Goal: Information Seeking & Learning: Compare options

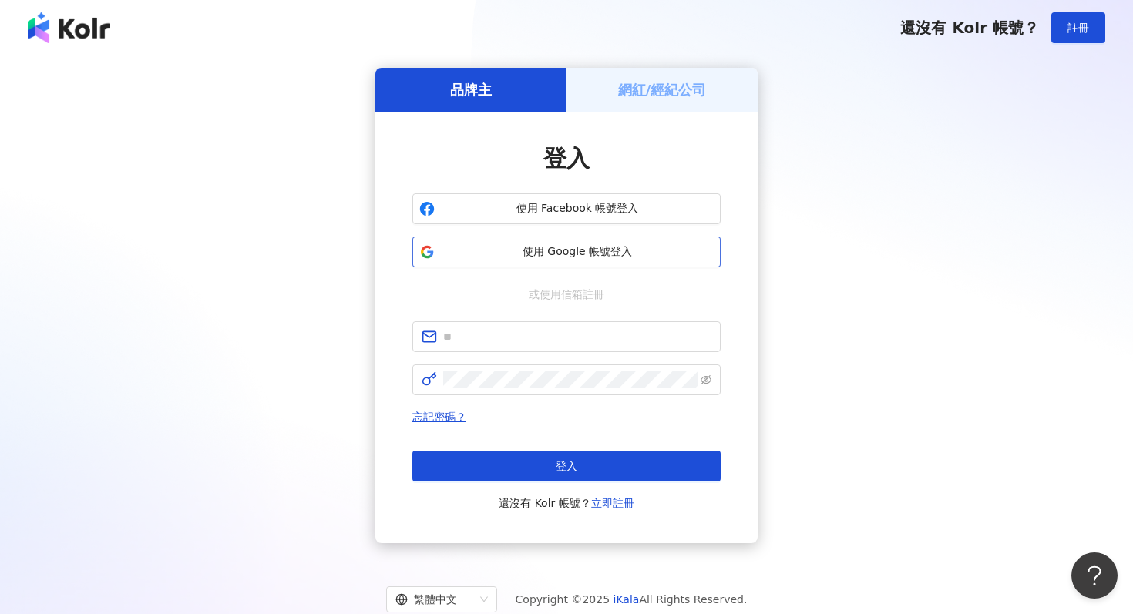
click at [657, 247] on span "使用 Google 帳號登入" at bounding box center [577, 251] width 273 height 15
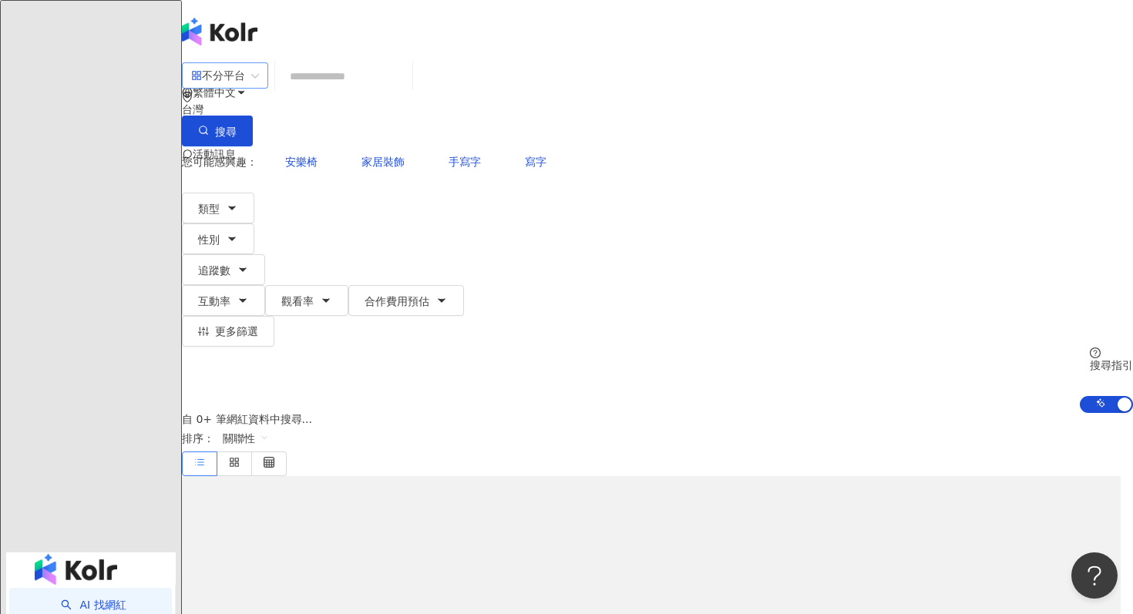
click at [245, 88] on div "不分平台" at bounding box center [218, 75] width 54 height 25
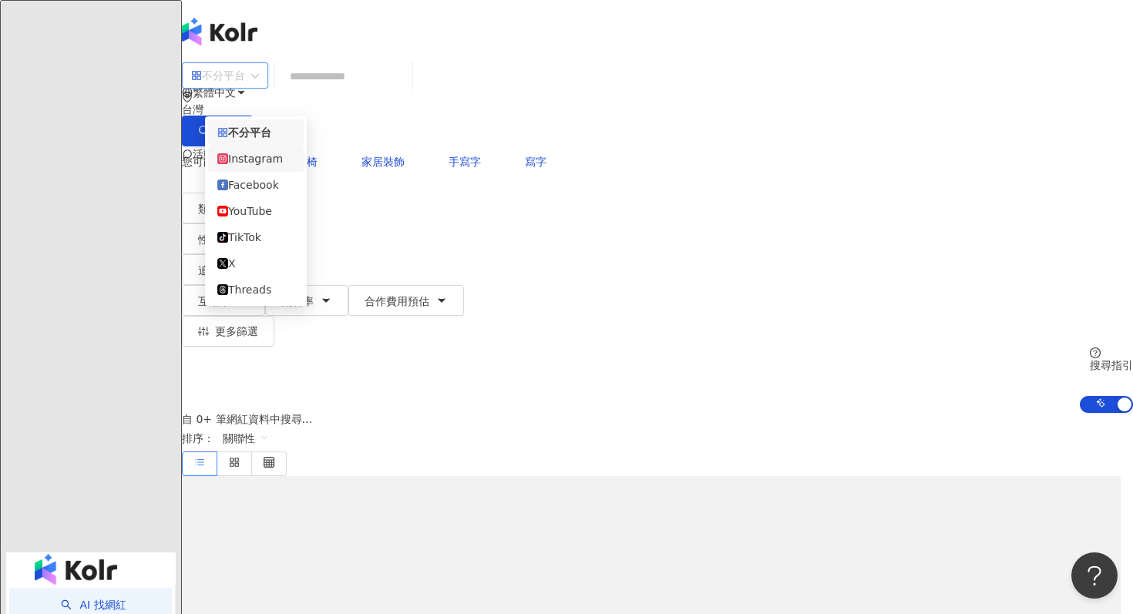
click at [289, 162] on div "Instagram" at bounding box center [255, 158] width 77 height 17
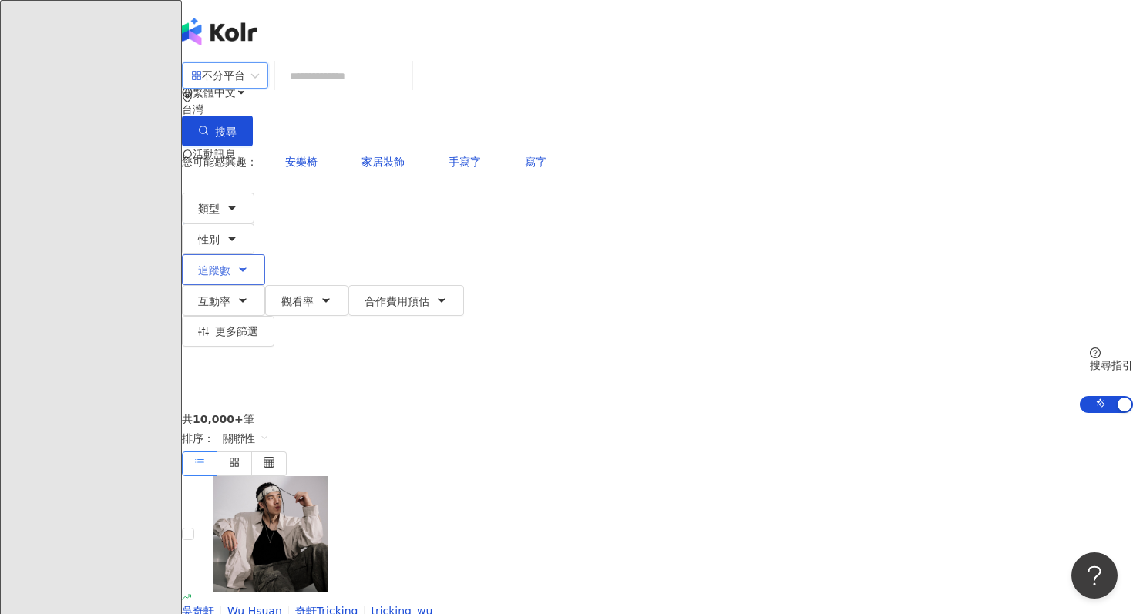
click at [230, 264] on span "追蹤數" at bounding box center [214, 270] width 32 height 12
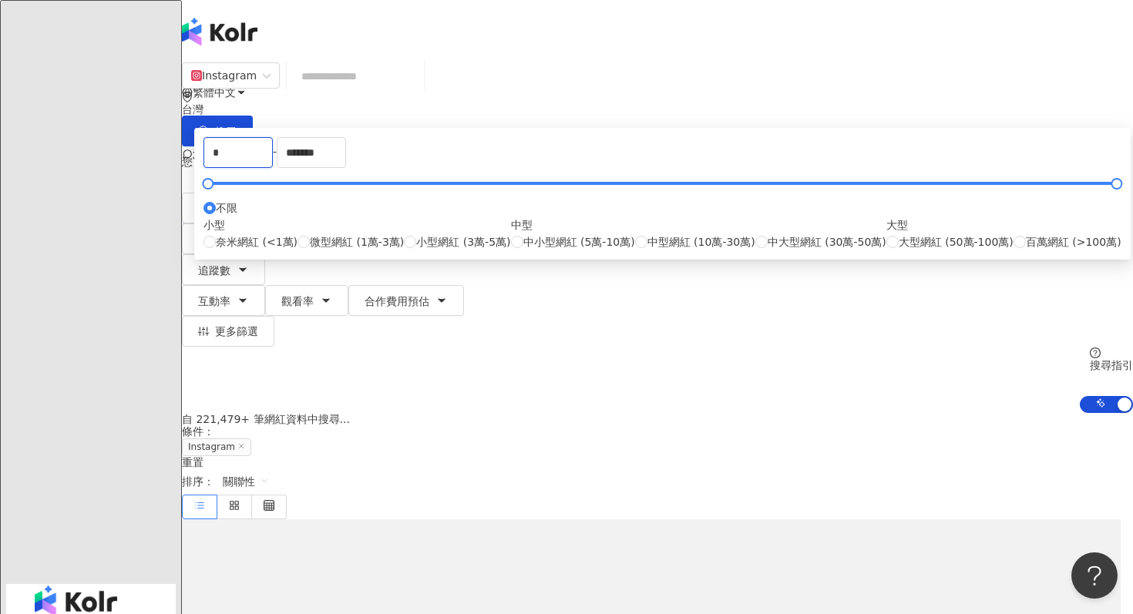
drag, startPoint x: 442, startPoint y: 238, endPoint x: 363, endPoint y: 233, distance: 79.5
click at [363, 234] on div "* - ******* 不限 小型 奈米網紅 (<1萬) 微型網紅 (1萬-3萬) 小型網紅 (3萬-5萬) 中型 中小型網紅 (5萬-10萬) 中型網紅 (…" at bounding box center [662, 194] width 936 height 132
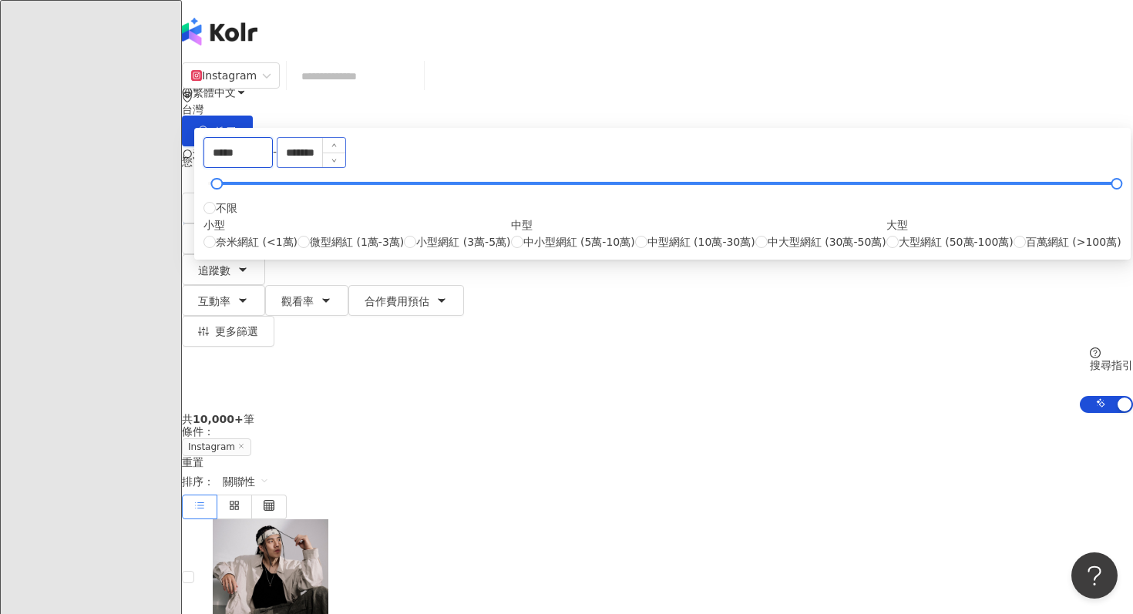
type input "*****"
drag, startPoint x: 691, startPoint y: 234, endPoint x: 537, endPoint y: 233, distance: 154.1
click at [537, 233] on div "***** - ******* 不限 小型 奈米網紅 (<1萬) 微型網紅 (1萬-3萬) 小型網紅 (3萬-5萬) 中型 中小型網紅 (5萬-10萬) 中型…" at bounding box center [662, 193] width 918 height 113
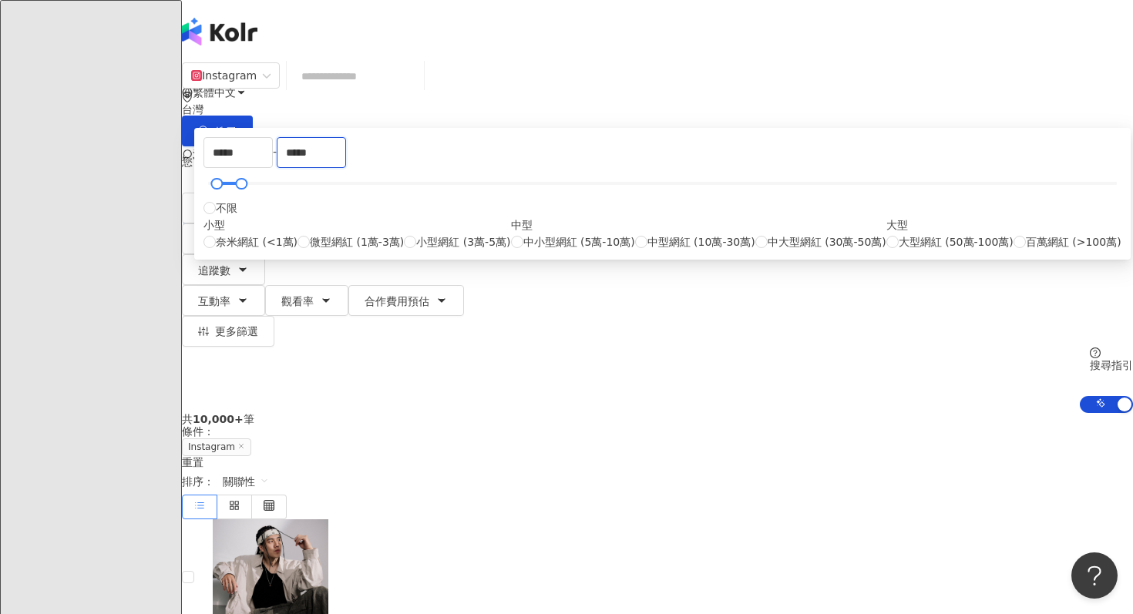
type input "*****"
click at [868, 413] on div "共 10,000+ 筆 條件 ： Instagram 重置 排序： 關聯性" at bounding box center [657, 466] width 951 height 106
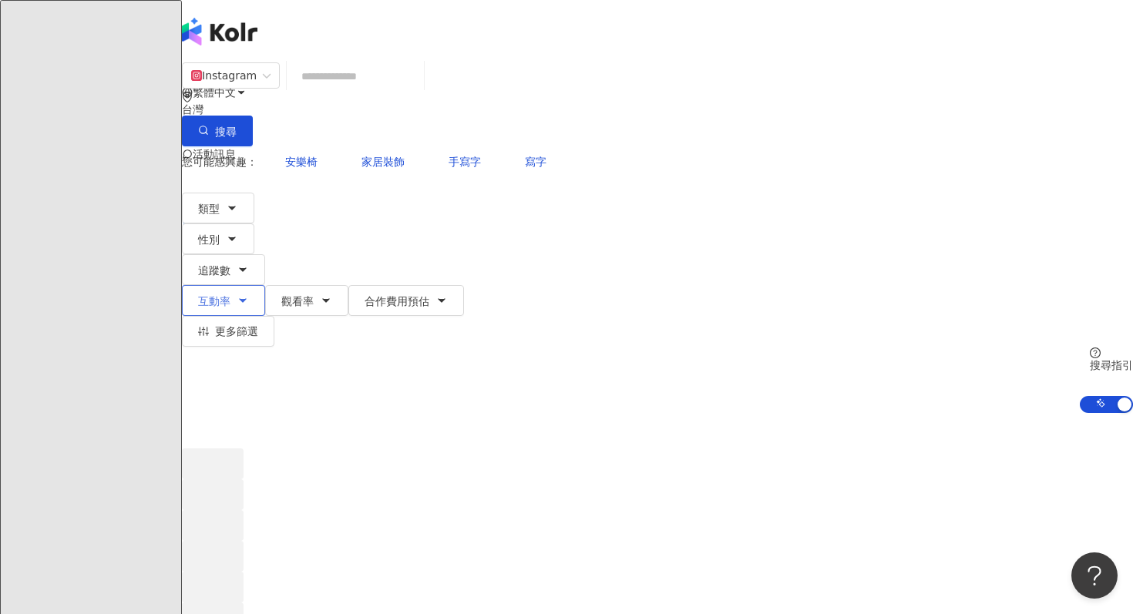
click at [265, 285] on button "互動率" at bounding box center [223, 300] width 83 height 31
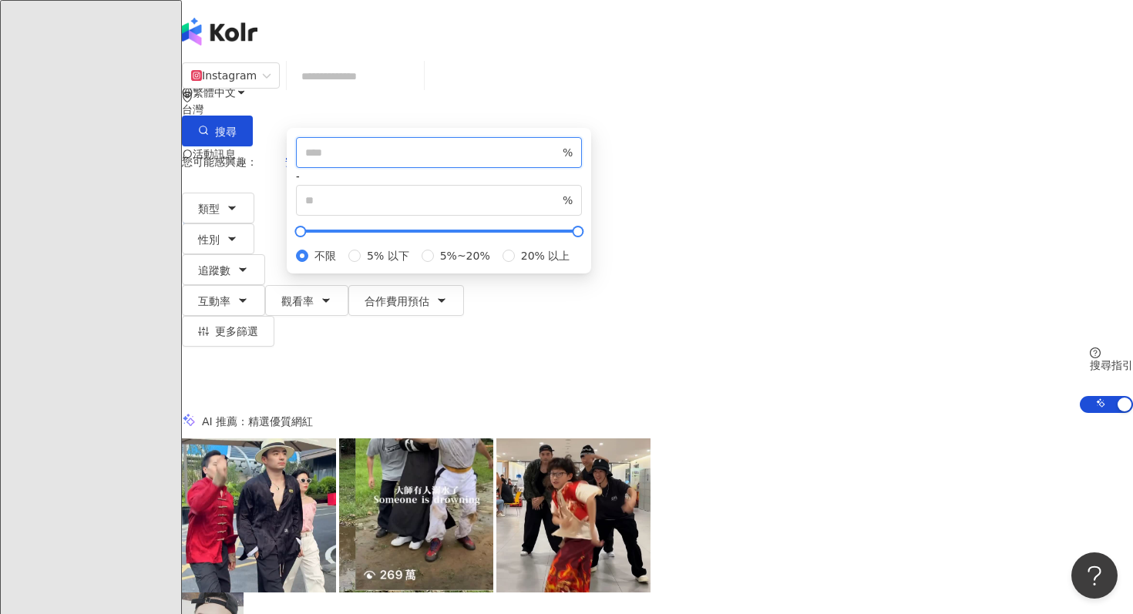
click at [529, 161] on input "number" at bounding box center [432, 152] width 254 height 17
type input "*"
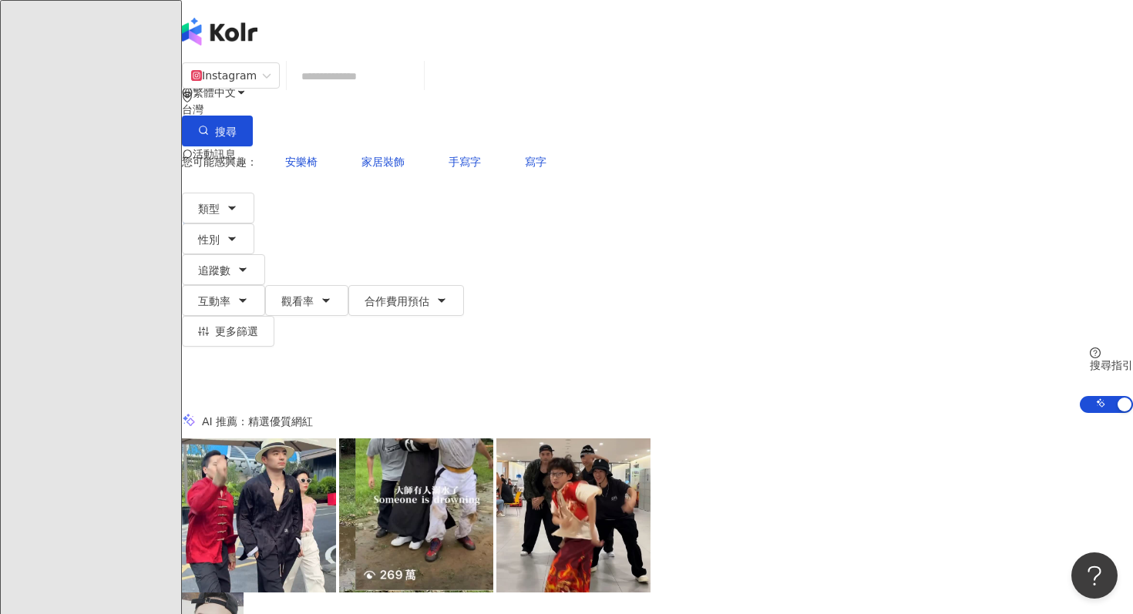
click at [418, 78] on input "search" at bounding box center [355, 76] width 125 height 29
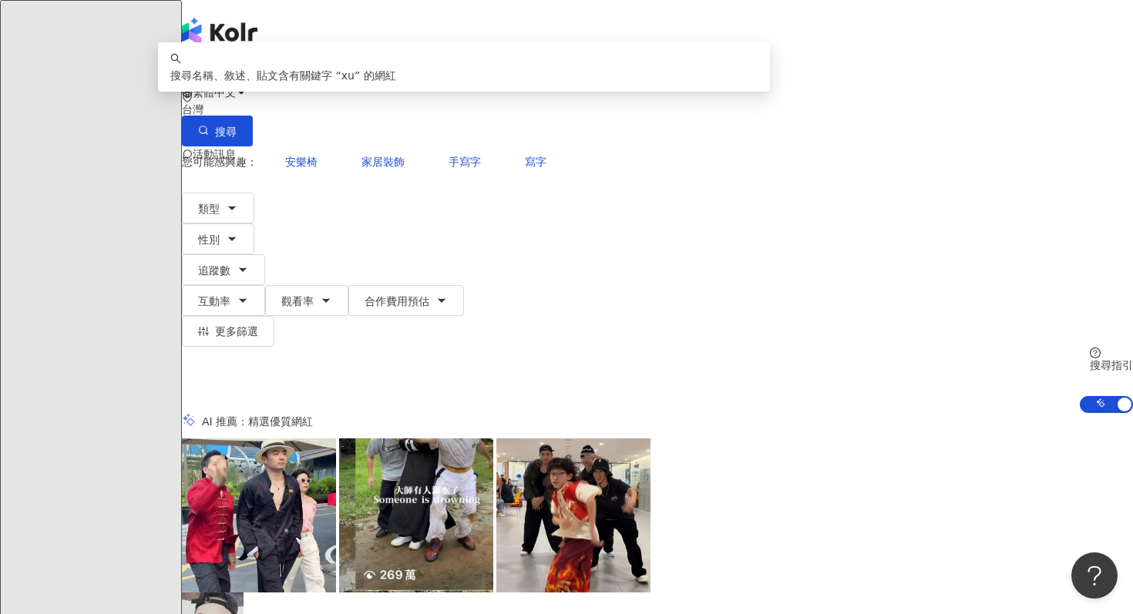
type input "*"
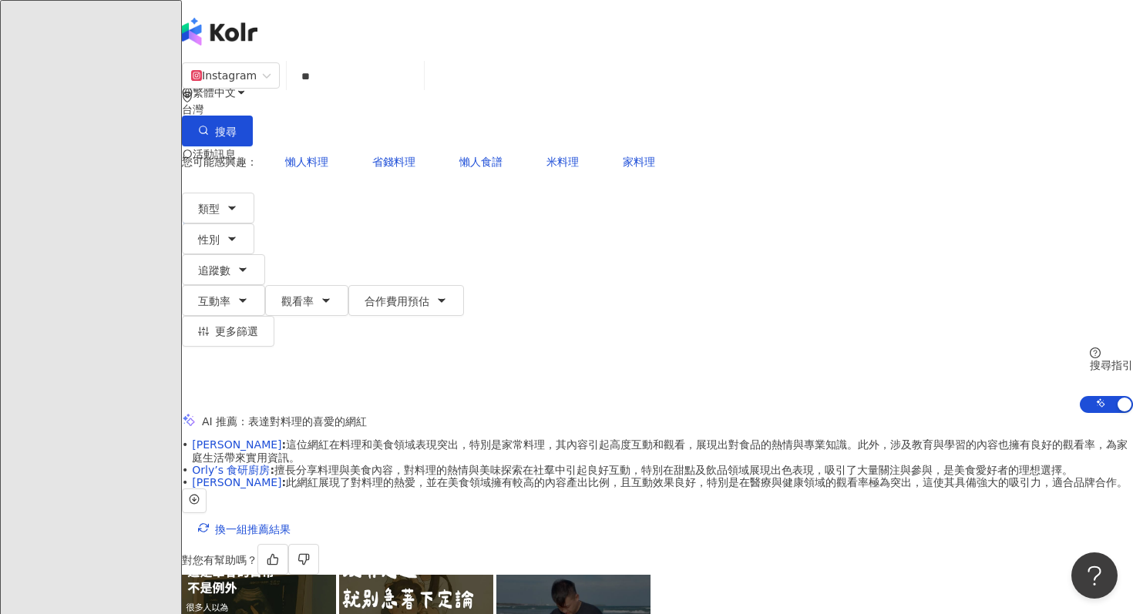
click at [418, 91] on input "**" at bounding box center [355, 76] width 125 height 29
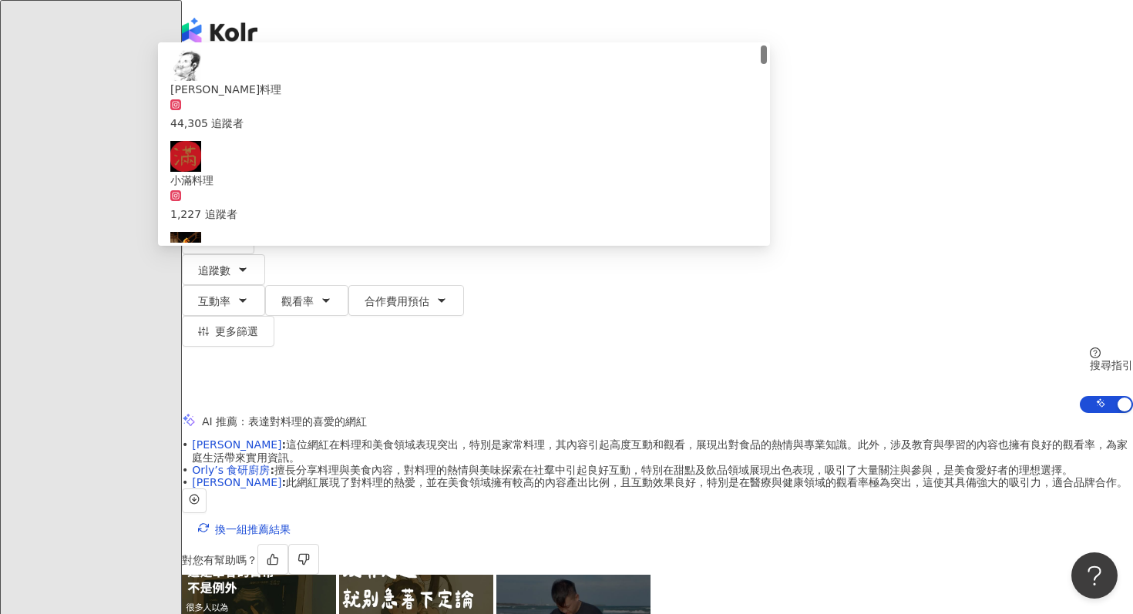
click at [418, 91] on input "**" at bounding box center [355, 76] width 125 height 29
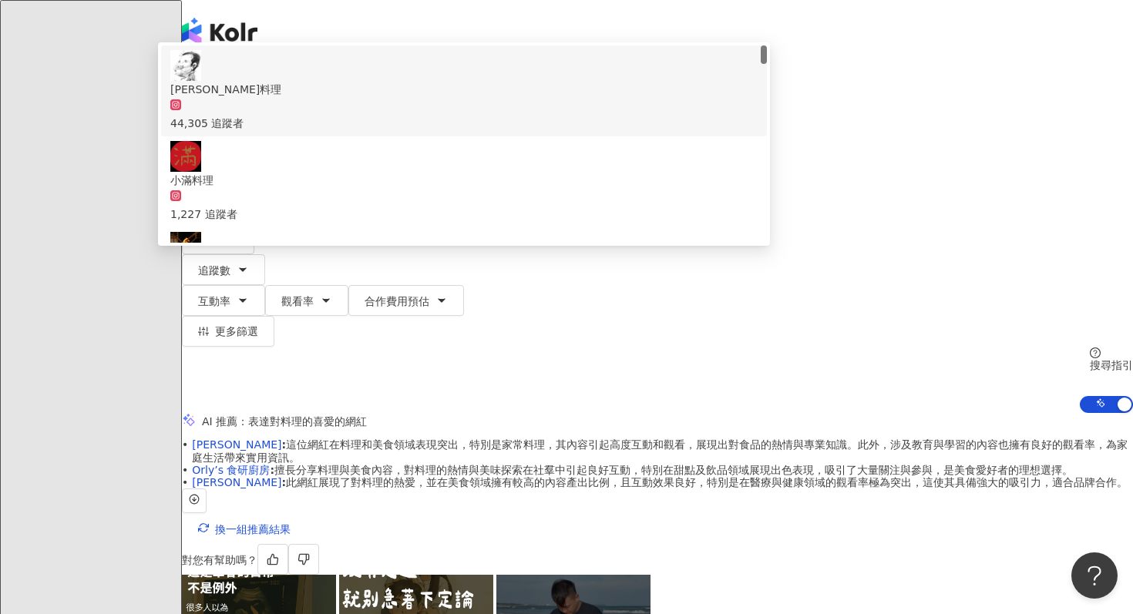
click at [364, 46] on div "繁體中文 活動訊息 R" at bounding box center [657, 123] width 951 height 247
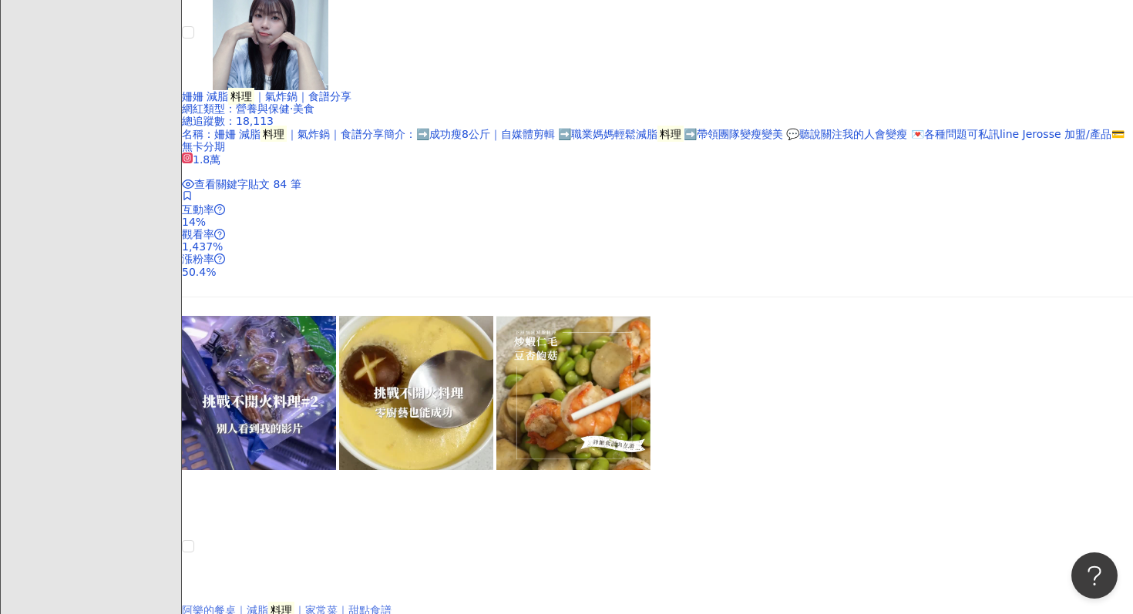
scroll to position [1780, 0]
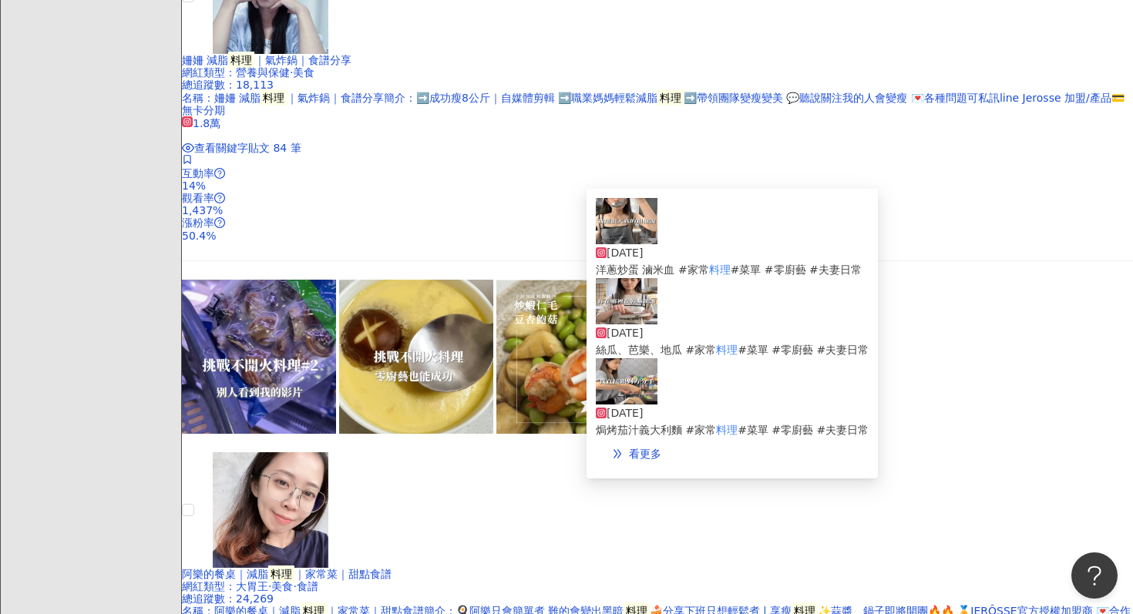
click at [626, 320] on img at bounding box center [627, 301] width 62 height 46
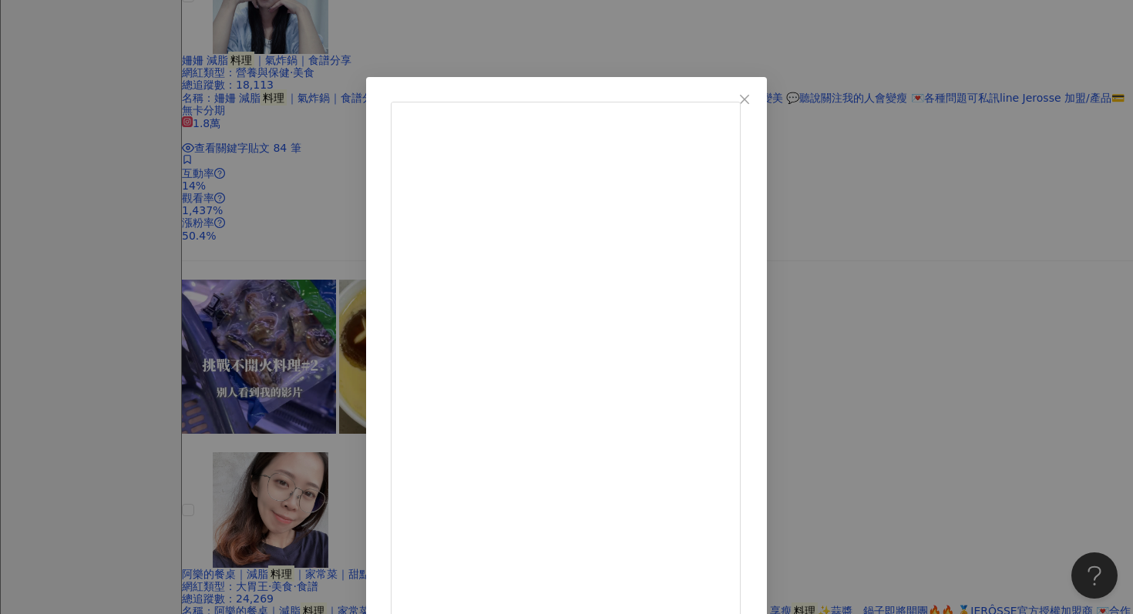
scroll to position [77, 0]
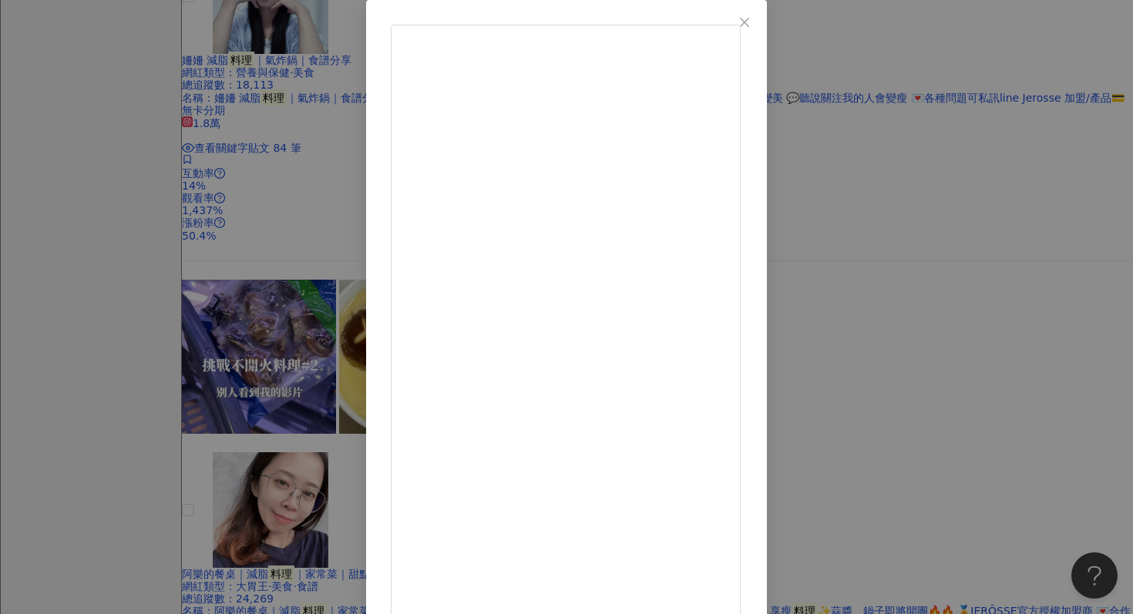
click at [202, 116] on div "照庭｜懶人料理｜減脂食譜｜零廚藝 2025/9/17 話說，擔心了是不是也沒用 那好好過生活愛自己比較重要😆 🍳拼盤：絲瓜、芭樂、地瓜 #家常料理 #菜單 #…" at bounding box center [566, 307] width 1133 height 614
click at [186, 139] on div "照庭｜懶人料理｜減脂食譜｜零廚藝 2025/9/17 話說，擔心了是不是也沒用 那好好過生活愛自己比較重要😆 🍳拼盤：絲瓜、芭樂、地瓜 #家常料理 #菜單 #…" at bounding box center [566, 307] width 1133 height 614
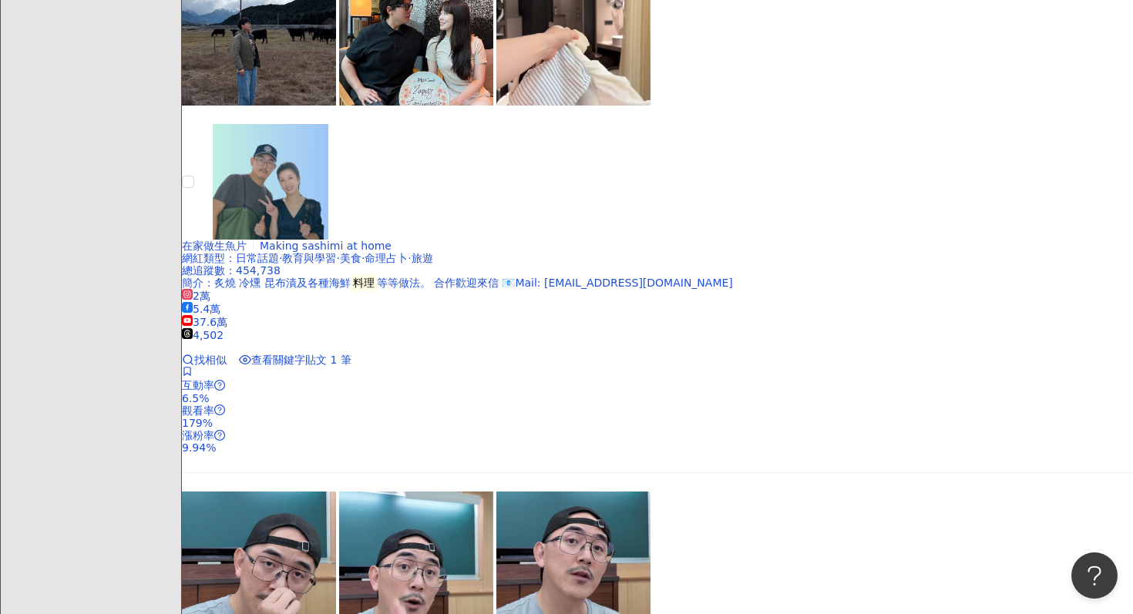
scroll to position [3208, 0]
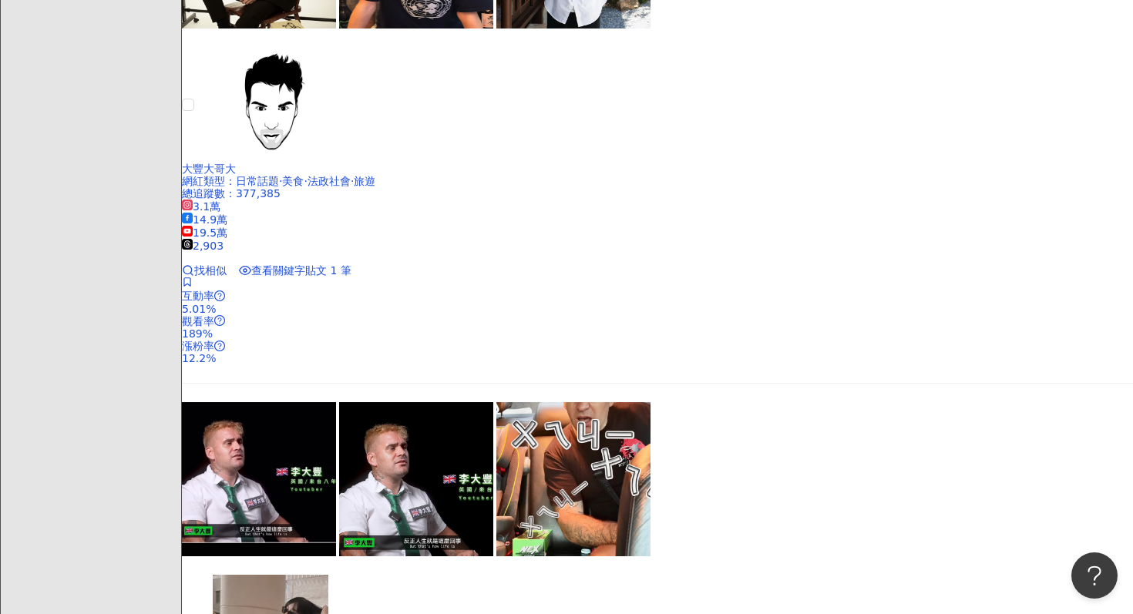
scroll to position [2173, 0]
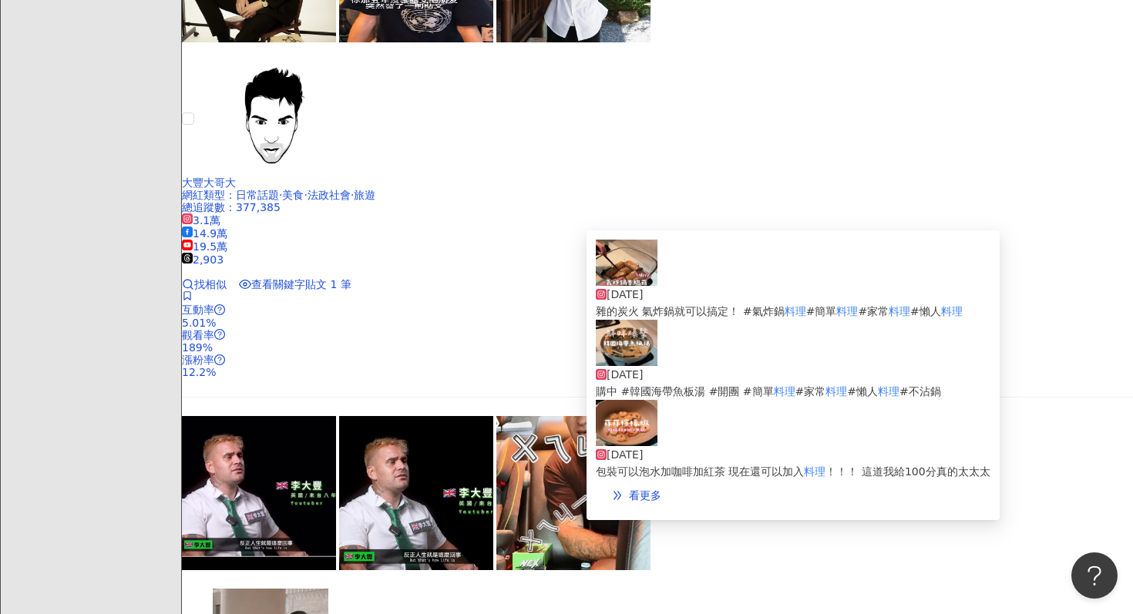
click at [636, 359] on img at bounding box center [627, 343] width 62 height 46
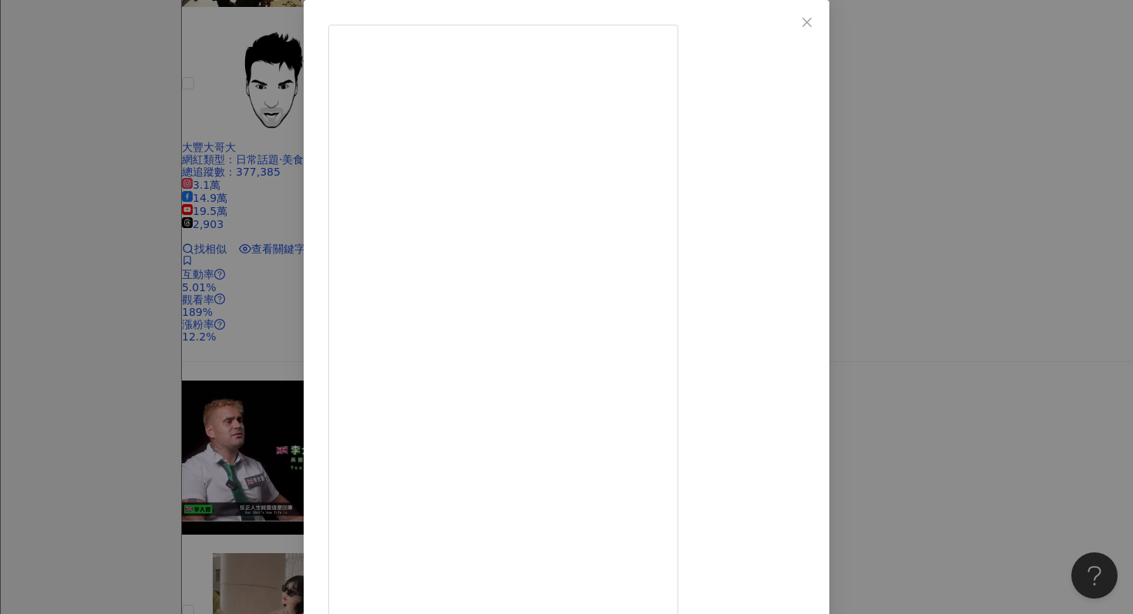
scroll to position [2213, 0]
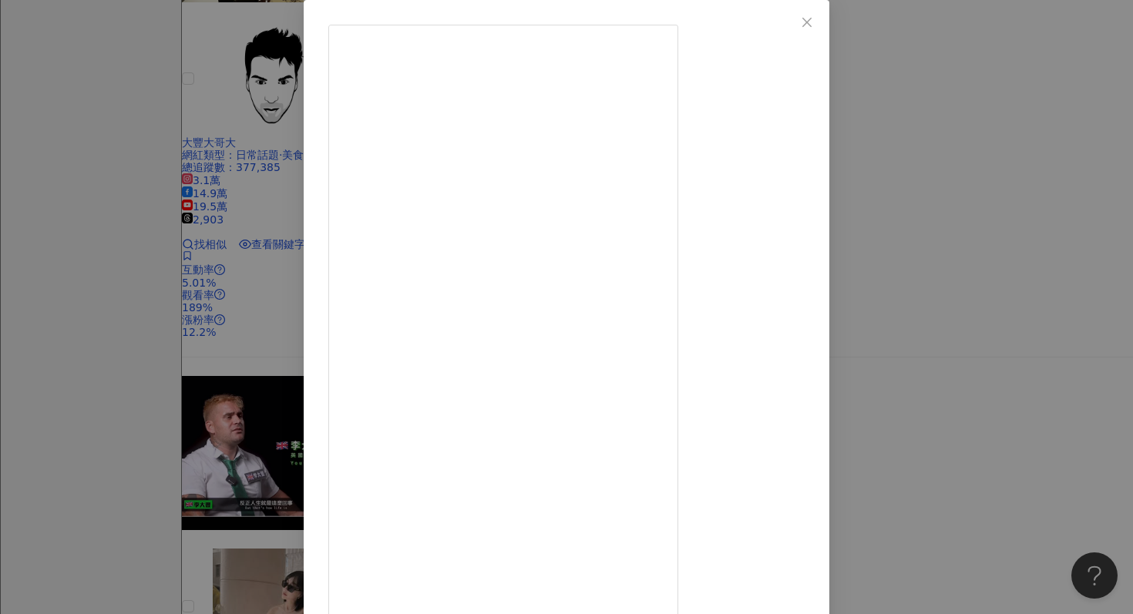
click at [979, 99] on div "眉上 2025/9/15 #小眉女子廚房 這鍋煮完真的太滿足！ 加了魚板就不用額外加麵（原本還想加烏龍麵的說🤣 蛤蜊+海帶+魚板=鮮味爆擊！ 非常簡單 食材都…" at bounding box center [566, 307] width 1133 height 614
click at [955, 140] on div "眉上 2025/9/15 #小眉女子廚房 這鍋煮完真的太滿足！ 加了魚板就不用額外加麵（原本還想加烏龍麵的說🤣 蛤蜊+海帶+魚板=鮮味爆擊！ 非常簡單 食材都…" at bounding box center [566, 307] width 1133 height 614
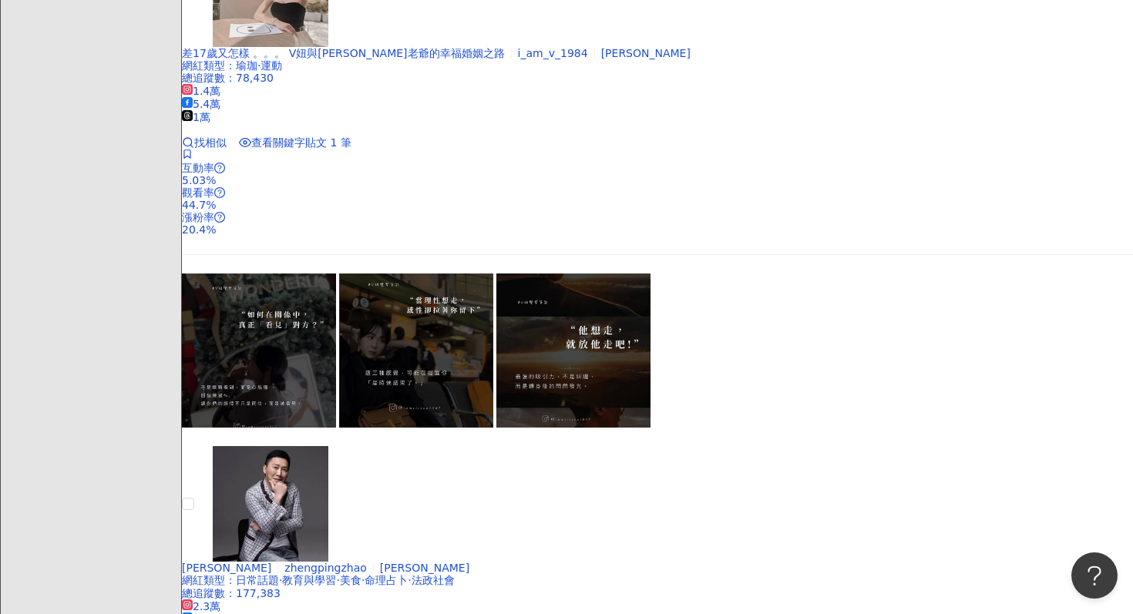
scroll to position [3264, 0]
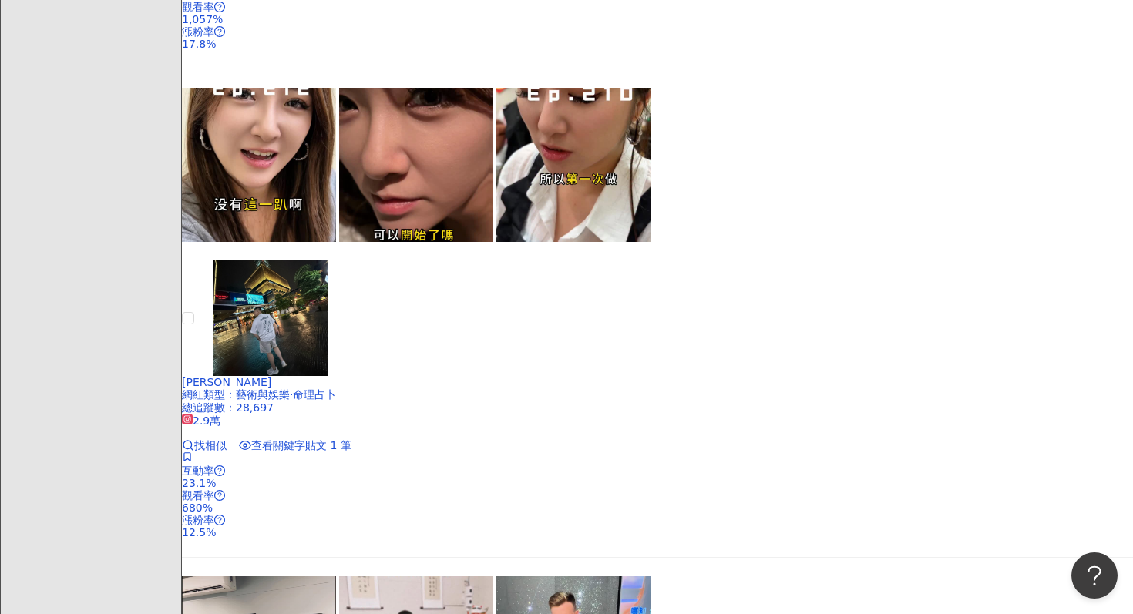
scroll to position [3271, 0]
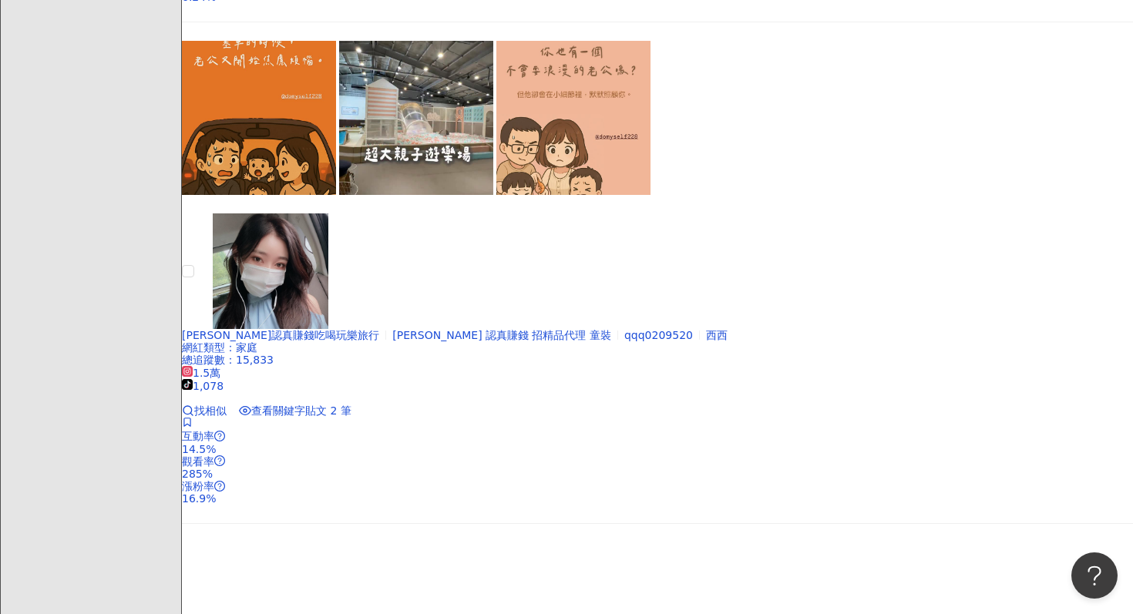
scroll to position [3253, 0]
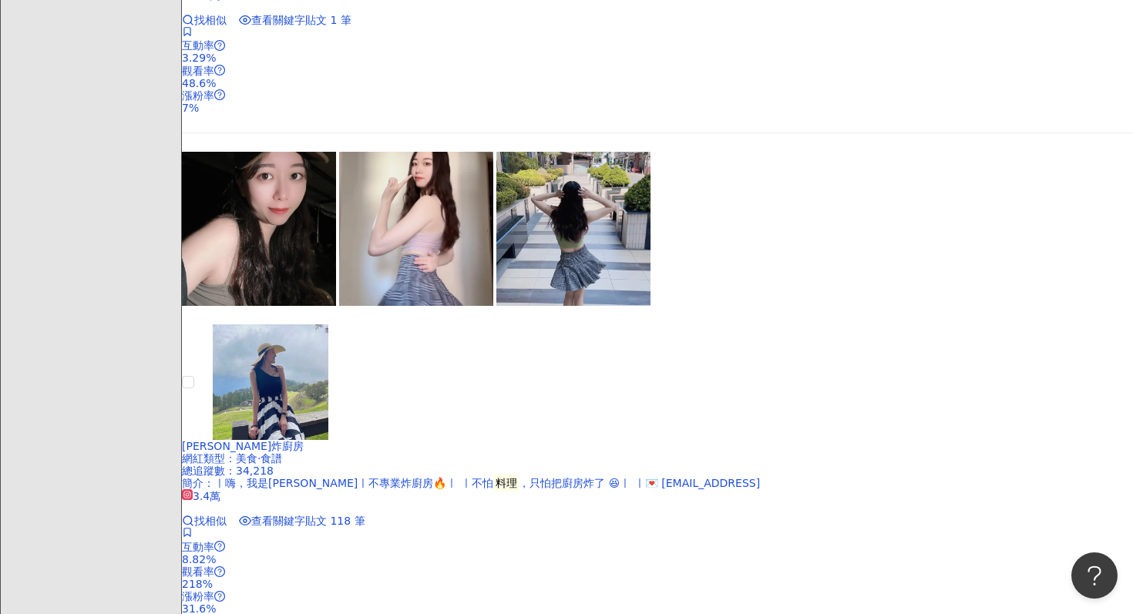
scroll to position [2291, 0]
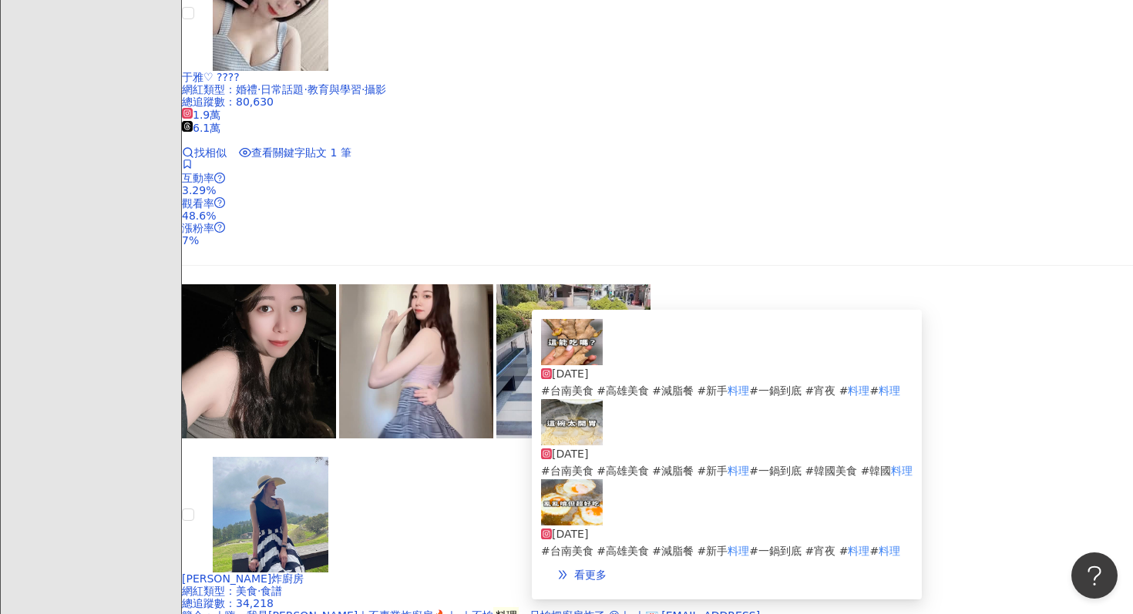
click at [589, 418] on img at bounding box center [572, 422] width 62 height 46
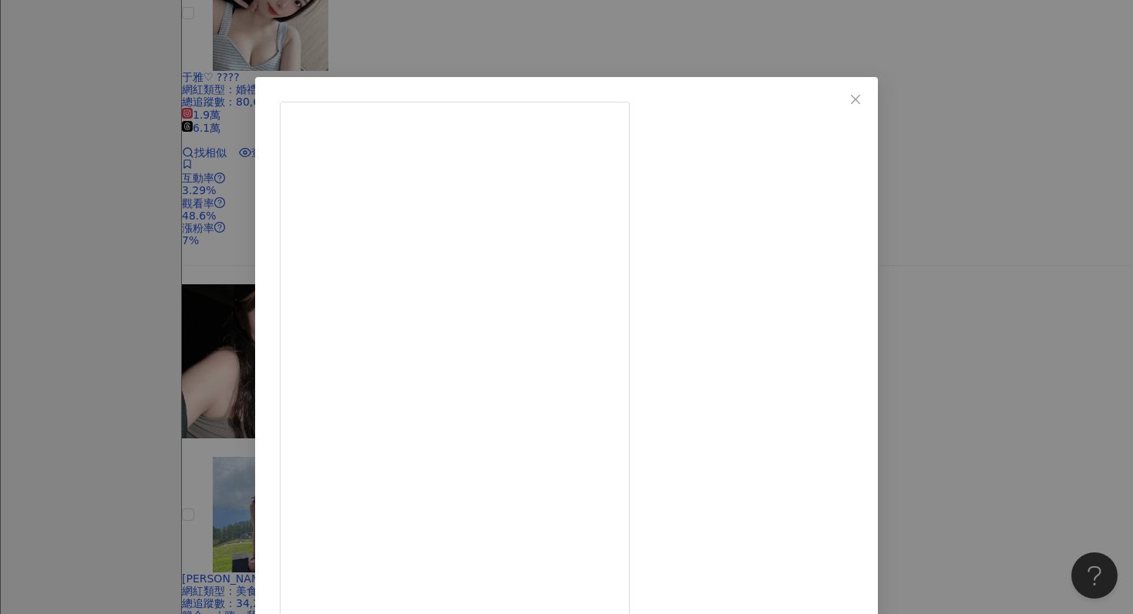
scroll to position [59, 0]
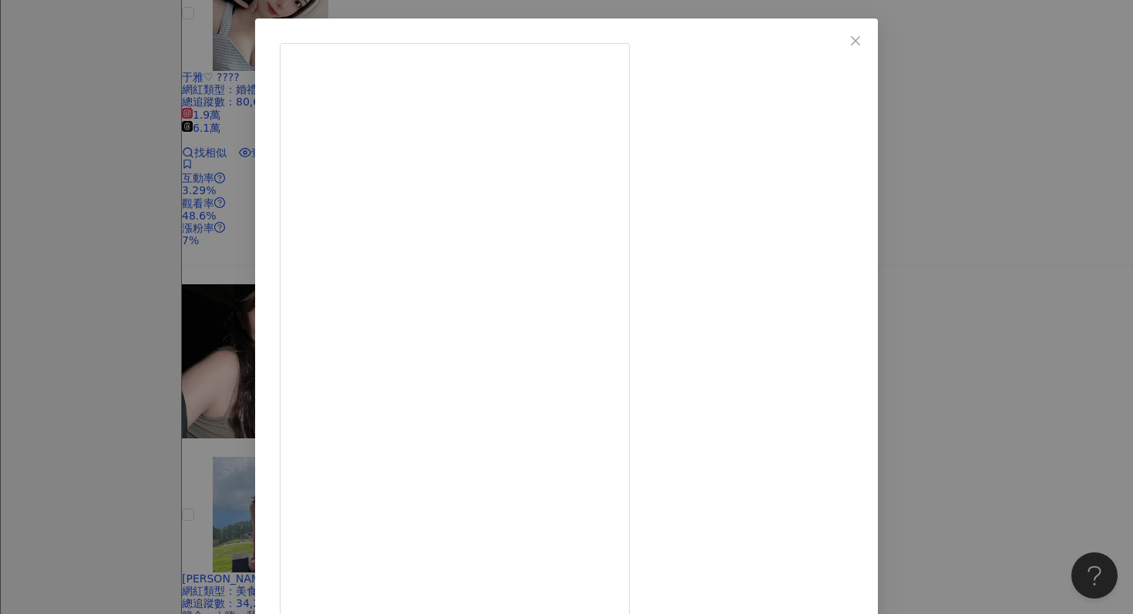
click at [172, 26] on div "Orly’s 食研廚房 2025/9/12 隱藏 12 2.6萬 查看原始貼文" at bounding box center [566, 307] width 1133 height 614
click at [1023, 129] on div "Orly’s 食研廚房 2025/9/12 隱藏 12 2.6萬 查看原始貼文" at bounding box center [566, 307] width 1133 height 614
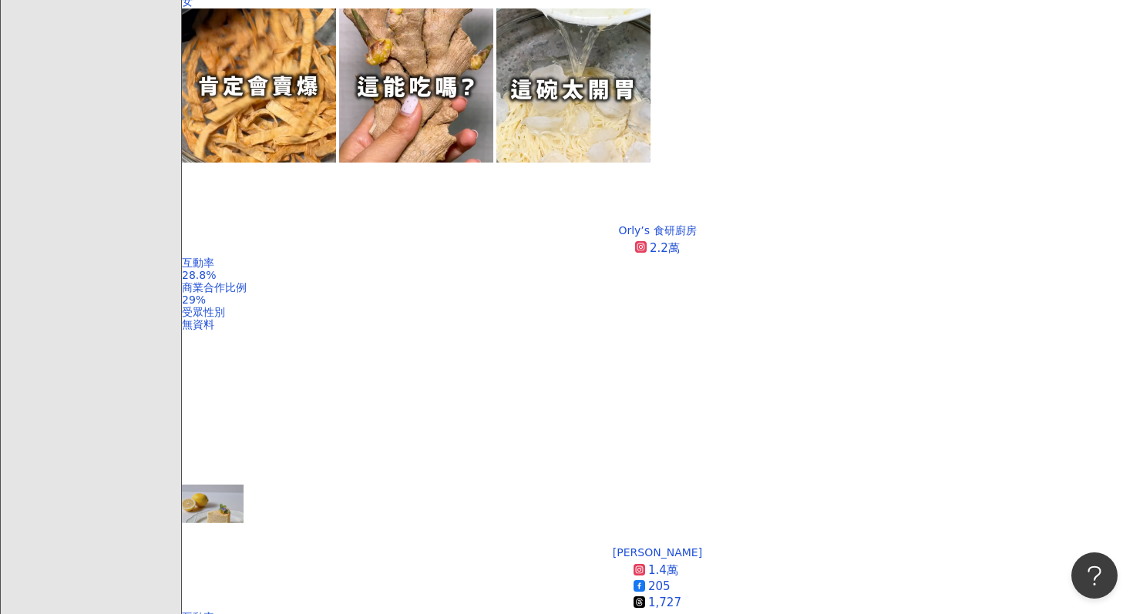
scroll to position [905, 0]
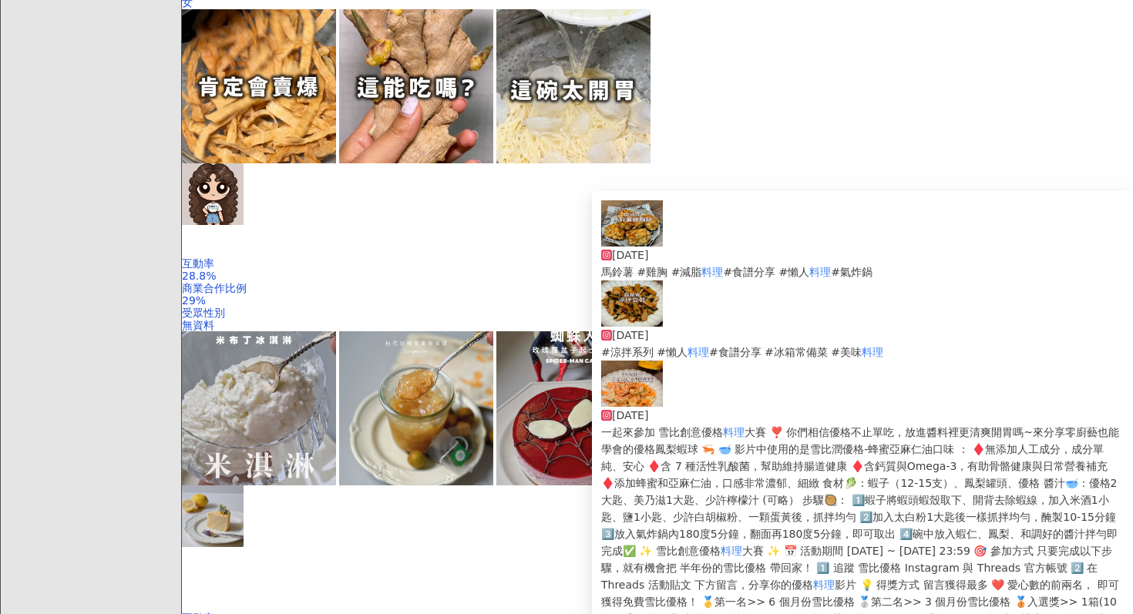
click at [658, 298] on img at bounding box center [632, 303] width 62 height 46
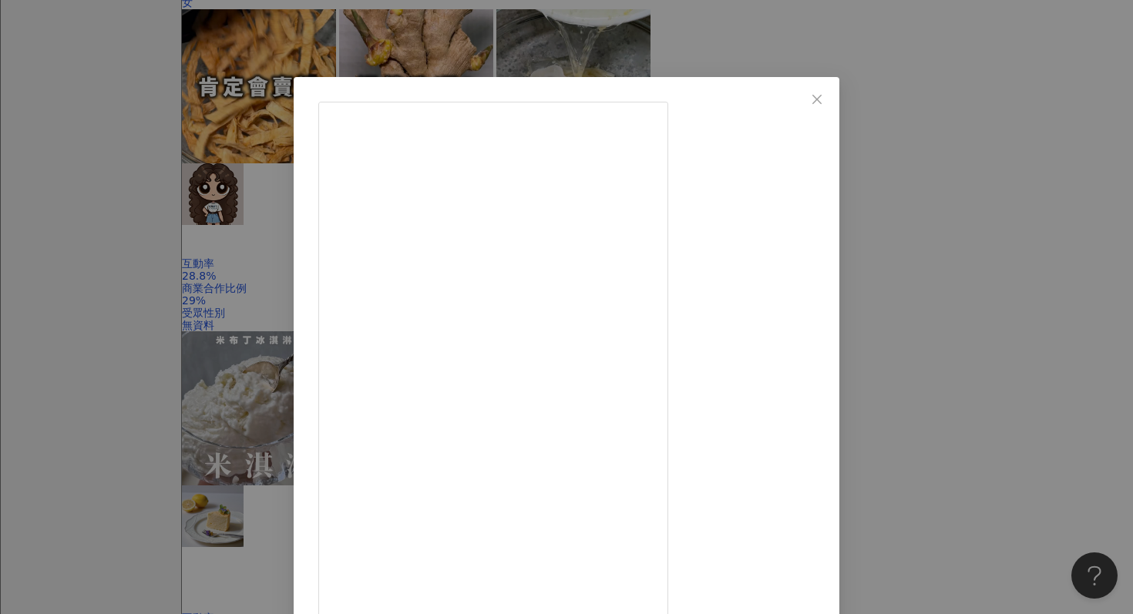
scroll to position [77, 0]
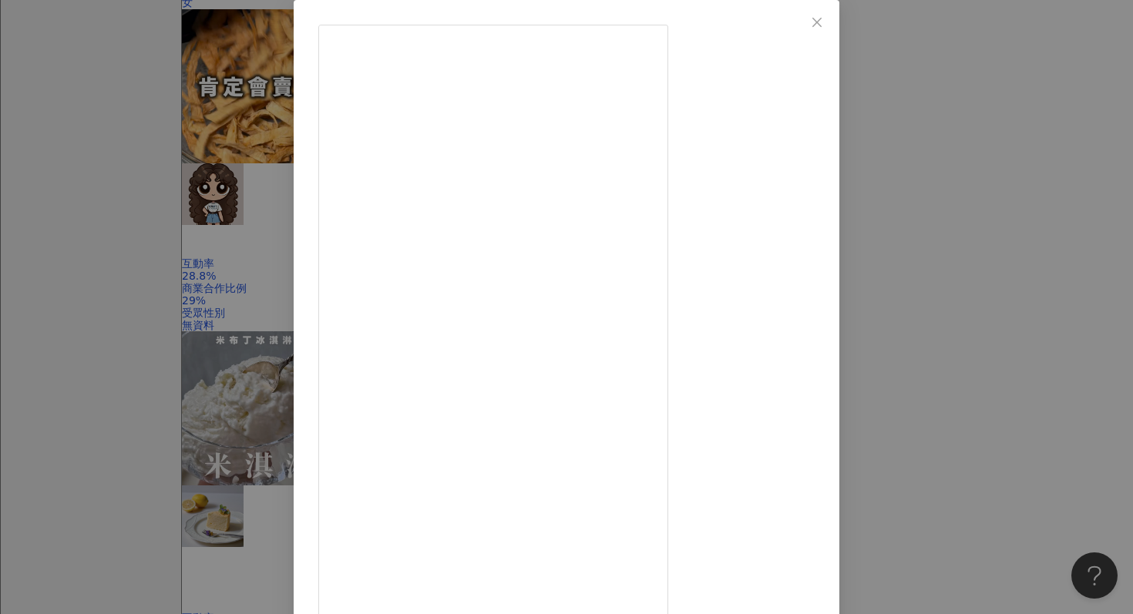
click at [1021, 276] on div "蓁蓁炸廚房 2025/9/23 涼拌豆乾 其實這個影片兩個月前就做好了，一直忘了它，殊不知發現的時候，已經到了秋天的季節了呀 …. 🤣🤣🤣 食材🥬：豆乾(8-…" at bounding box center [566, 307] width 1133 height 614
click at [1004, 274] on div "蓁蓁炸廚房 2025/9/23 涼拌豆乾 其實這個影片兩個月前就做好了，一直忘了它，殊不知發現的時候，已經到了秋天的季節了呀 …. 🤣🤣🤣 食材🥬：豆乾(8-…" at bounding box center [566, 307] width 1133 height 614
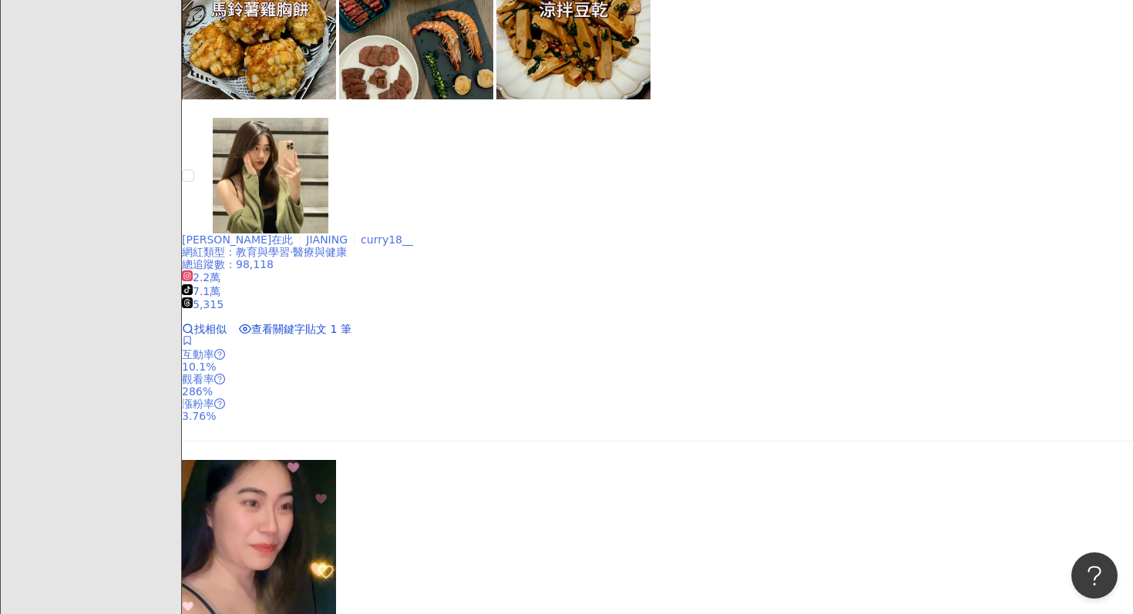
scroll to position [3253, 0]
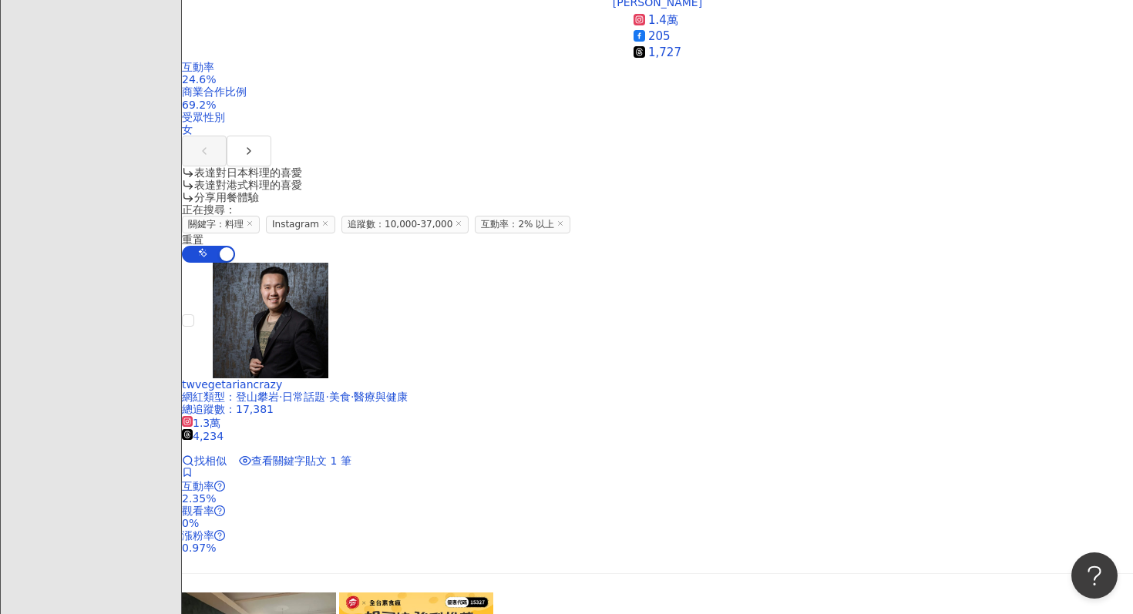
scroll to position [1459, 0]
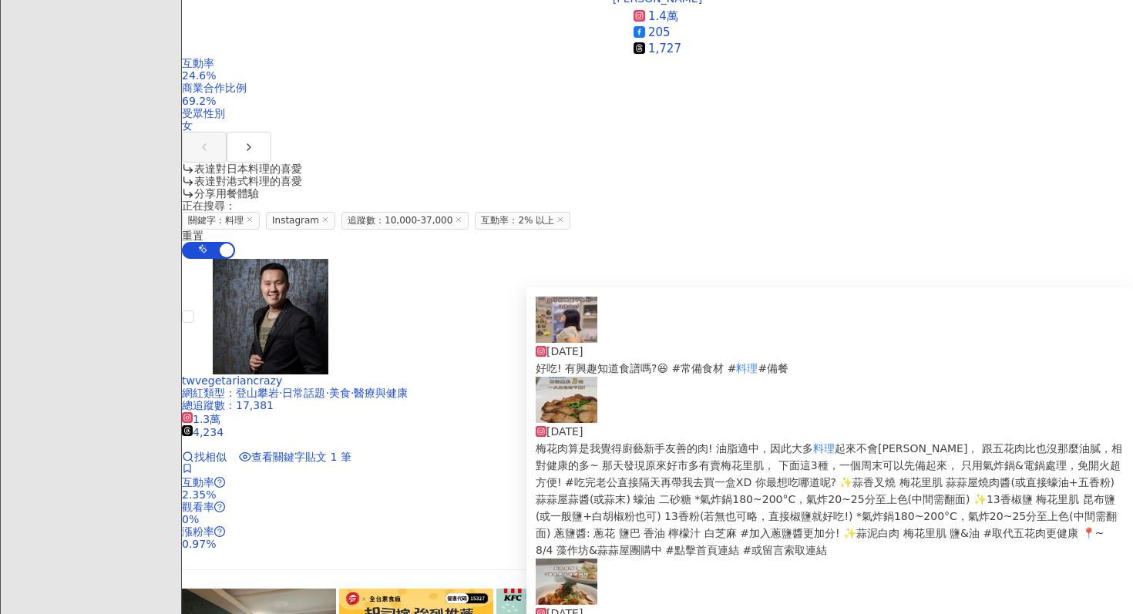
click at [539, 411] on img at bounding box center [566, 400] width 62 height 46
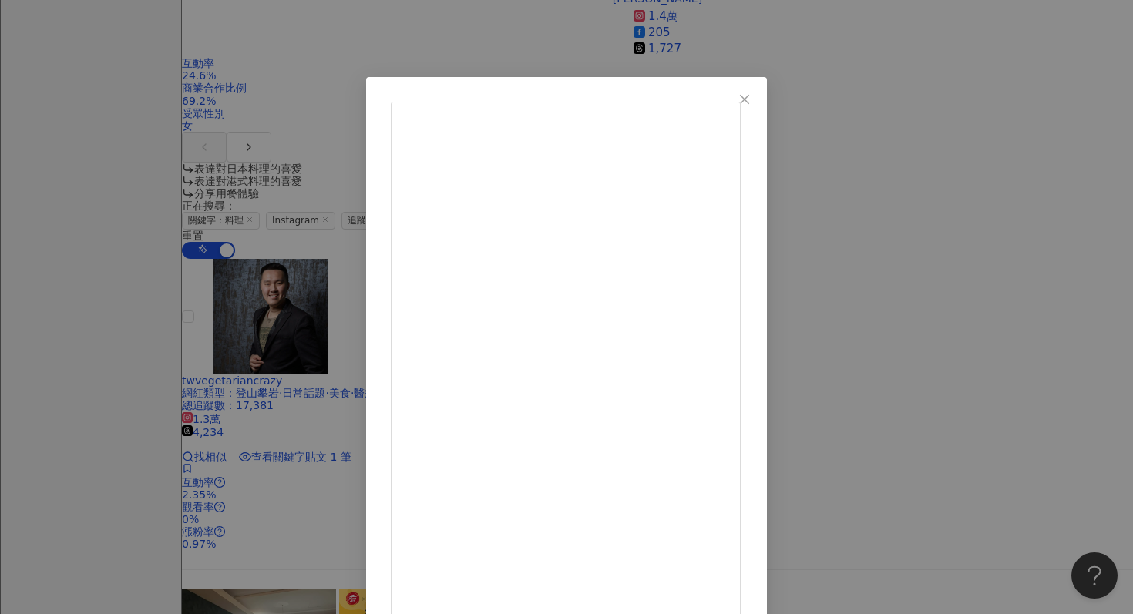
scroll to position [77, 0]
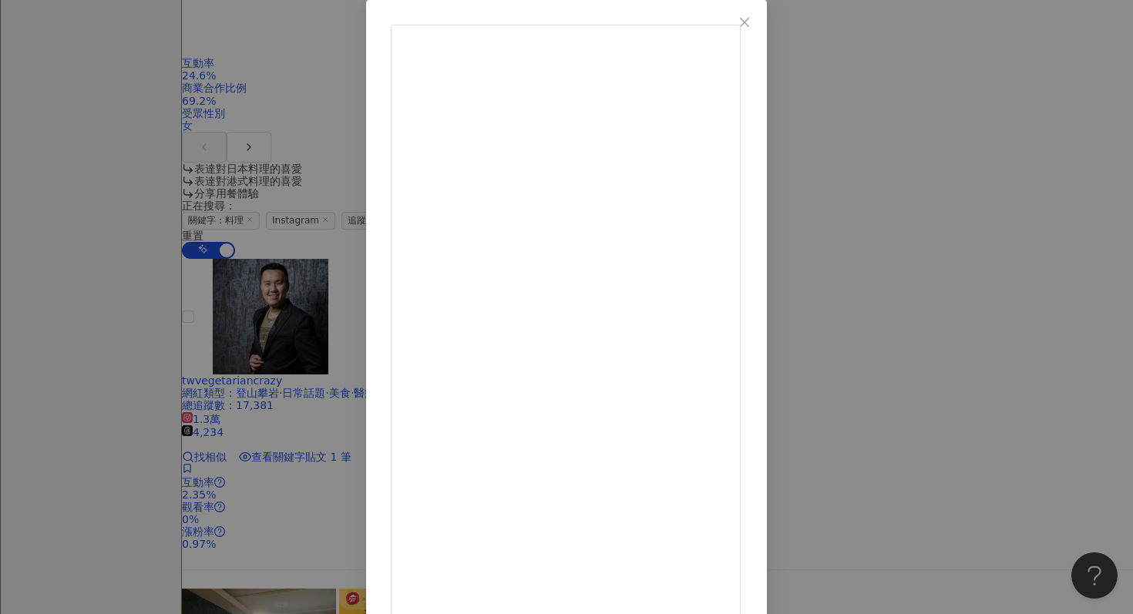
click at [1031, 136] on div "喬伊絲料理日記 Joyce’s Cooking Diary 2025/7/27 85 4 4,792 查看原始貼文" at bounding box center [566, 307] width 1133 height 614
click at [992, 160] on div "喬伊絲料理日記 Joyce’s Cooking Diary 2025/7/27 85 4 4,792 查看原始貼文" at bounding box center [566, 307] width 1133 height 614
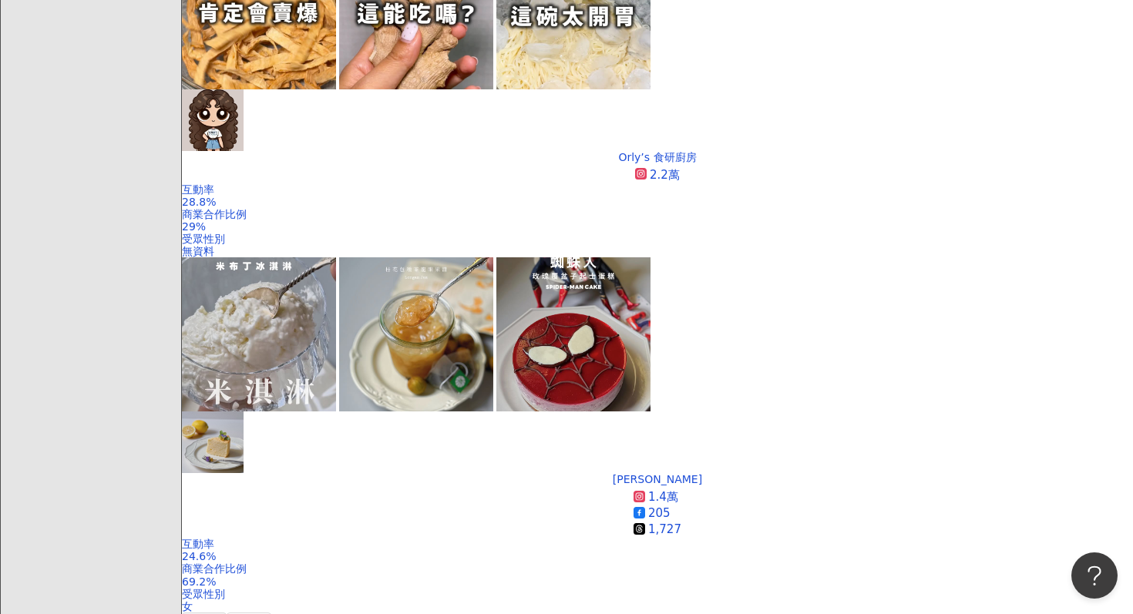
scroll to position [878, 0]
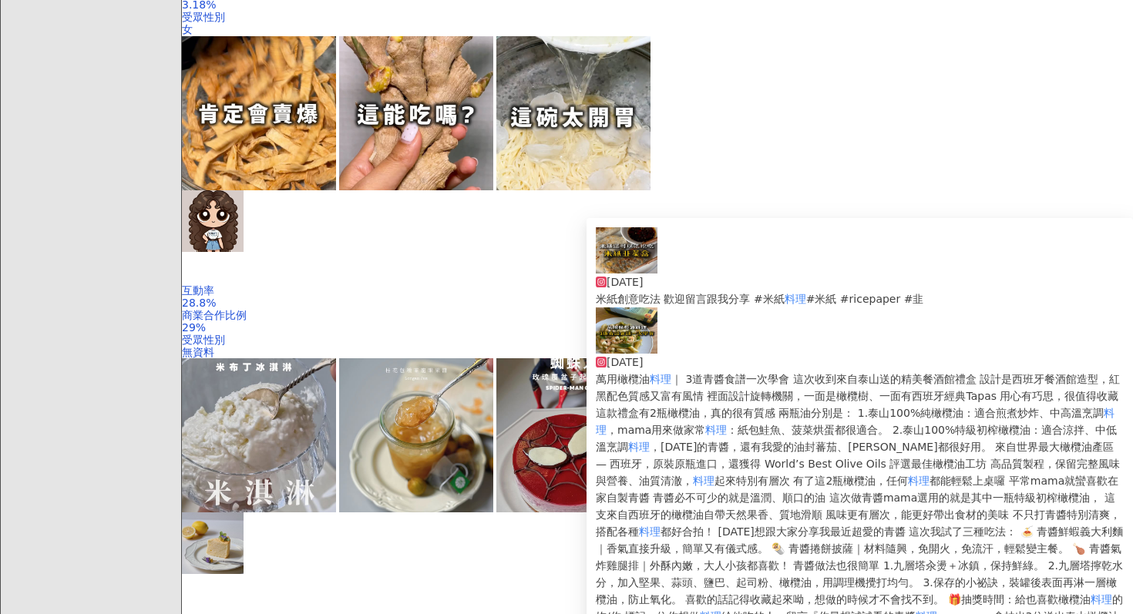
click at [636, 342] on img at bounding box center [627, 330] width 62 height 46
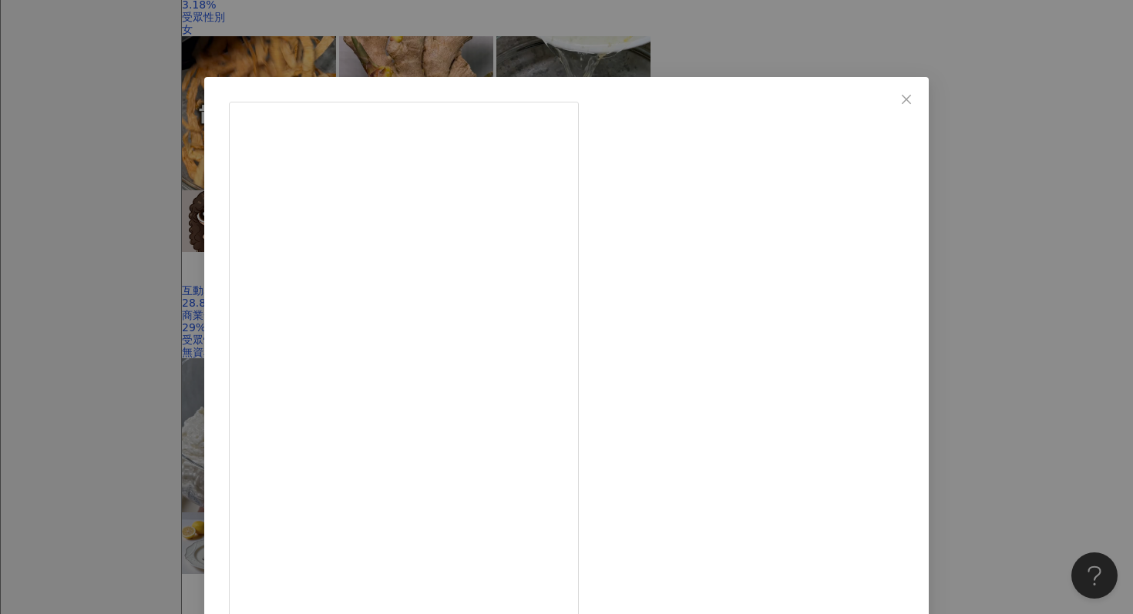
scroll to position [106, 0]
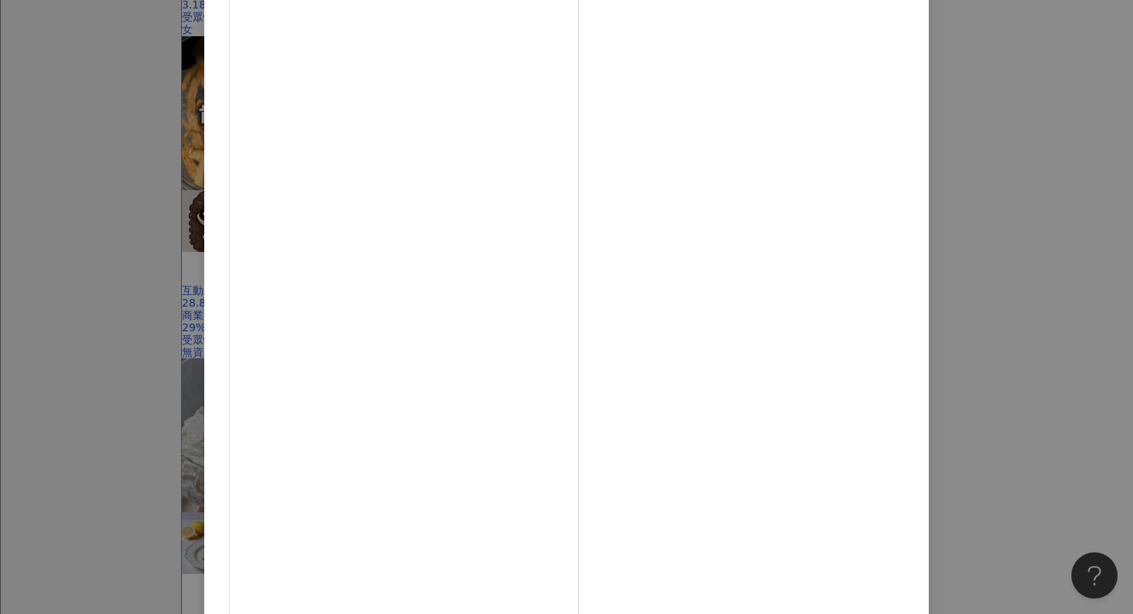
click at [999, 333] on div "ma ma kitchen自煮練習.健康飲食 2025/9/11 52 34 查看原始貼文" at bounding box center [566, 307] width 1133 height 614
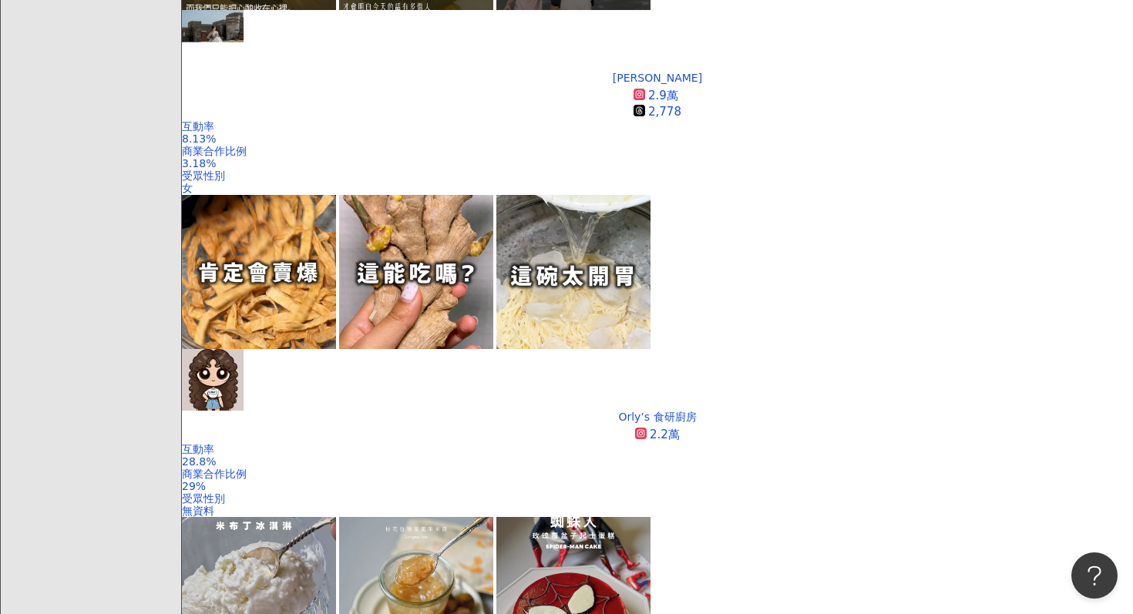
scroll to position [717, 0]
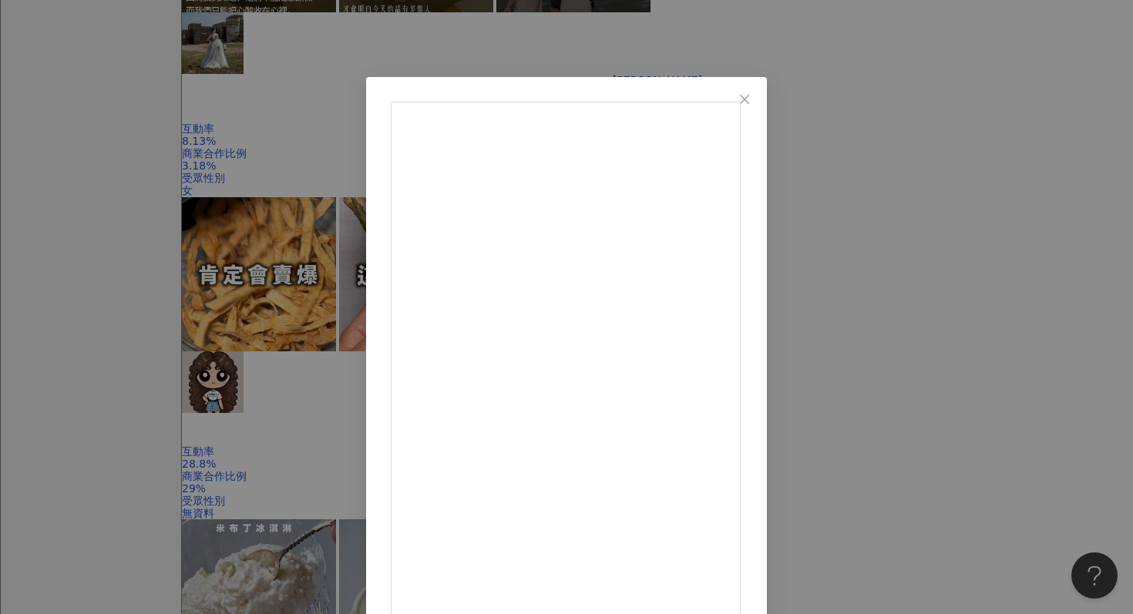
scroll to position [77, 0]
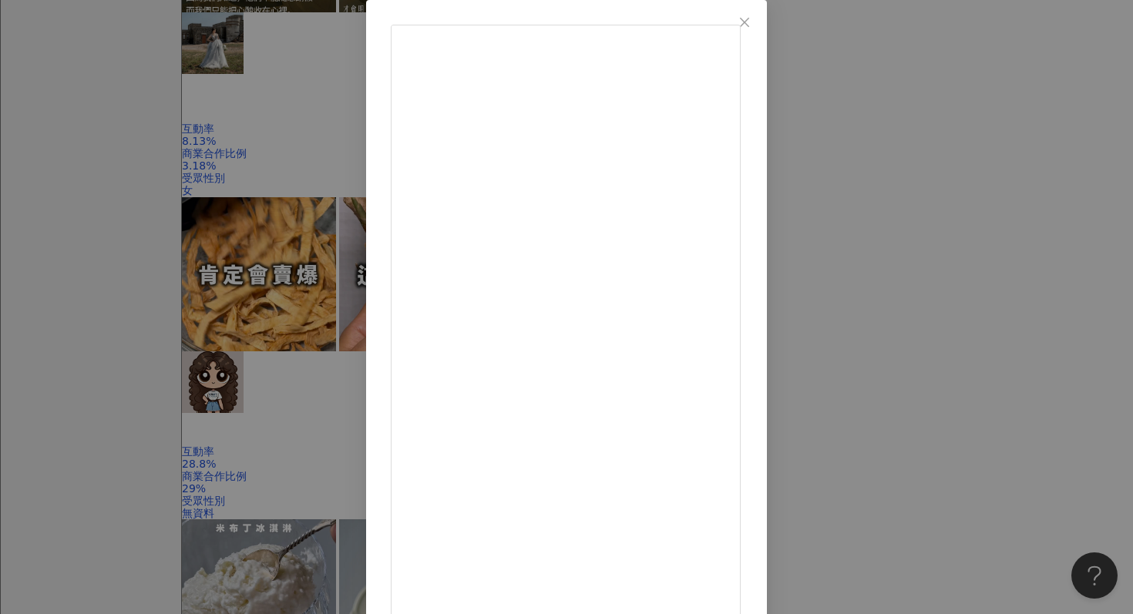
click at [1086, 167] on div "ma ma kitchen自煮練習.健康飲食 2025/9/8 122 4 7,010 查看原始貼文" at bounding box center [566, 307] width 1133 height 614
click at [1042, 171] on div "ma ma kitchen自煮練習.健康飲食 2025/9/8 122 4 7,010 查看原始貼文" at bounding box center [566, 307] width 1133 height 614
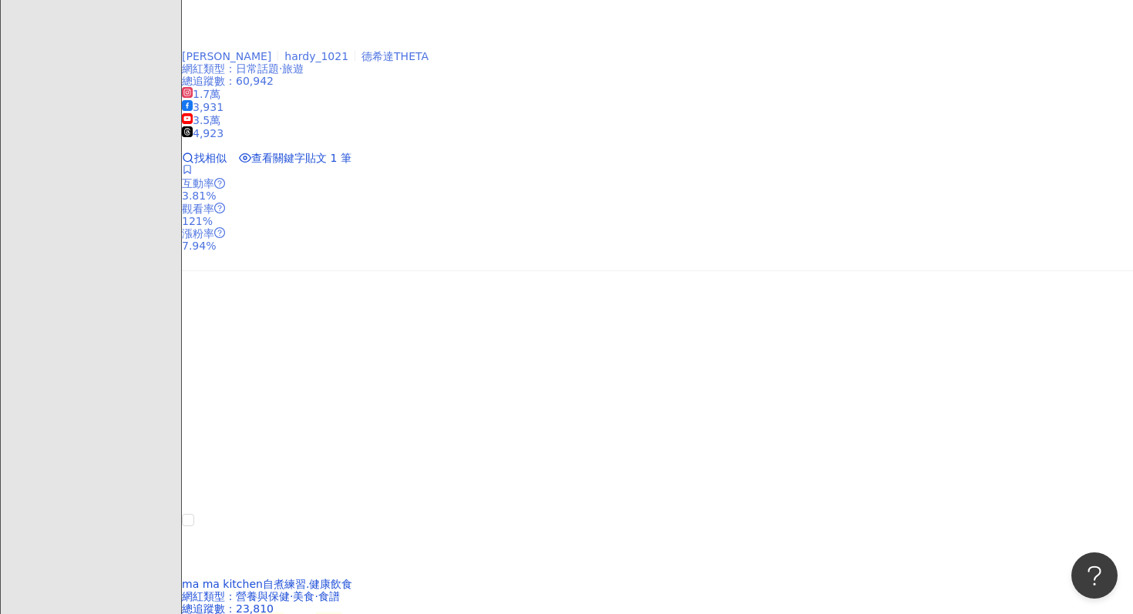
scroll to position [3211, 0]
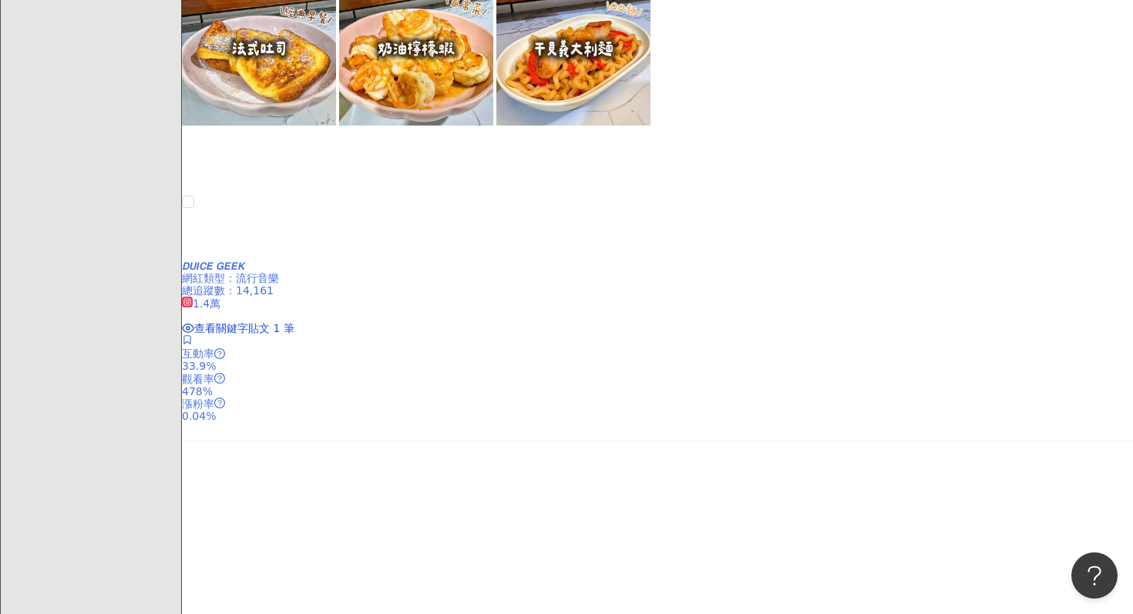
scroll to position [3253, 0]
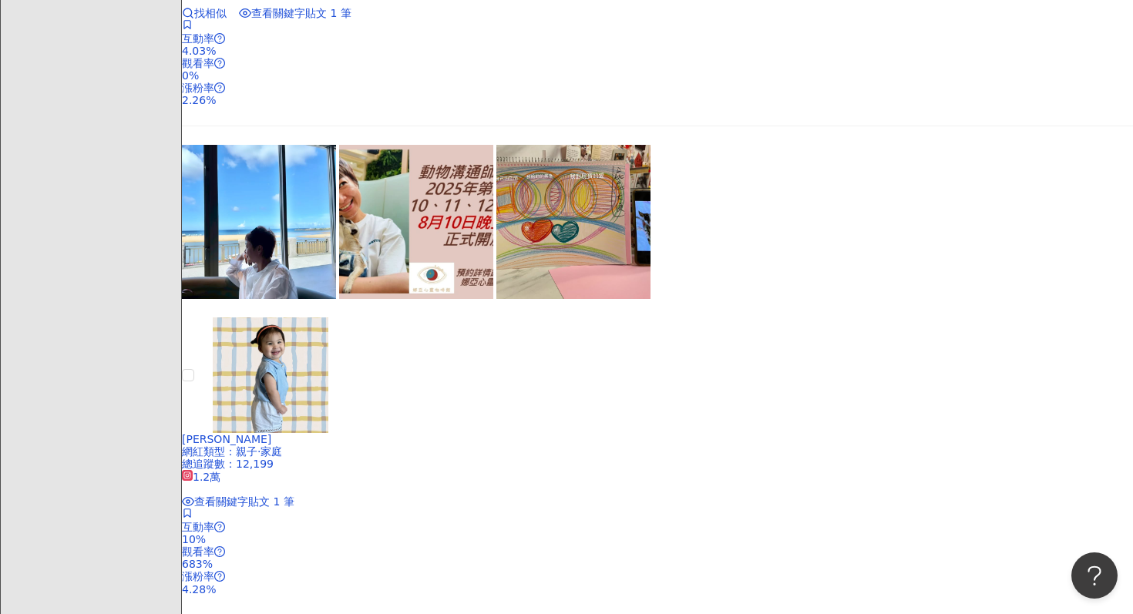
scroll to position [1899, 0]
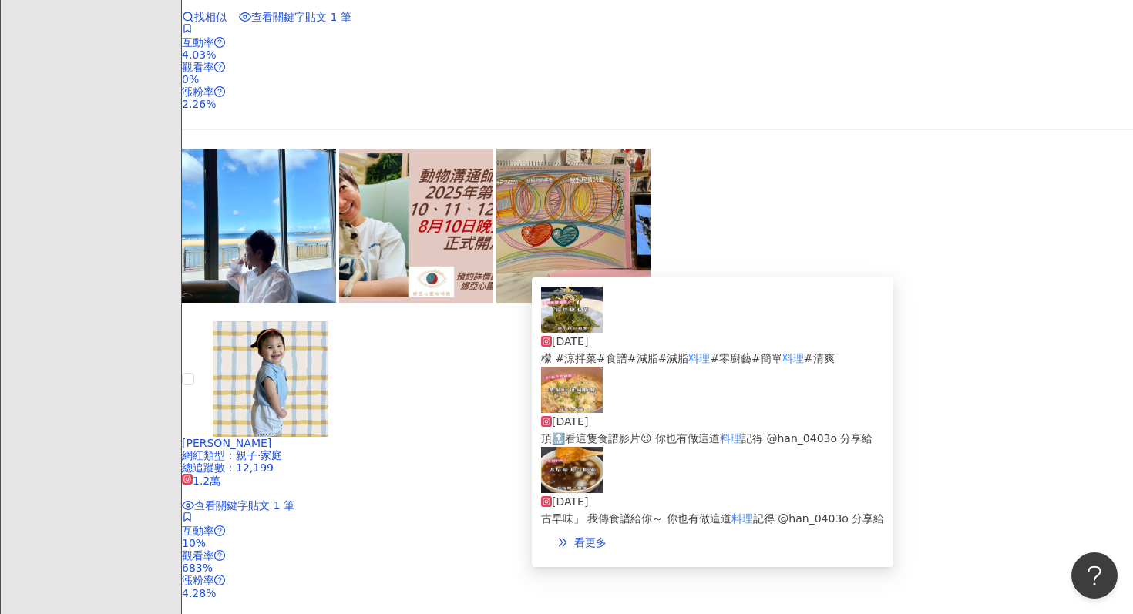
click at [623, 432] on span "頂🔝看這隻食譜影片😉 你也有做這道" at bounding box center [630, 438] width 179 height 12
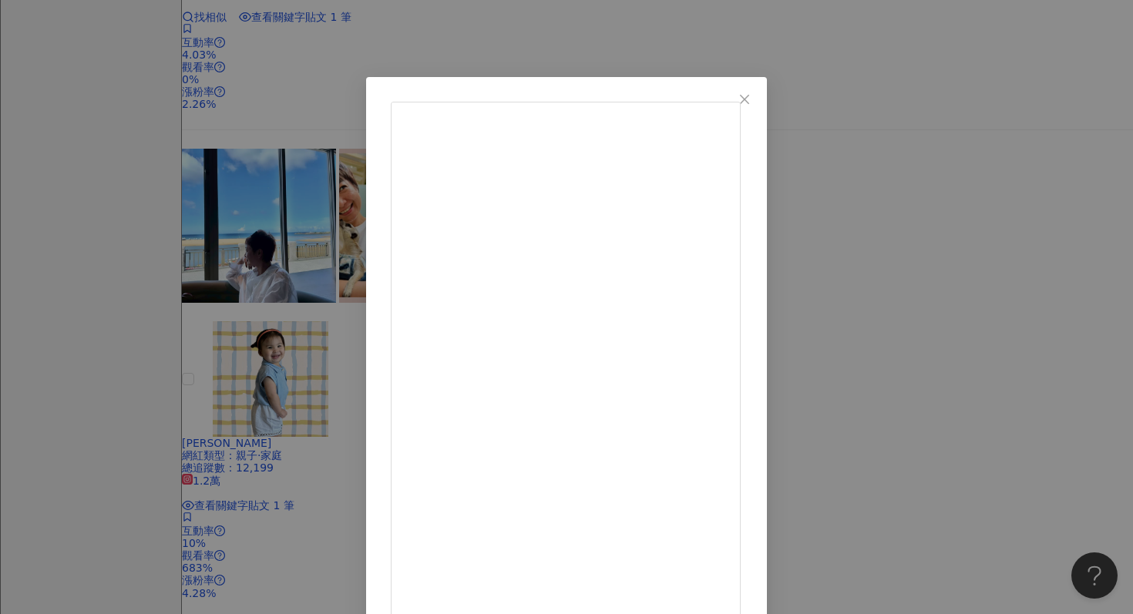
scroll to position [77, 0]
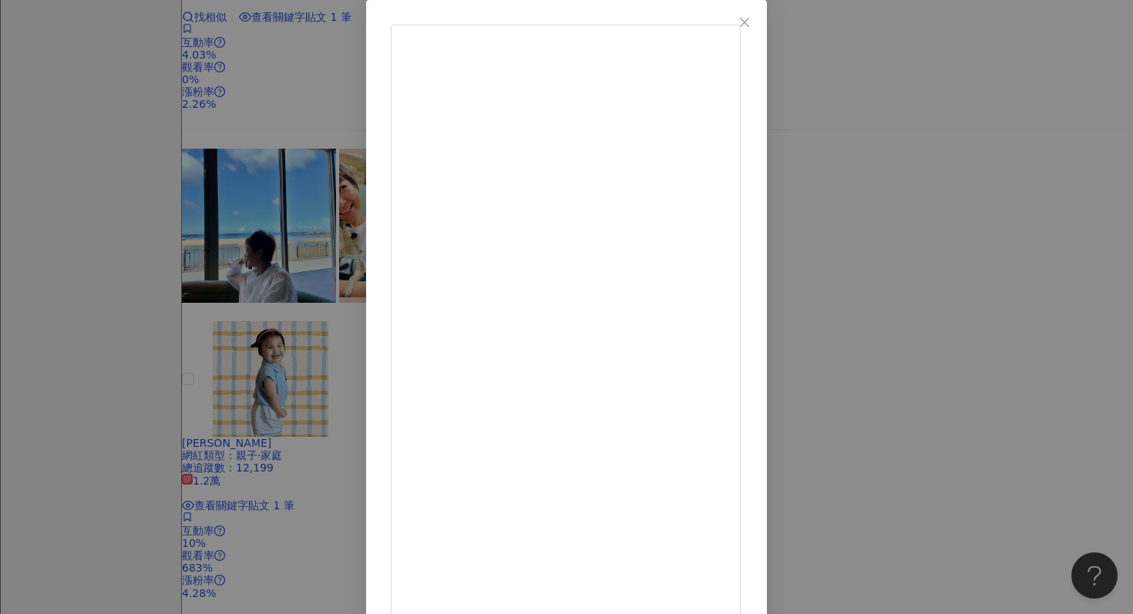
click at [1002, 166] on div "Han 2025/9/8 瘦27公斤的秘密㊙️ 蕃茄豆包減脂餐 高纖高蛋白 低卡又有有飽足！！ 留言「豆包」我傳食譜給你～ 超簡單氣炸豆腐 可以到版面置頂🔝看…" at bounding box center [566, 307] width 1133 height 614
click at [990, 176] on div "Han 2025/9/8 瘦27公斤的秘密㊙️ 蕃茄豆包減脂餐 高纖高蛋白 低卡又有有飽足！！ 留言「豆包」我傳食譜給你～ 超簡單氣炸豆腐 可以到版面置頂🔝看…" at bounding box center [566, 307] width 1133 height 614
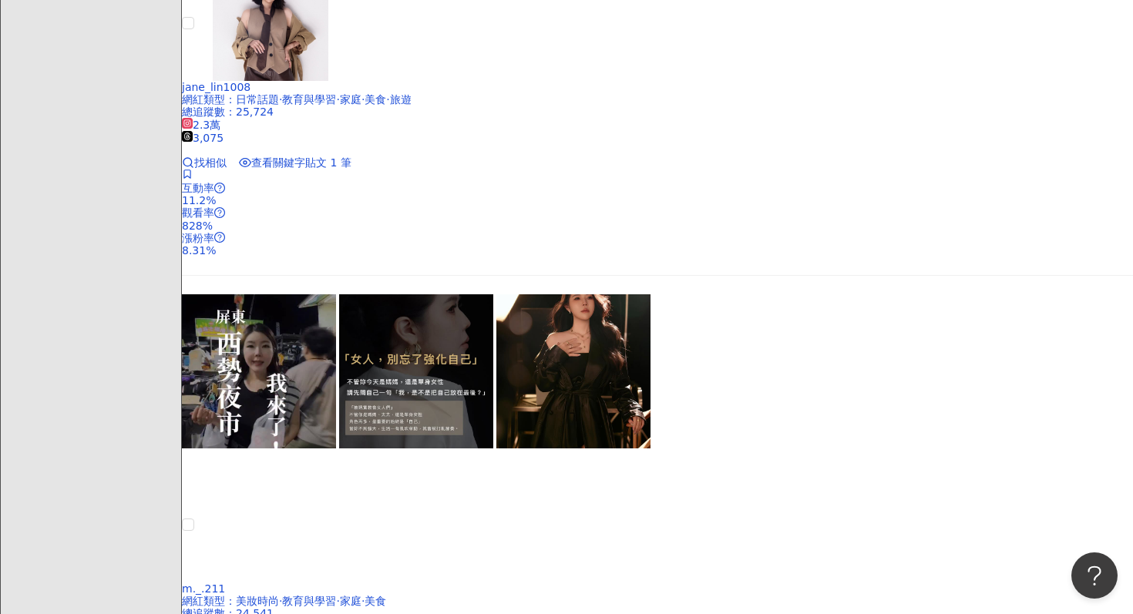
scroll to position [3253, 0]
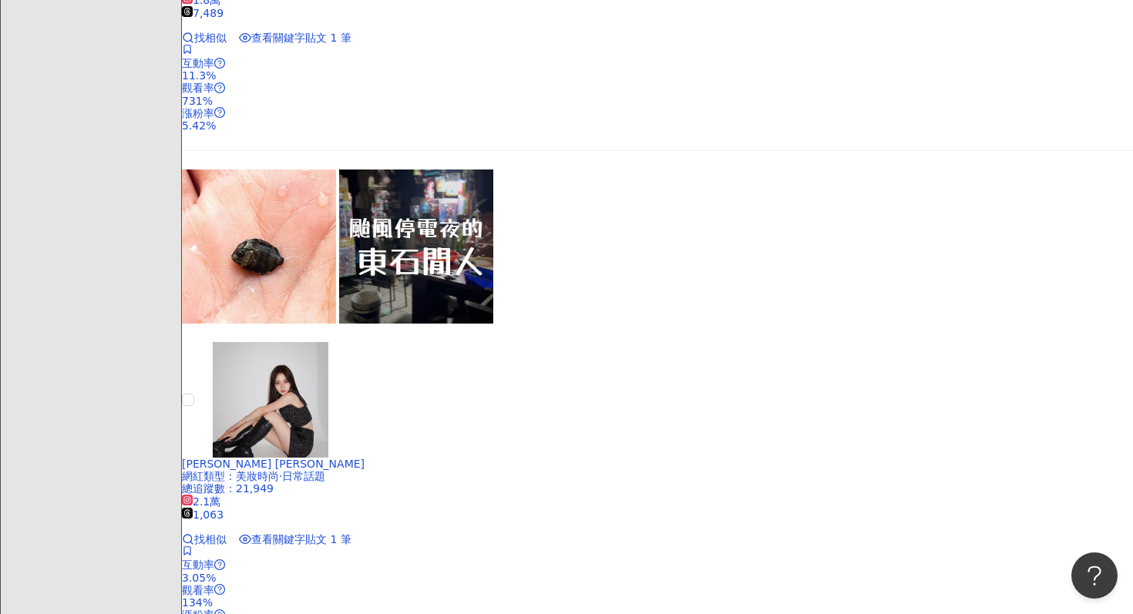
scroll to position [2330, 0]
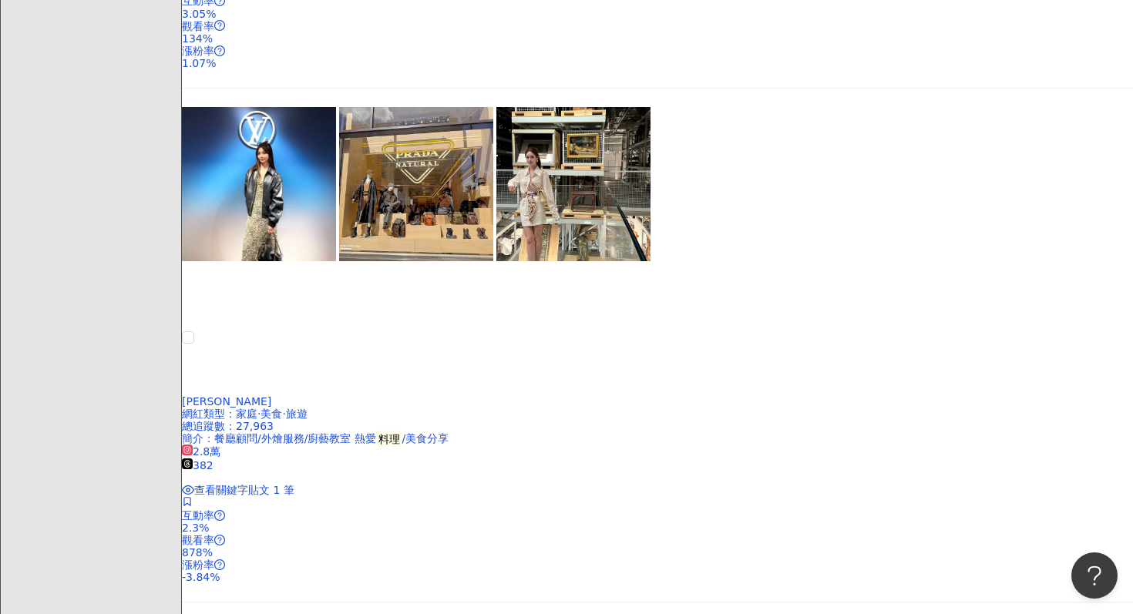
scroll to position [3120, 0]
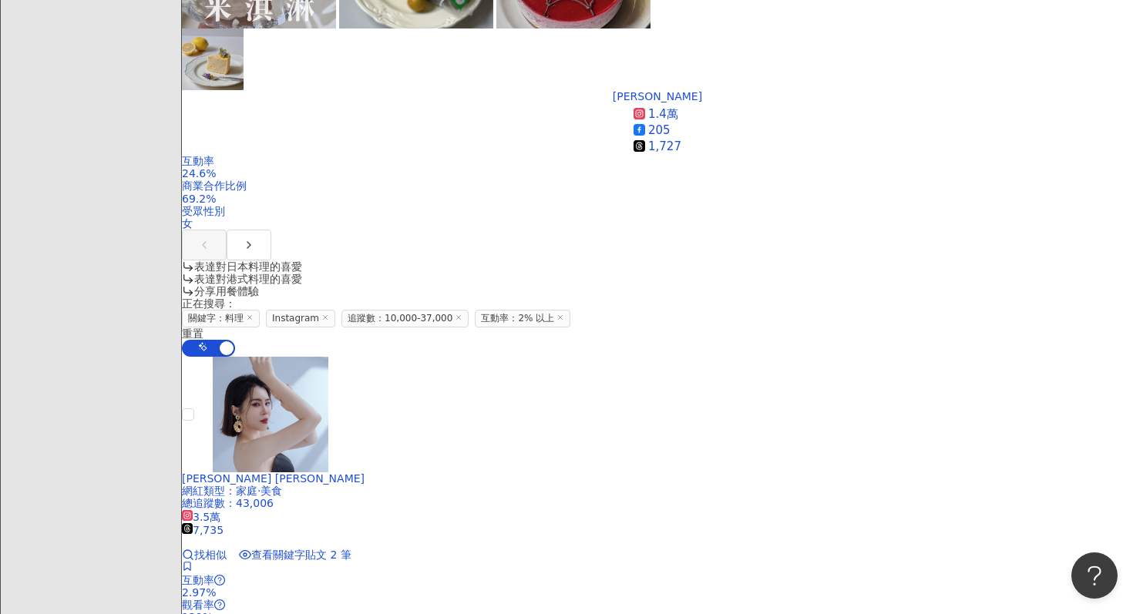
scroll to position [1053, 0]
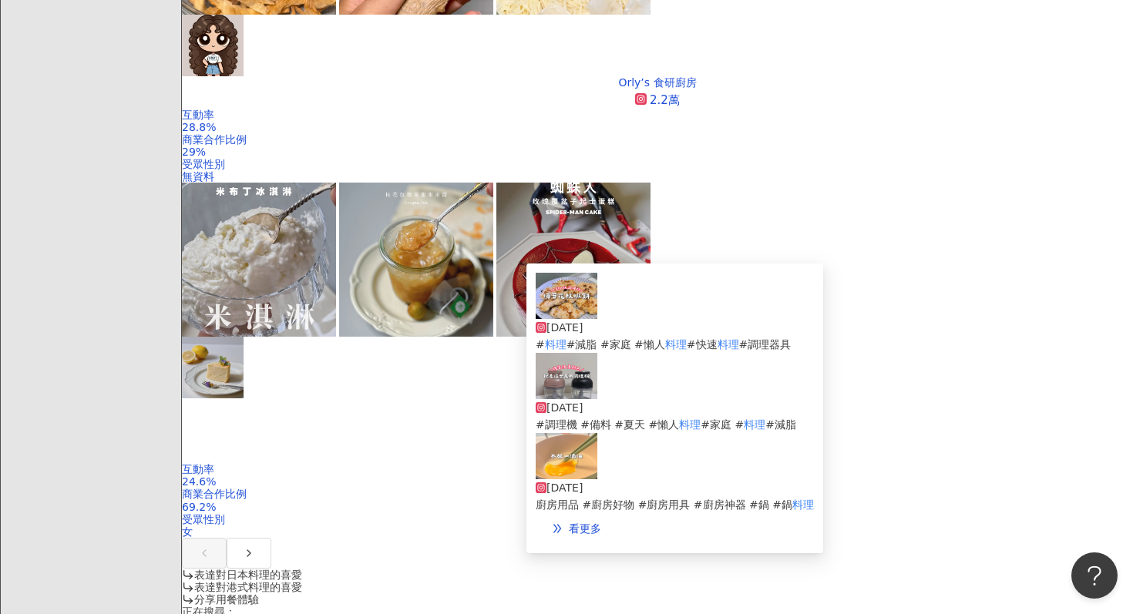
click at [553, 375] on img at bounding box center [566, 376] width 62 height 46
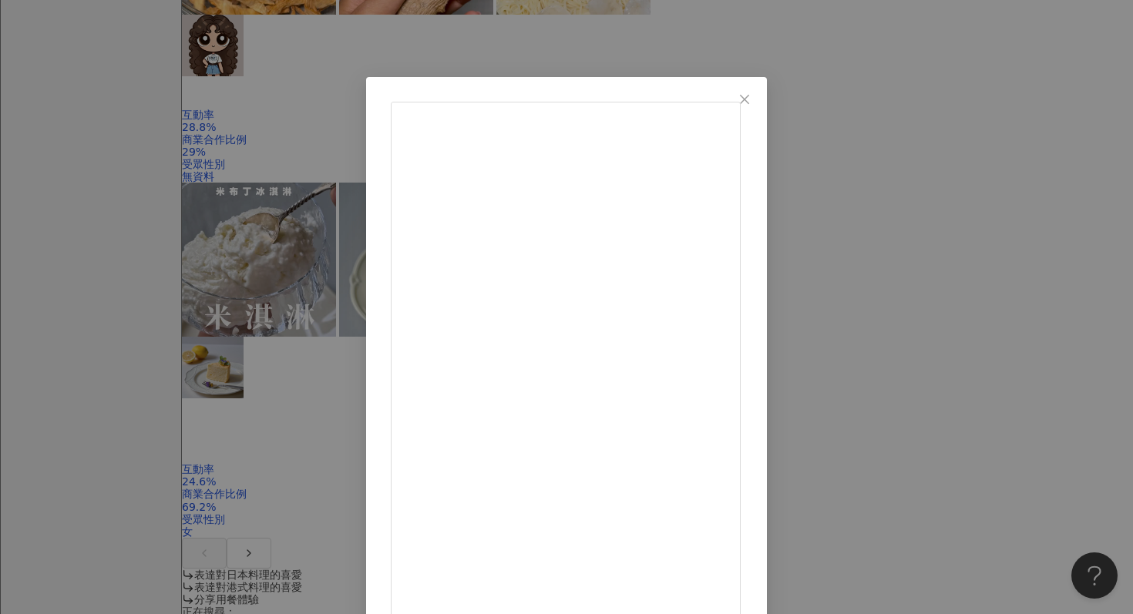
scroll to position [77, 0]
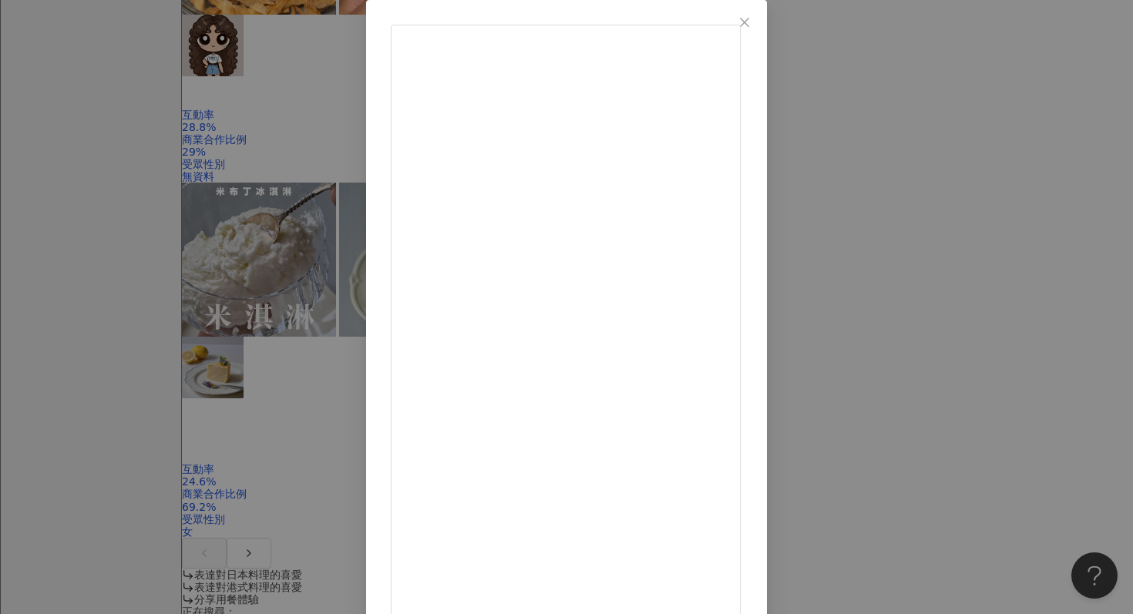
click at [925, 191] on div "我是妤🐟 2025/9/23 麗克特獨家新色開團啦 除了熱銷的奶油白 還有超新色「灰濛粉」 ✨開團限定優惠 市價＄3,480，開團優惠只要＄2xxx 可以切食…" at bounding box center [566, 307] width 1133 height 614
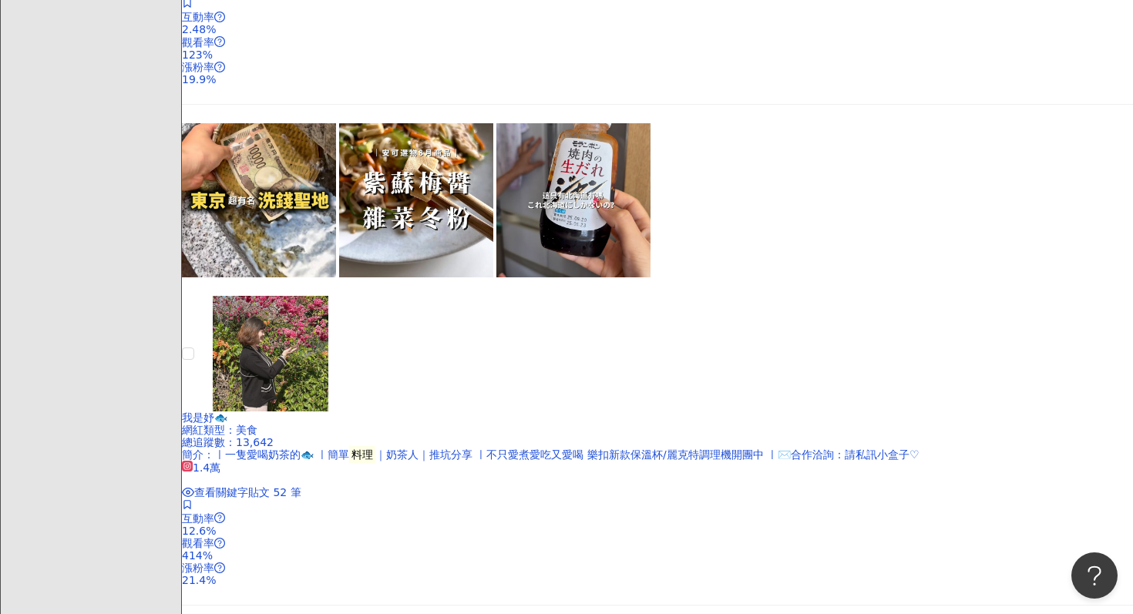
scroll to position [2972, 0]
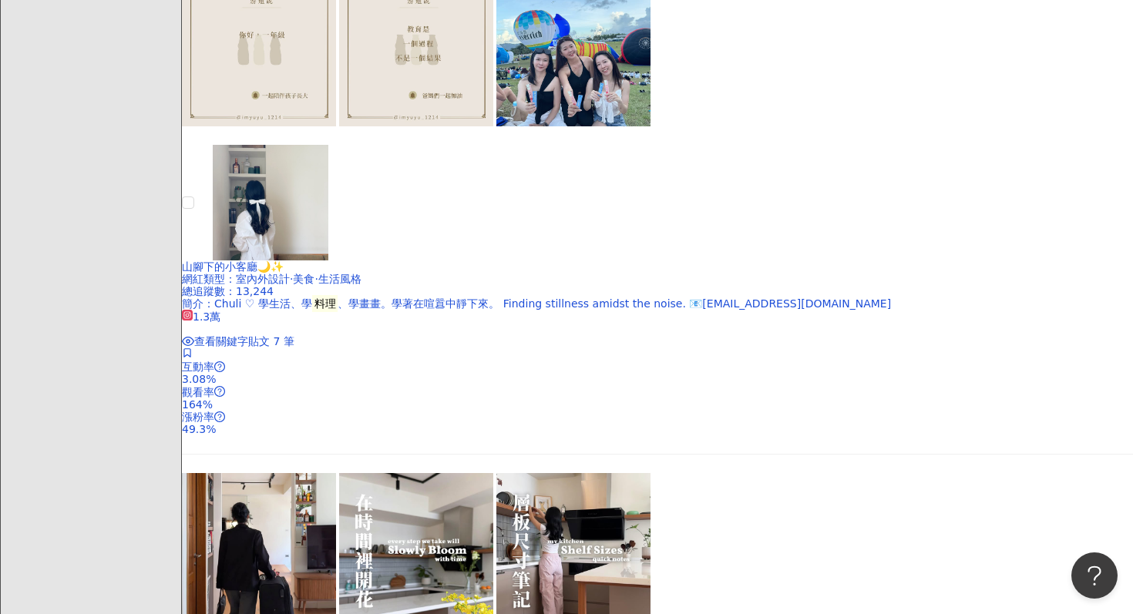
scroll to position [3253, 0]
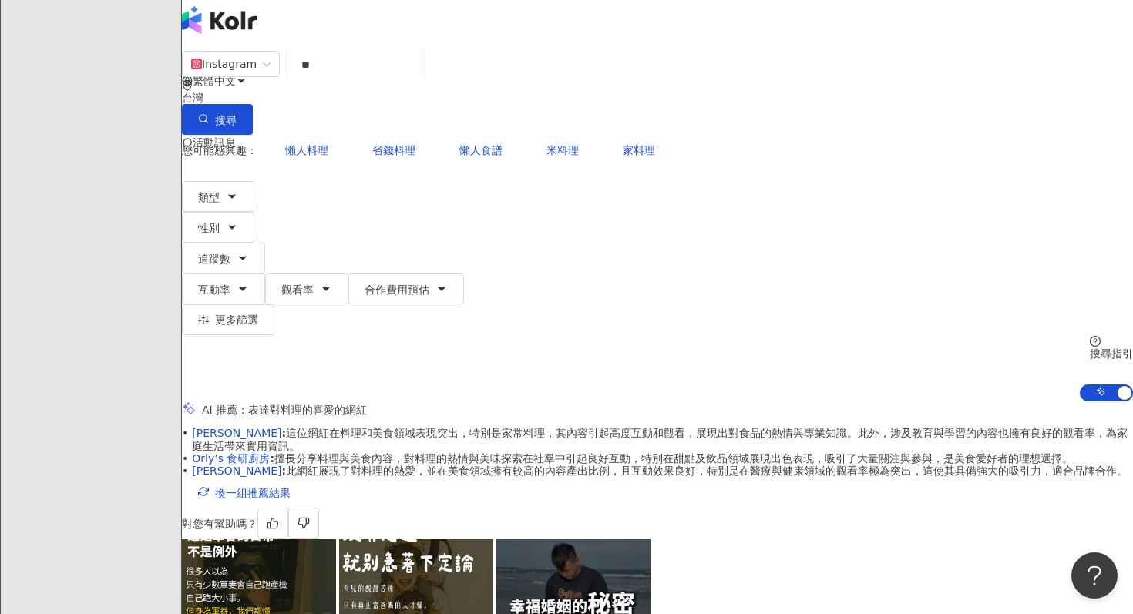
scroll to position [0, 0]
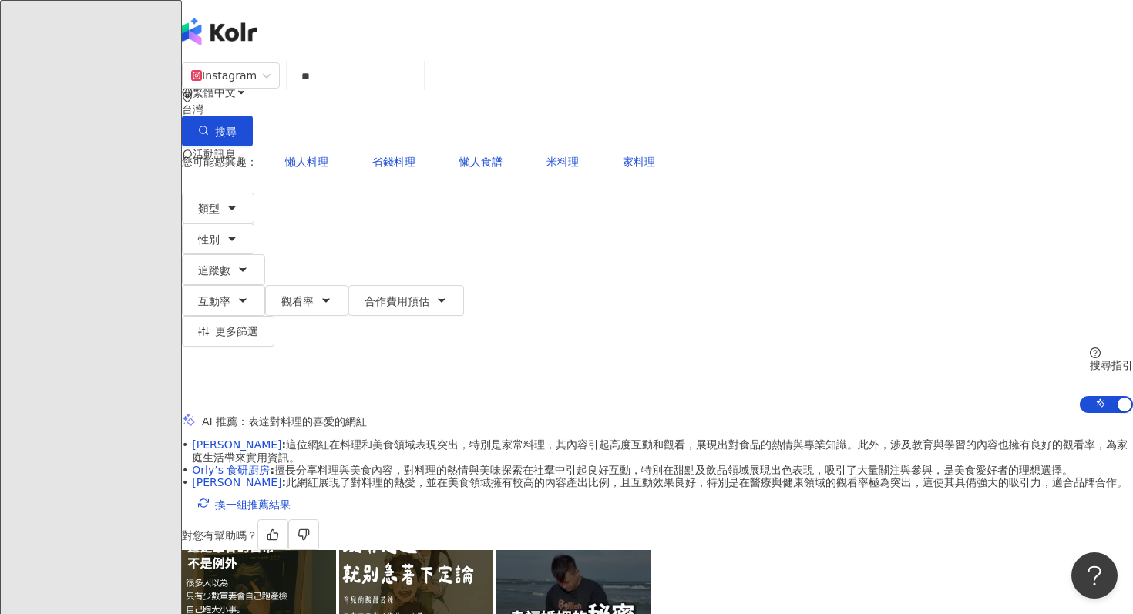
click at [418, 91] on input "**" at bounding box center [355, 76] width 125 height 29
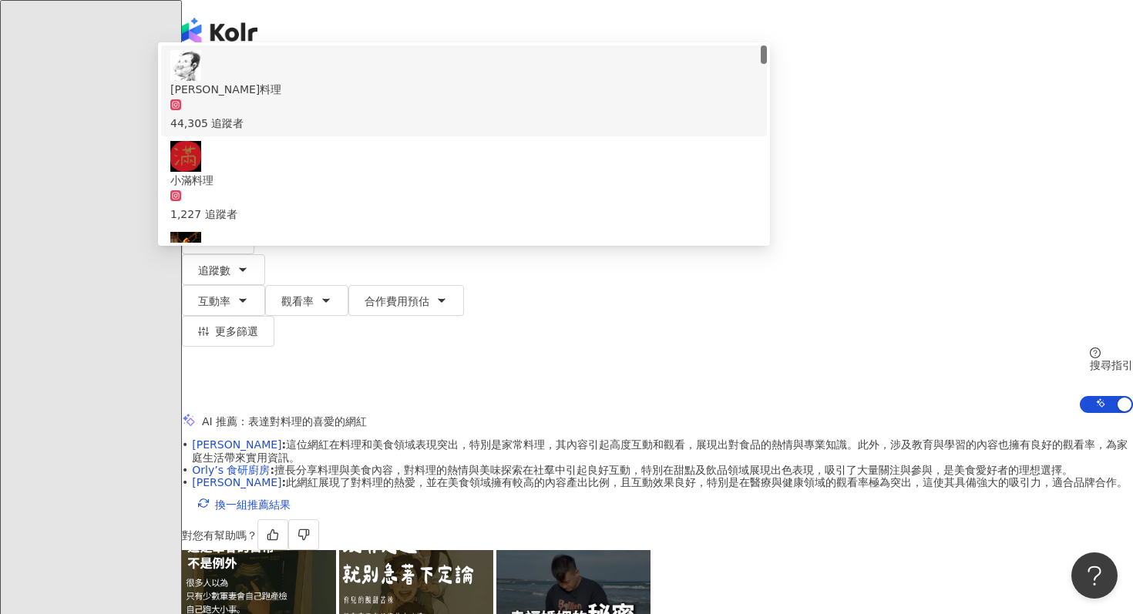
click at [418, 91] on input "**" at bounding box center [355, 76] width 125 height 29
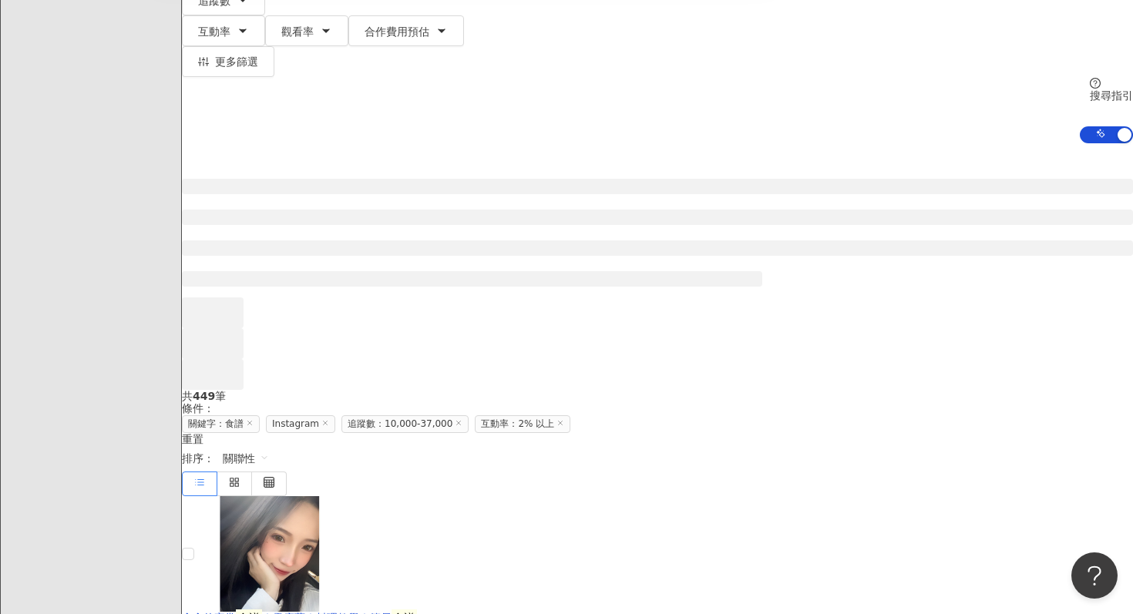
scroll to position [316, 0]
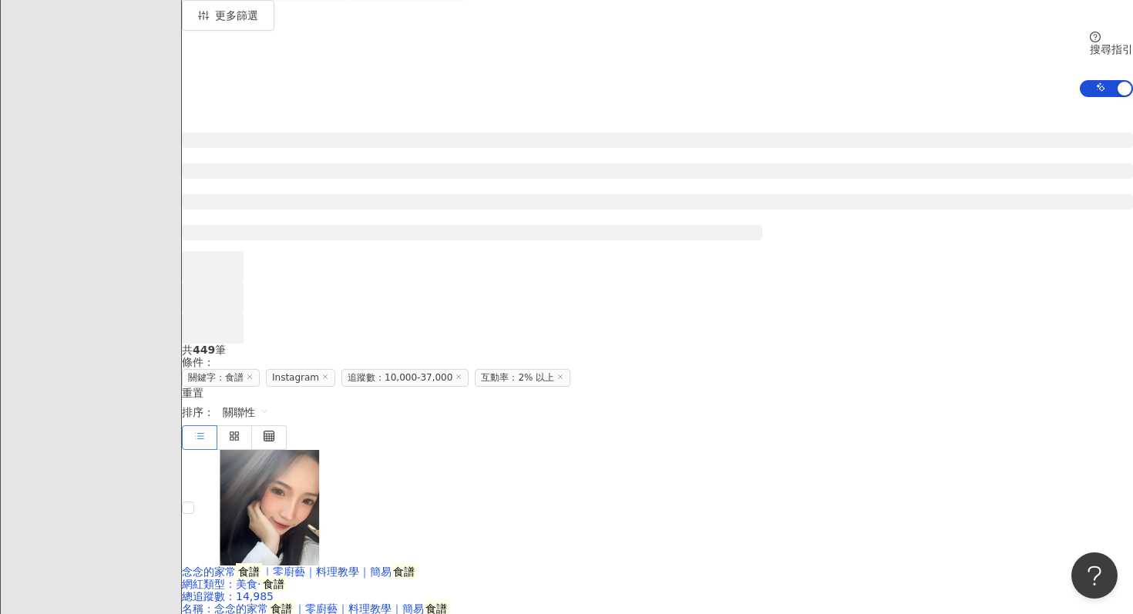
type input "**"
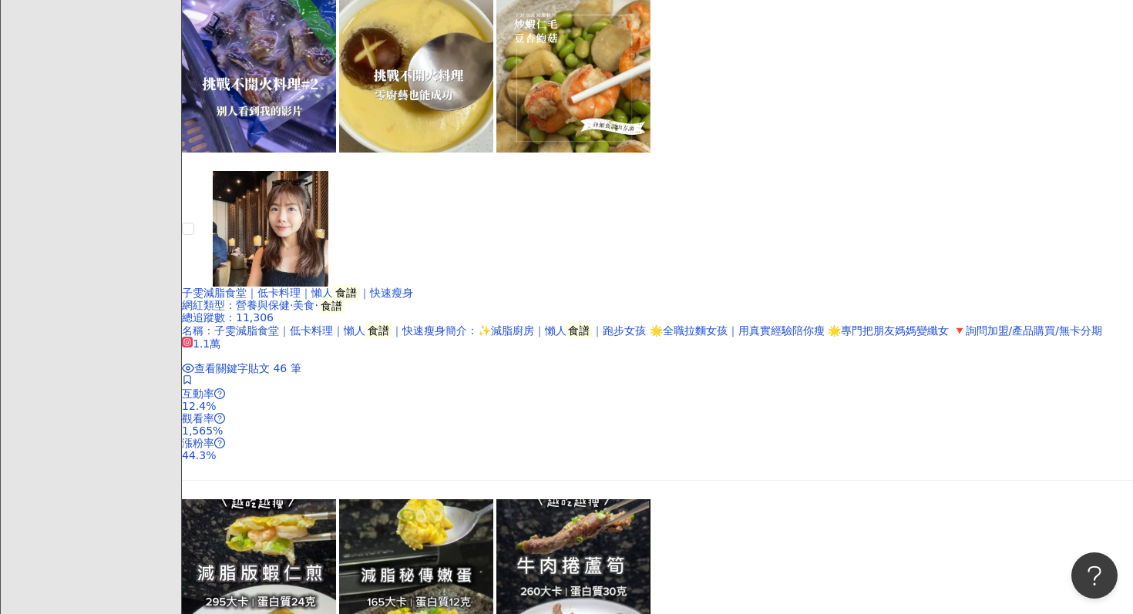
scroll to position [3066, 0]
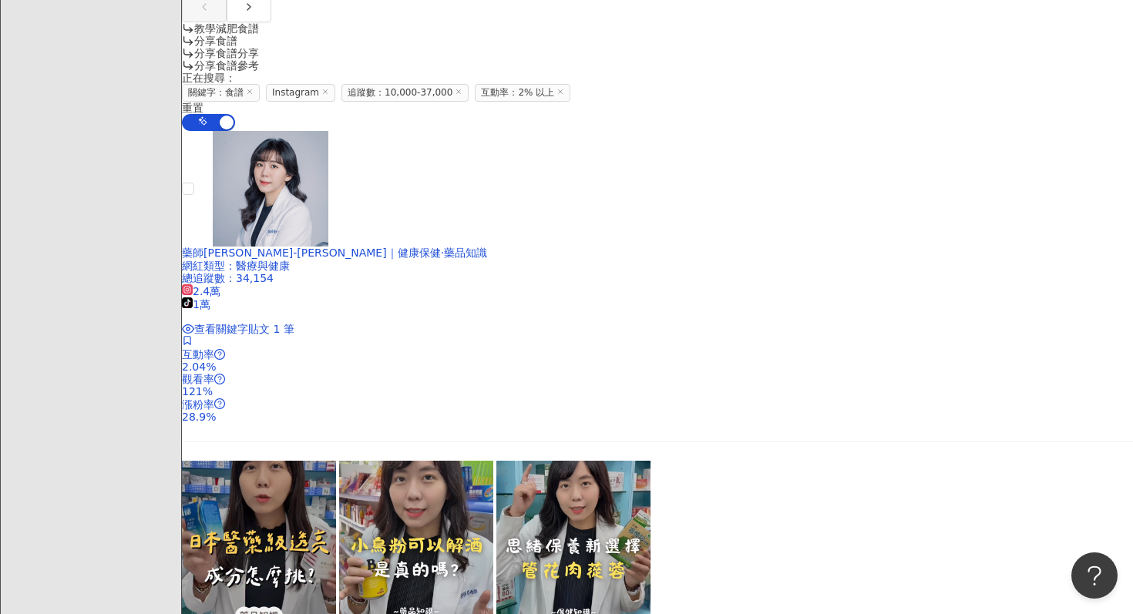
scroll to position [1671, 0]
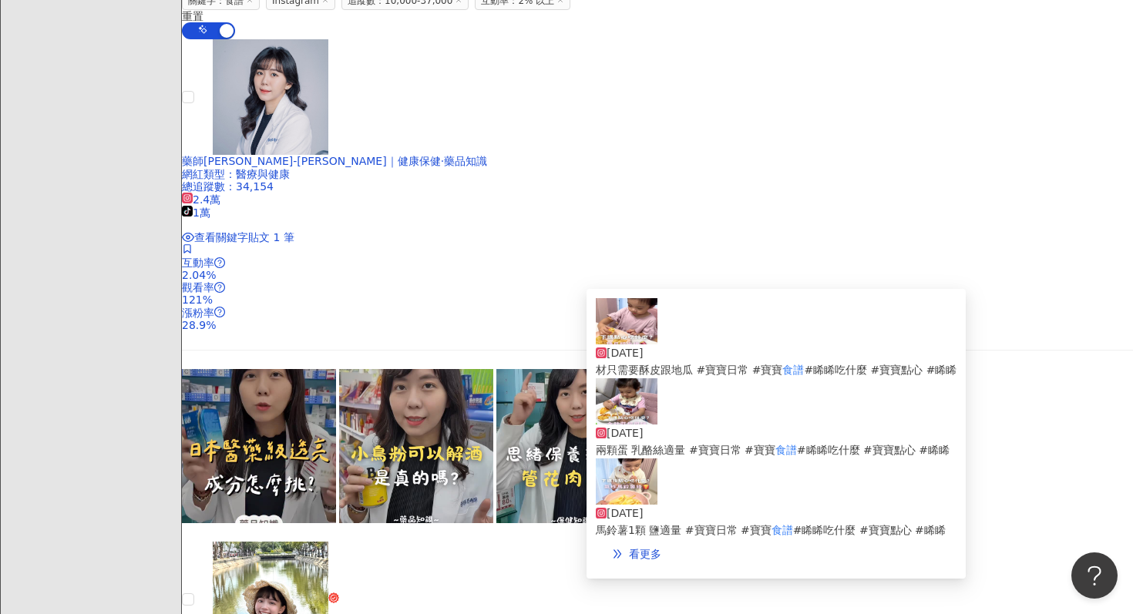
click at [626, 414] on img at bounding box center [627, 401] width 62 height 46
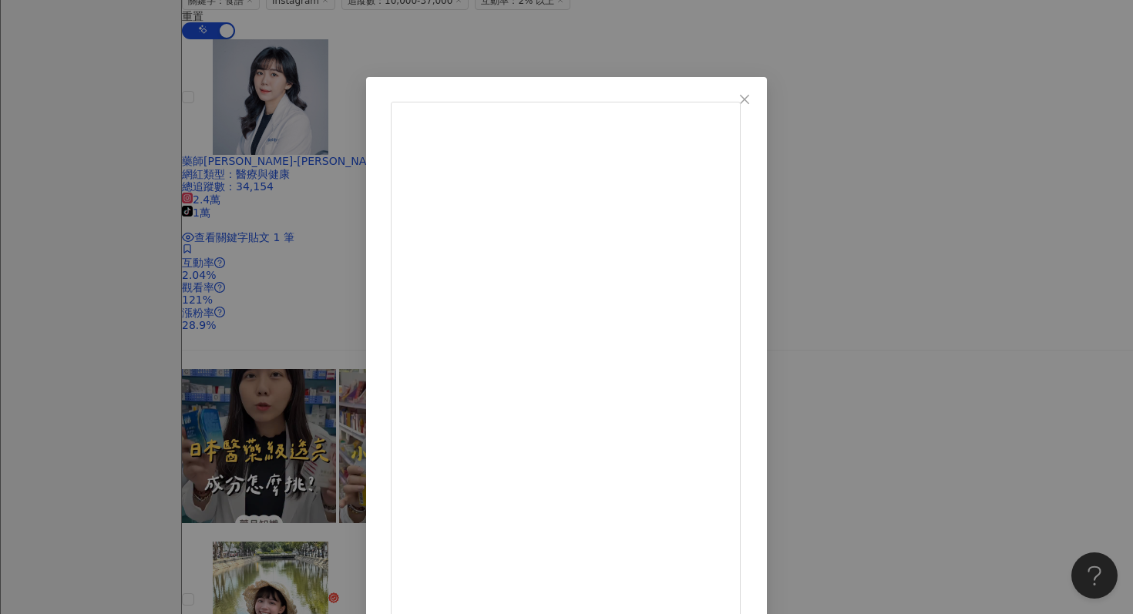
scroll to position [77, 0]
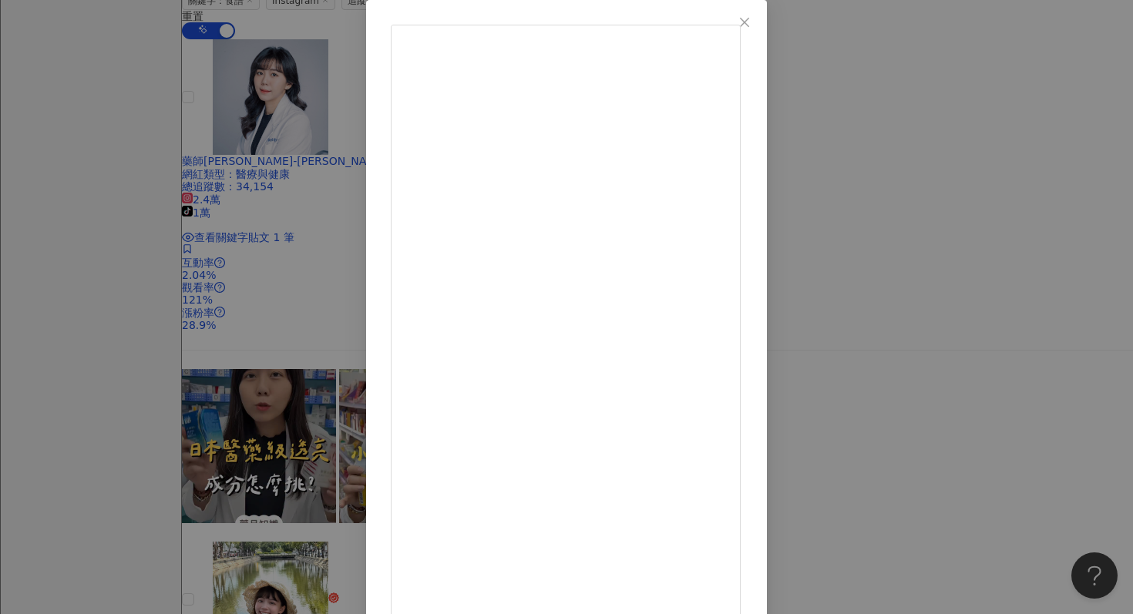
click at [968, 135] on div "小湘睎笑嘻嘻✨ 2025/8/18 ྀི 金針菇起司餅 可以快速完成的小點心 營養又美味😋 ꕁ食材 金針菇 兩顆蛋 乳酪絲適量 #寶寶日常 #寶寶食譜 #睎睎…" at bounding box center [566, 307] width 1133 height 614
click at [929, 143] on div "小湘睎笑嘻嘻✨ 2025/8/18 ྀི 金針菇起司餅 可以快速完成的小點心 營養又美味😋 ꕁ食材 金針菇 兩顆蛋 乳酪絲適量 #寶寶日常 #寶寶食譜 #睎睎…" at bounding box center [566, 307] width 1133 height 614
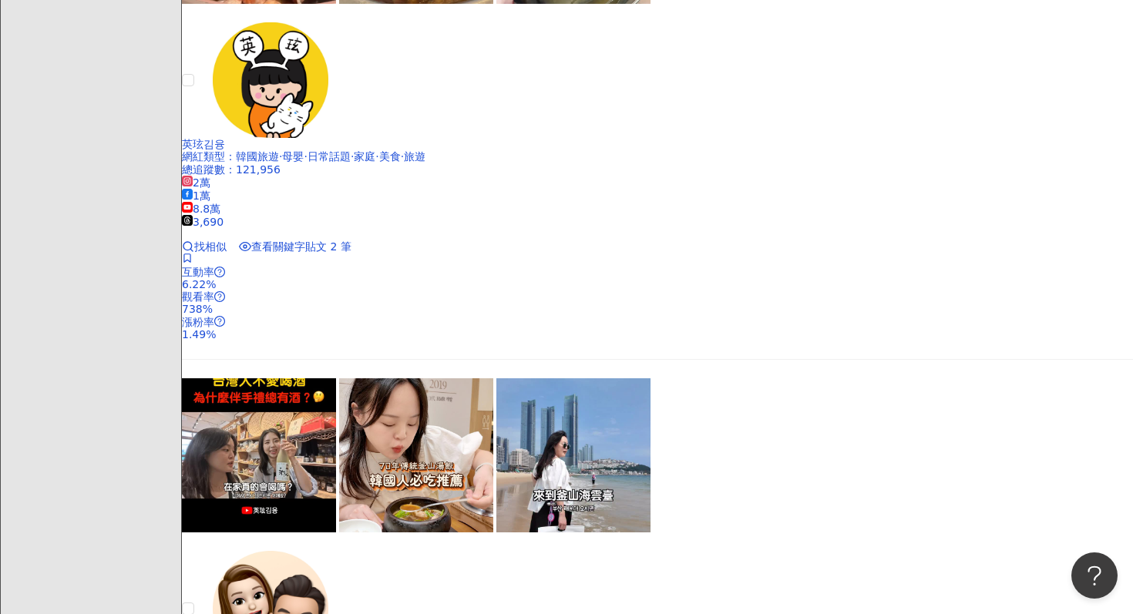
scroll to position [3308, 0]
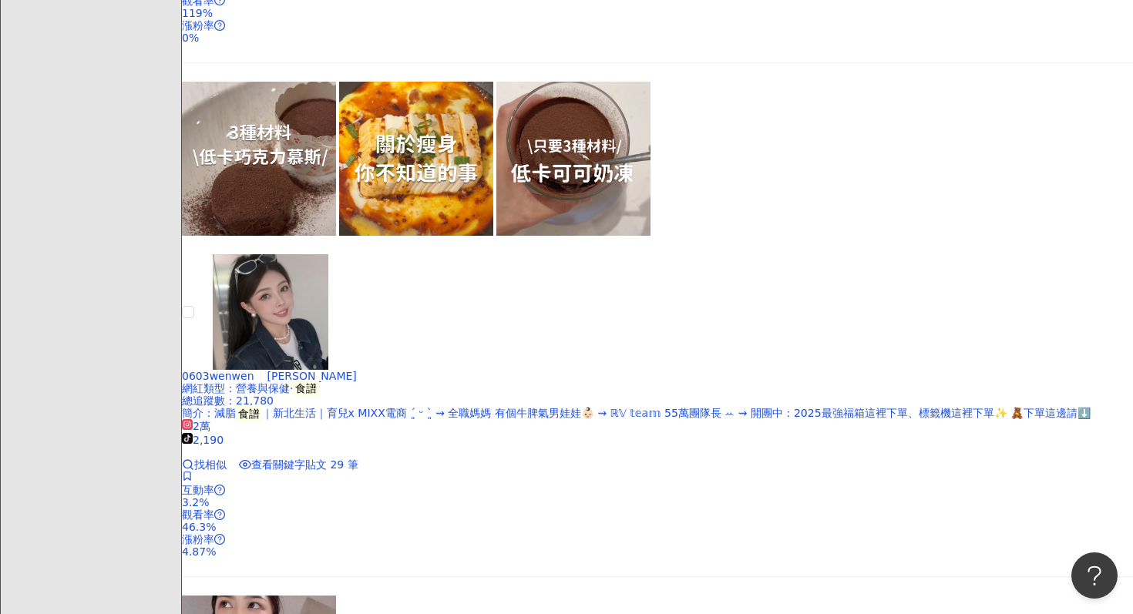
scroll to position [3444, 0]
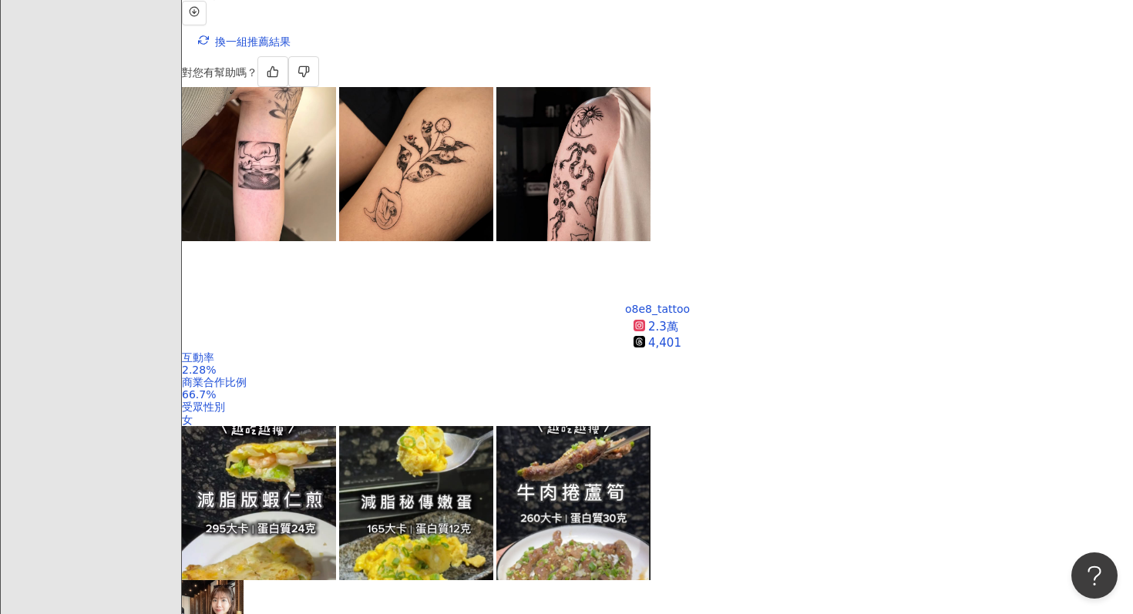
scroll to position [454, 0]
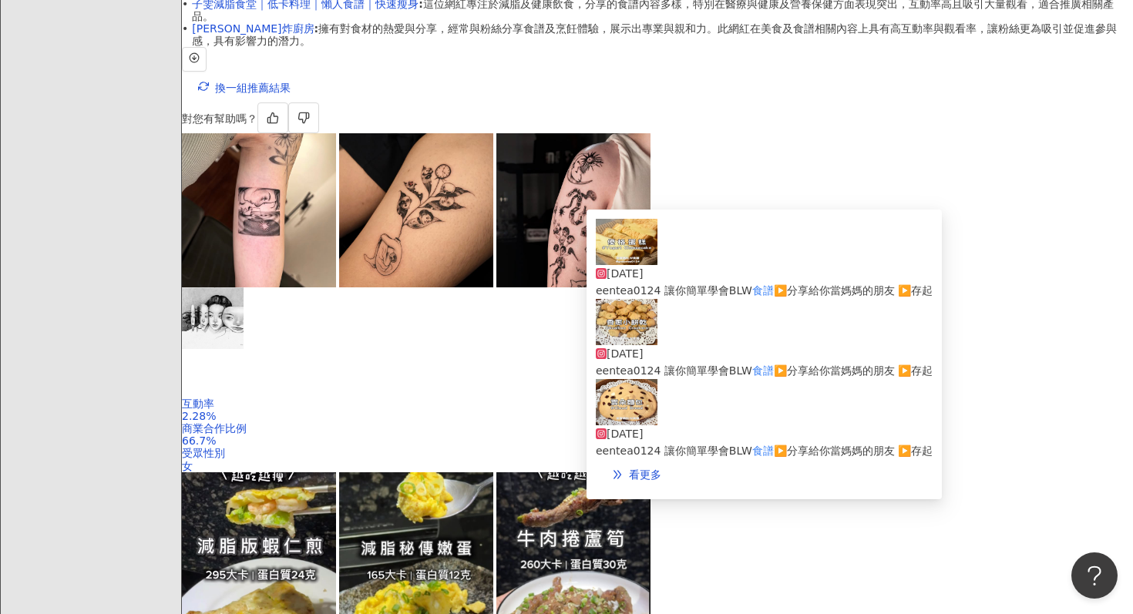
click at [629, 345] on img at bounding box center [627, 322] width 62 height 46
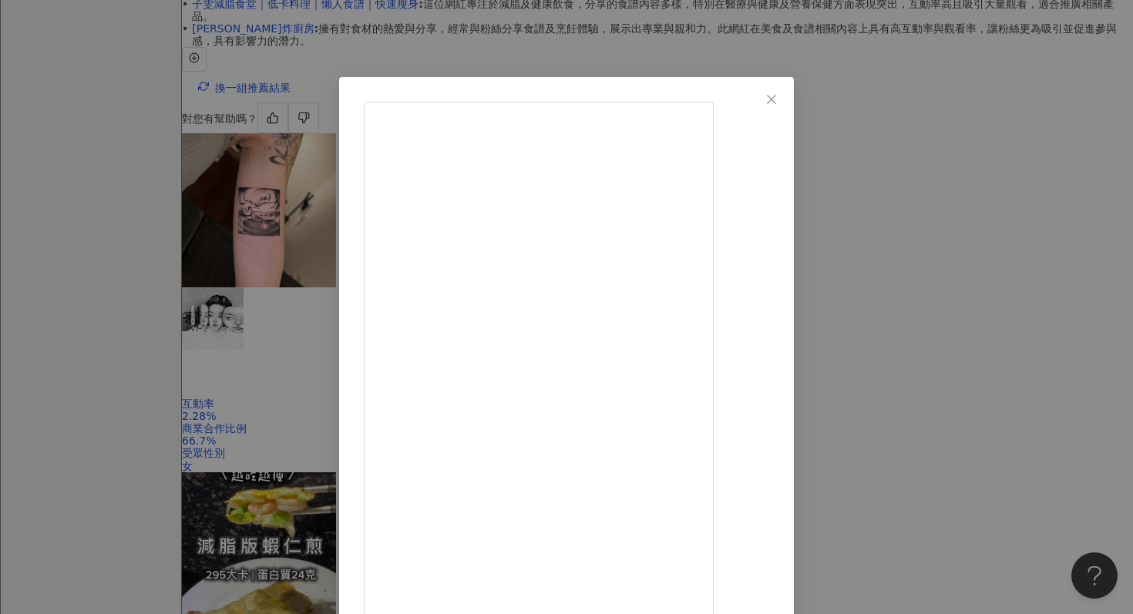
scroll to position [77, 0]
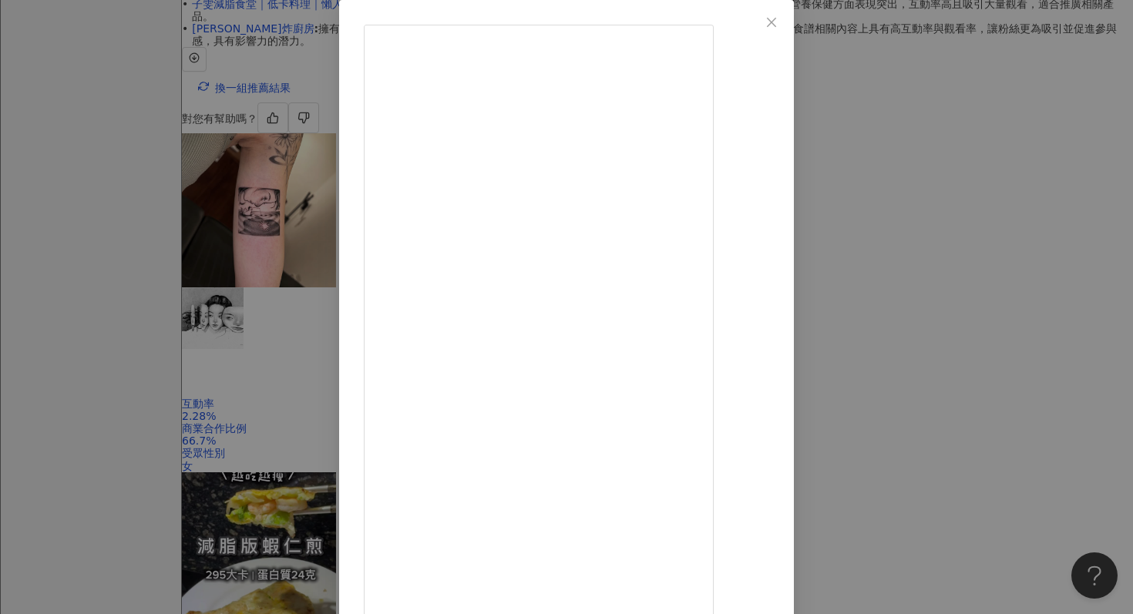
click at [1035, 118] on div "綠茶🍵茶寶媽 2025/9/1 799 269 2萬 查看原始貼文" at bounding box center [566, 307] width 1133 height 614
click at [993, 144] on div "綠茶🍵茶寶媽 2025/9/1 799 269 2萬 查看原始貼文" at bounding box center [566, 307] width 1133 height 614
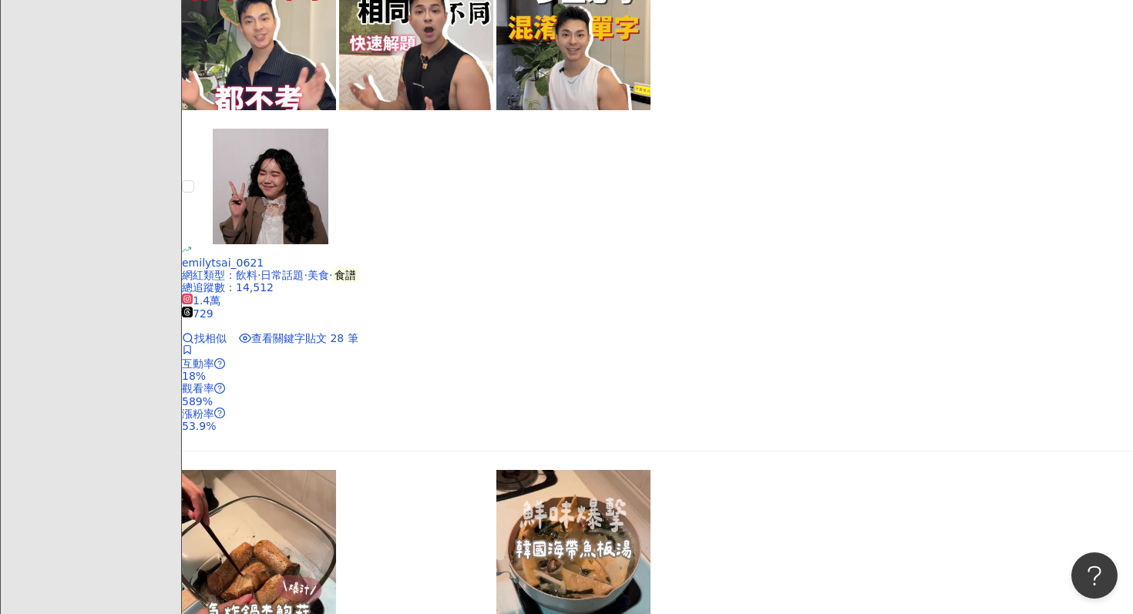
scroll to position [3399, 0]
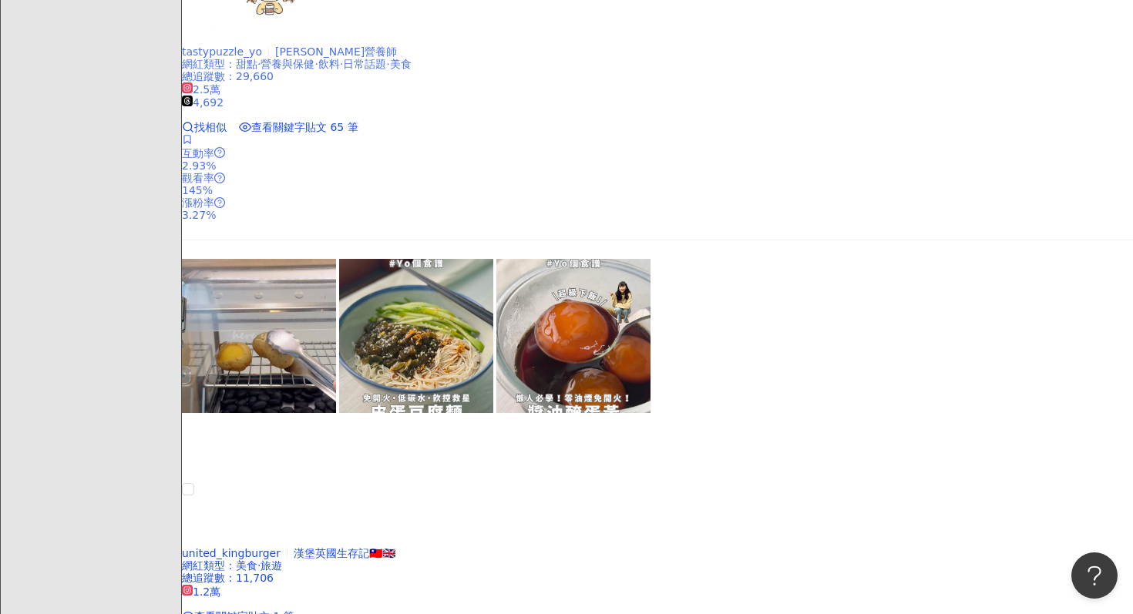
scroll to position [3231, 0]
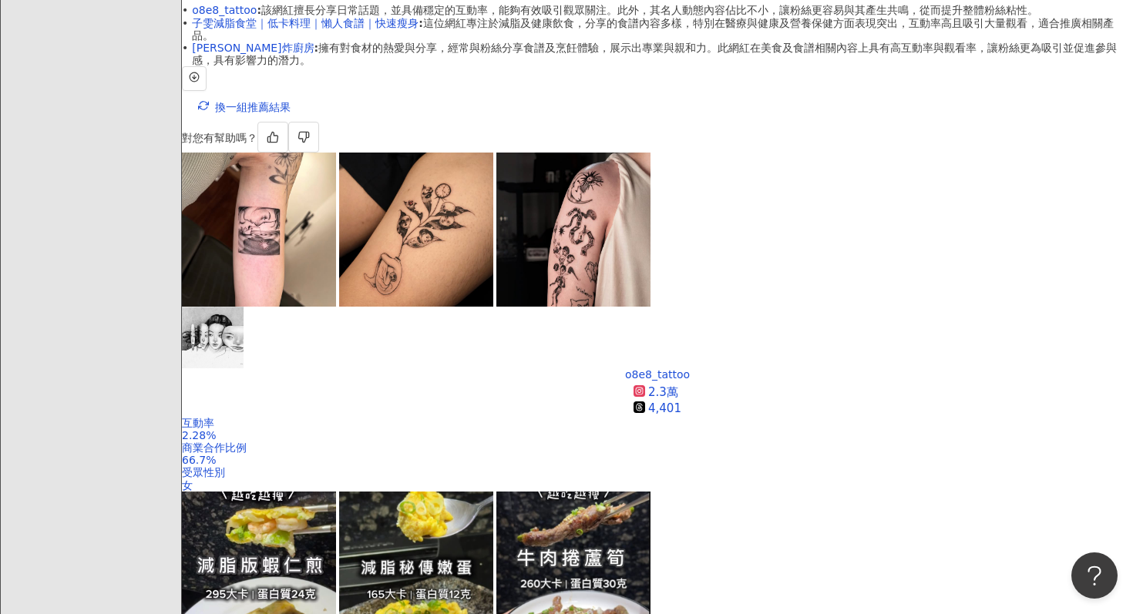
scroll to position [421, 0]
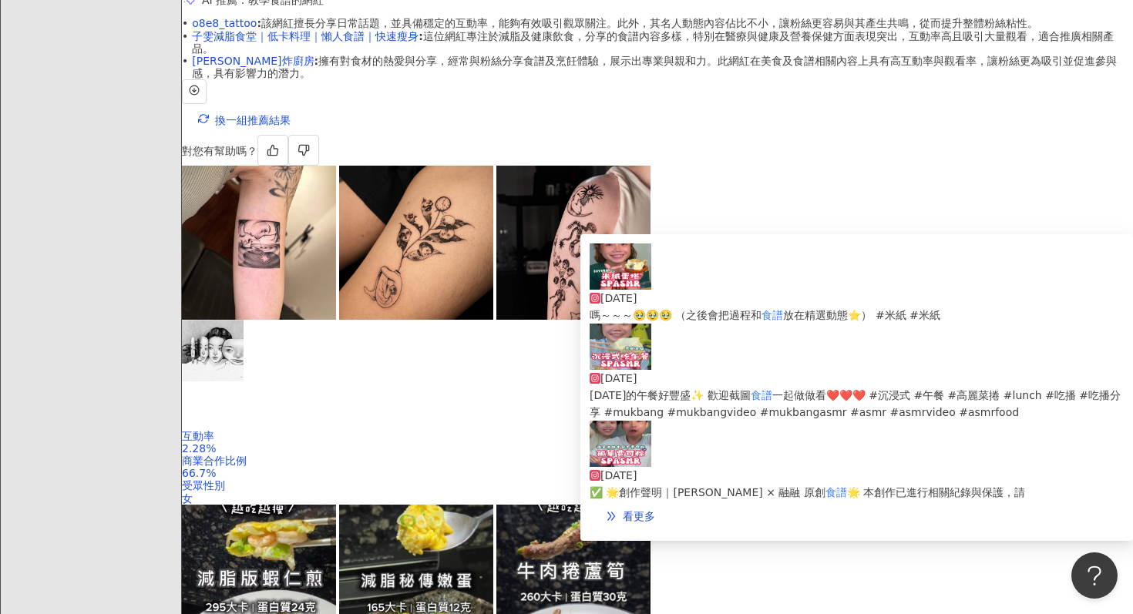
click at [657, 367] on div "2025/5/31 今天的午餐好豐盛✨ 歡迎截圖 食譜 一起做做看❤️❤️❤️ #沉浸式 #午餐 #高麗菜捲 #lunch #吃播 #吃播分享 #mukban…" at bounding box center [856, 372] width 534 height 97
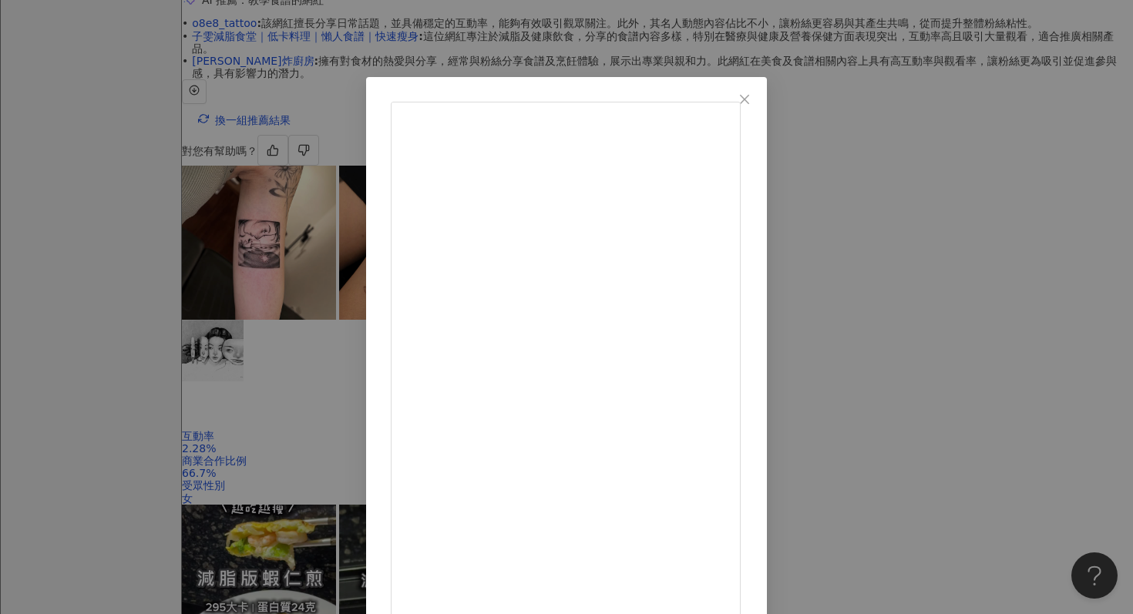
scroll to position [77, 0]
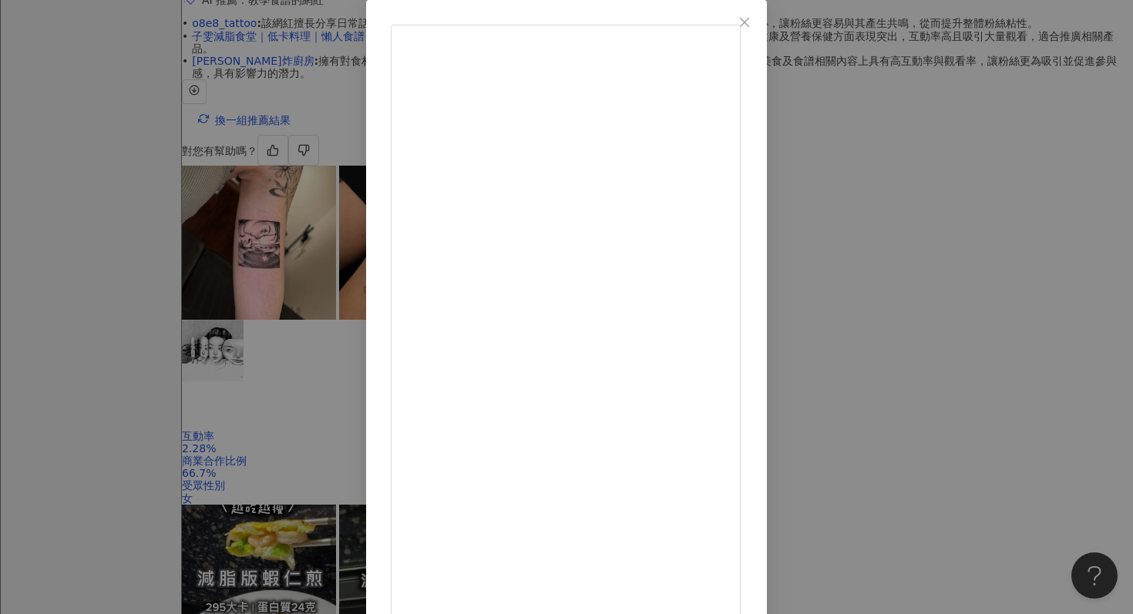
click at [1020, 144] on div "spackkke 2025/5/31 今天的午餐好豐盛✨ 歡迎截圖食譜一起做做看❤️❤️❤️ #沉浸式 #午餐 #高麗菜捲 #lunch #吃播 #吃播分享 …" at bounding box center [566, 307] width 1133 height 614
click at [955, 186] on div "spackkke 2025/5/31 今天的午餐好豐盛✨ 歡迎截圖食譜一起做做看❤️❤️❤️ #沉浸式 #午餐 #高麗菜捲 #lunch #吃播 #吃播分享 …" at bounding box center [566, 307] width 1133 height 614
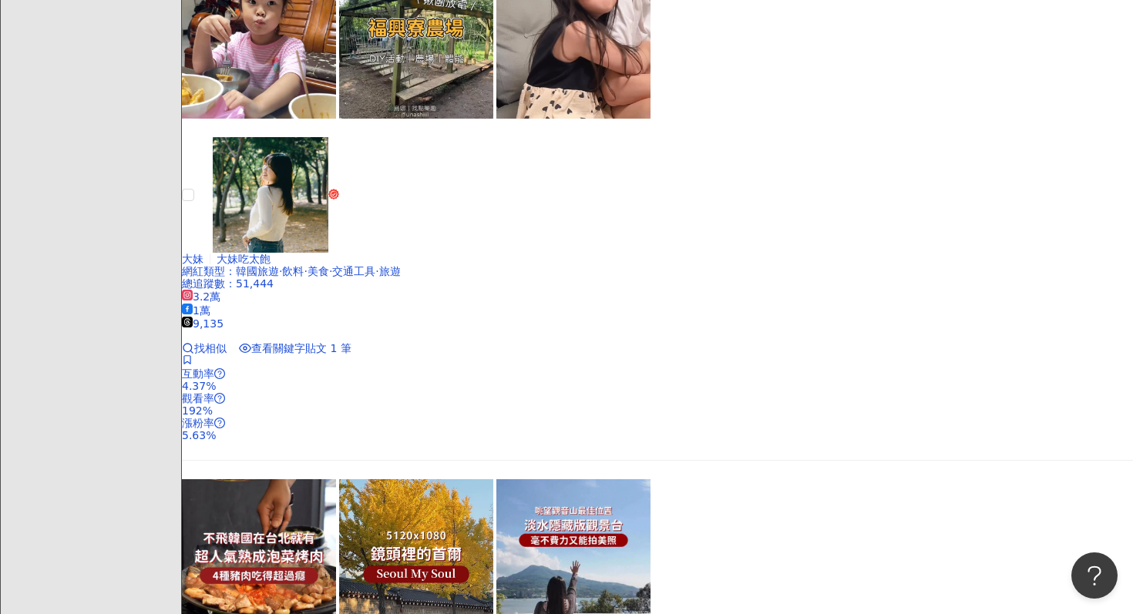
scroll to position [3444, 0]
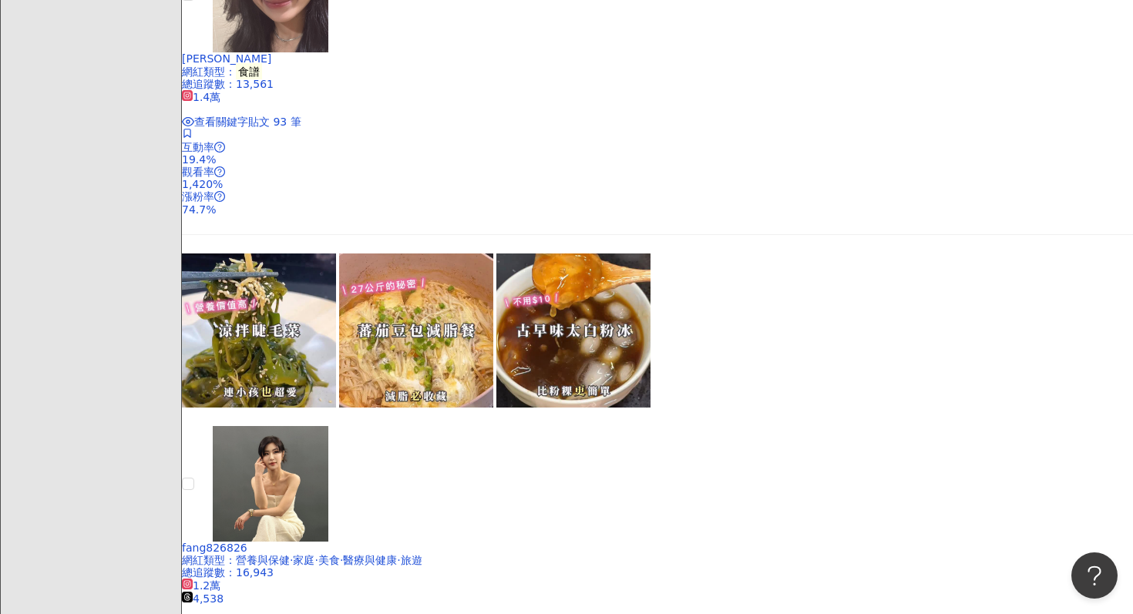
scroll to position [1770, 0]
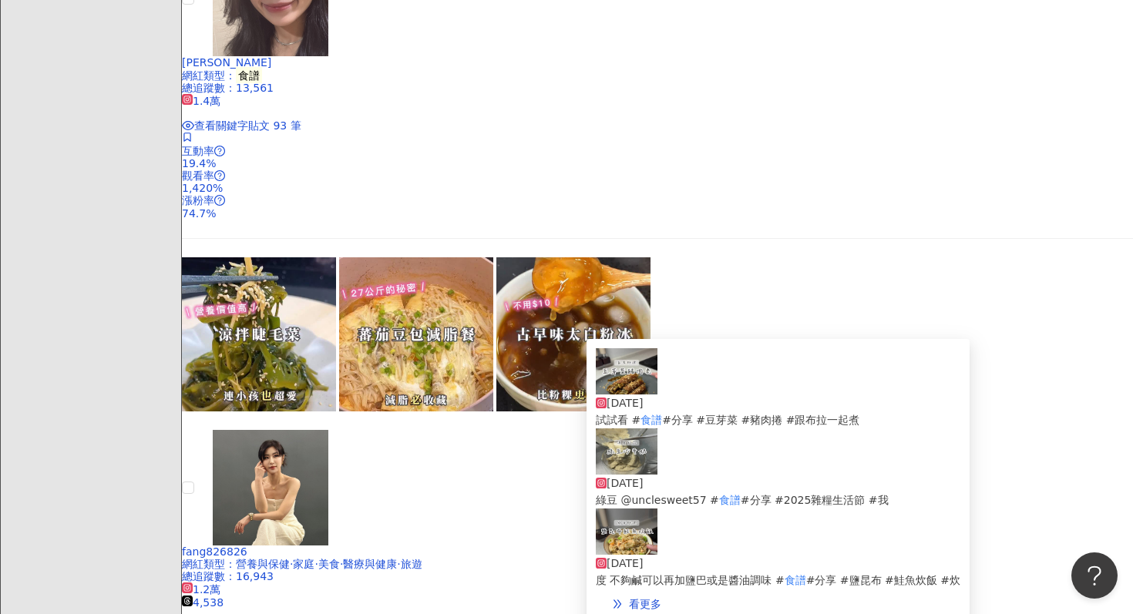
click at [599, 475] on img at bounding box center [627, 451] width 62 height 46
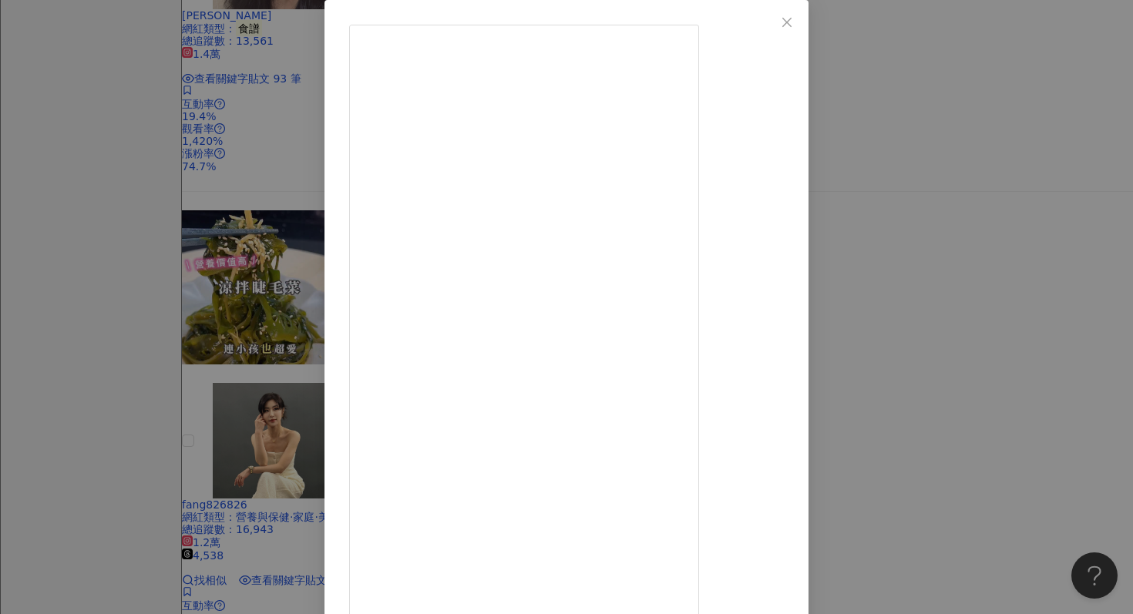
scroll to position [1824, 0]
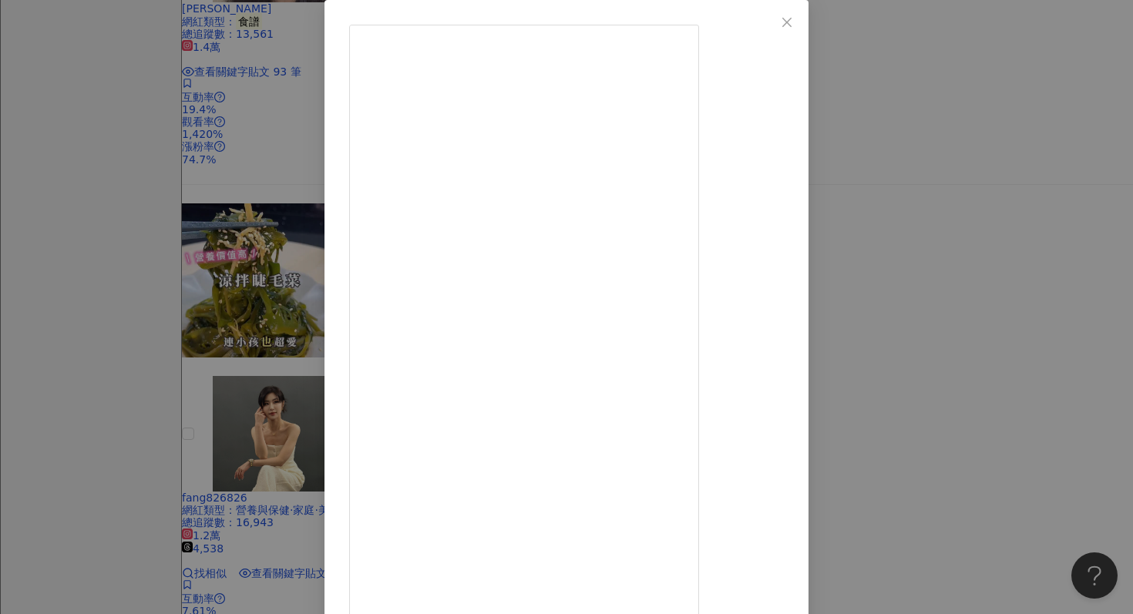
click at [1009, 162] on div "布拉 Bula 2025/9/9 綠豆本來就是消暑聖品 加冰塊打成冰沙 更爽快！ 📍蜜綠豆做法 1.毛綠豆用水洗乾淨後，泡水30分鐘 2.綠豆：水=1:2，煮…" at bounding box center [566, 307] width 1133 height 614
click at [981, 186] on div "布拉 Bula 2025/9/9 綠豆本來就是消暑聖品 加冰塊打成冰沙 更爽快！ 📍蜜綠豆做法 1.毛綠豆用水洗乾淨後，泡水30分鐘 2.綠豆：水=1:2，煮…" at bounding box center [566, 307] width 1133 height 614
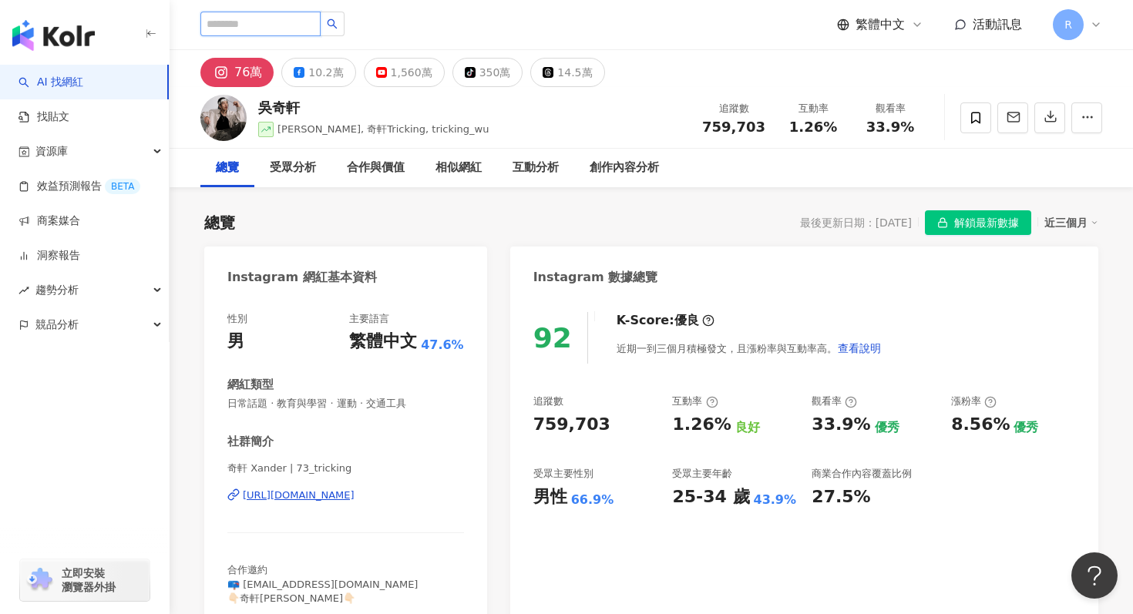
click at [290, 23] on input "search" at bounding box center [260, 24] width 120 height 25
type input "*"
type input "***"
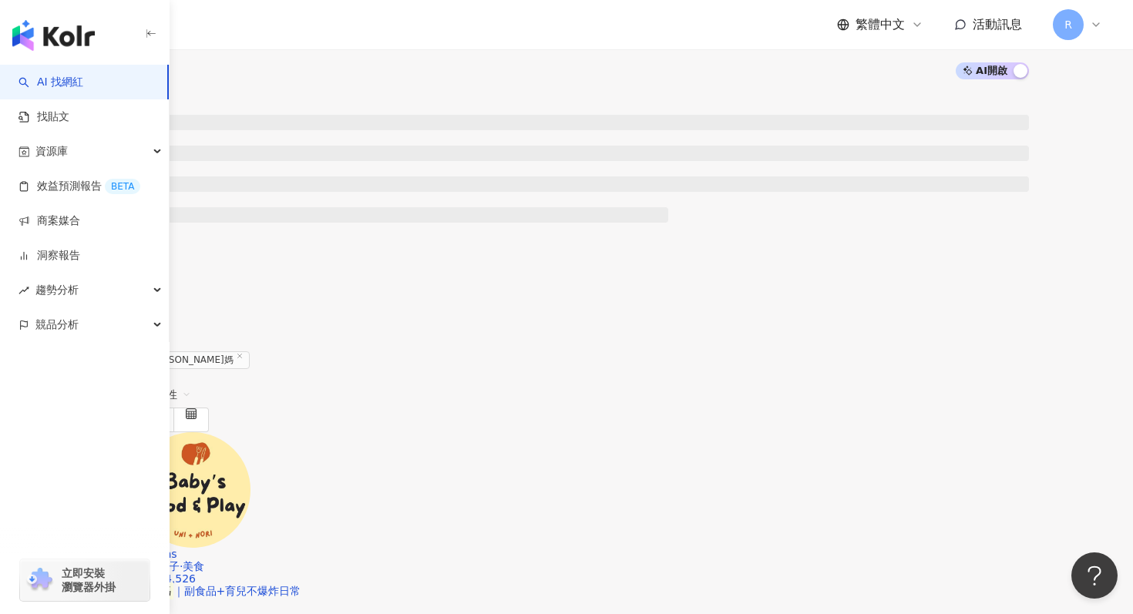
scroll to position [332, 0]
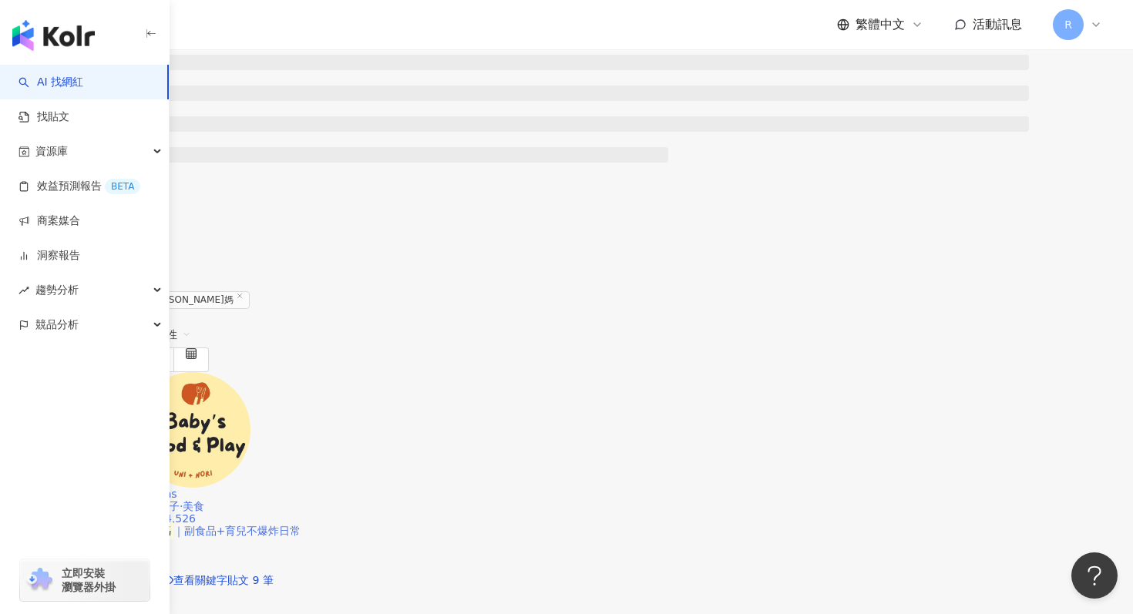
click at [250, 372] on img at bounding box center [193, 430] width 116 height 116
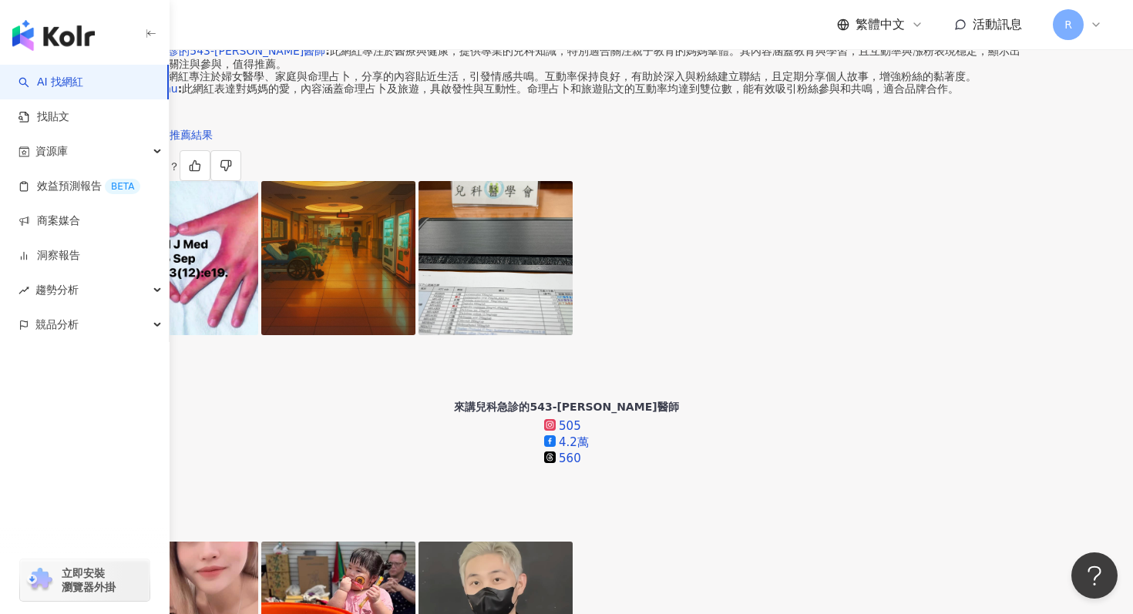
scroll to position [353, 0]
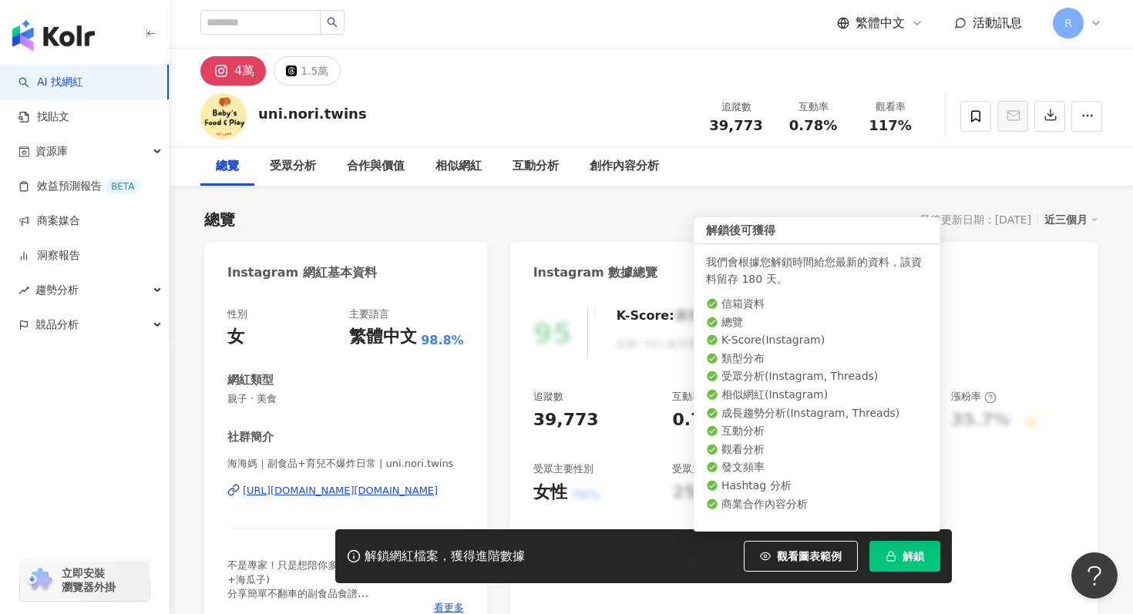
click at [909, 552] on span "解鎖" at bounding box center [913, 556] width 22 height 12
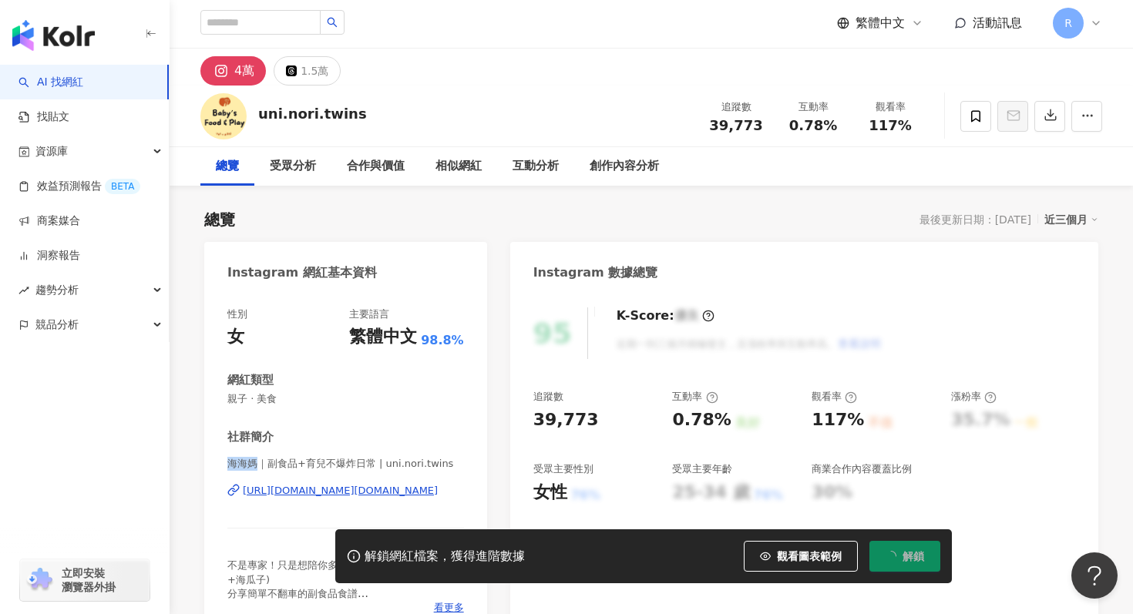
drag, startPoint x: 223, startPoint y: 465, endPoint x: 259, endPoint y: 465, distance: 36.2
click at [259, 465] on div "性別 女 主要語言 繁體中文 98.8% 網紅類型 親子 · 美食 社群簡介 海海媽｜副食品+育兒不爆炸日常 | uni.nori.twins https:/…" at bounding box center [345, 465] width 283 height 346
copy span "海海媽"
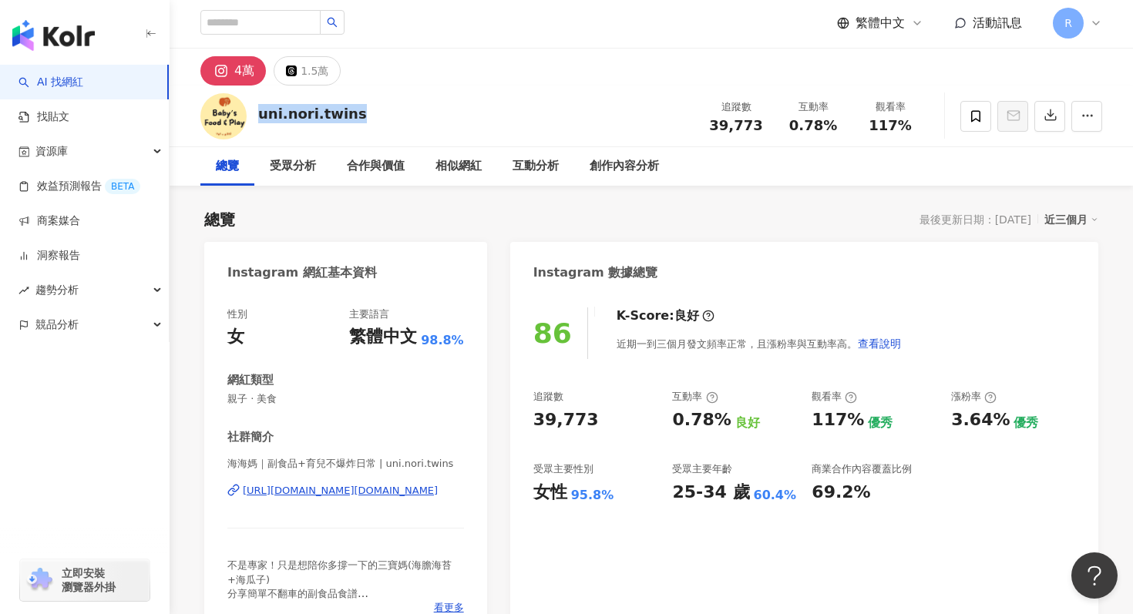
drag, startPoint x: 254, startPoint y: 115, endPoint x: 348, endPoint y: 116, distance: 94.0
click at [349, 116] on div "uni.nori.twins 追蹤數 39,773 互動率 0.78% 觀看率 117%" at bounding box center [650, 116] width 963 height 61
copy div "uni.nori.twins"
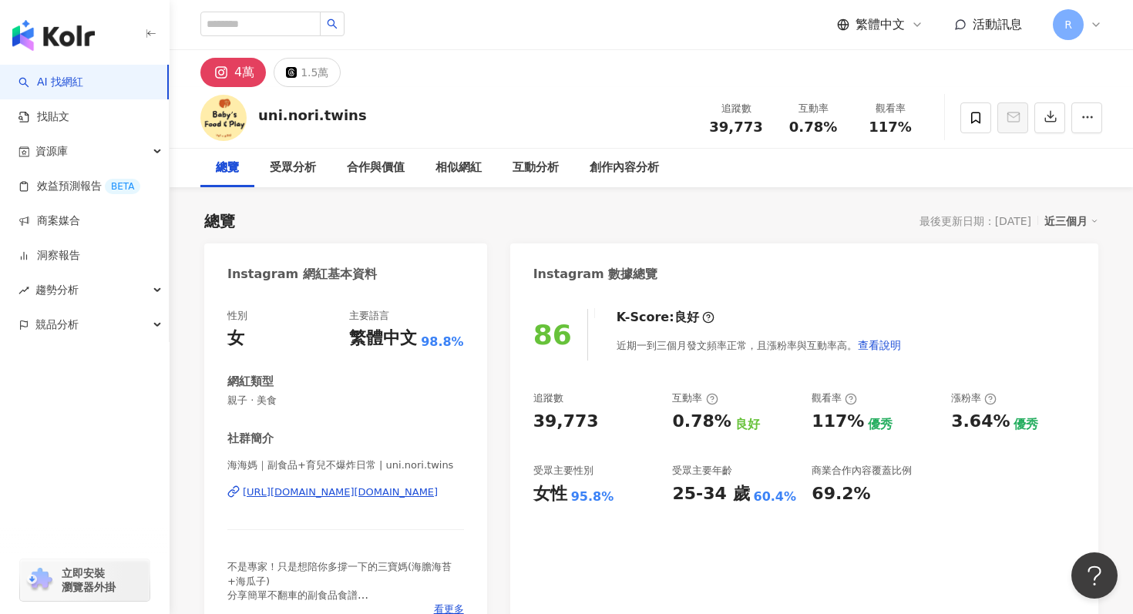
click at [1069, 219] on div "近三個月" at bounding box center [1071, 221] width 54 height 20
click at [1066, 284] on link "近六個月" at bounding box center [1077, 283] width 43 height 17
click at [1057, 114] on button "button" at bounding box center [1049, 117] width 31 height 31
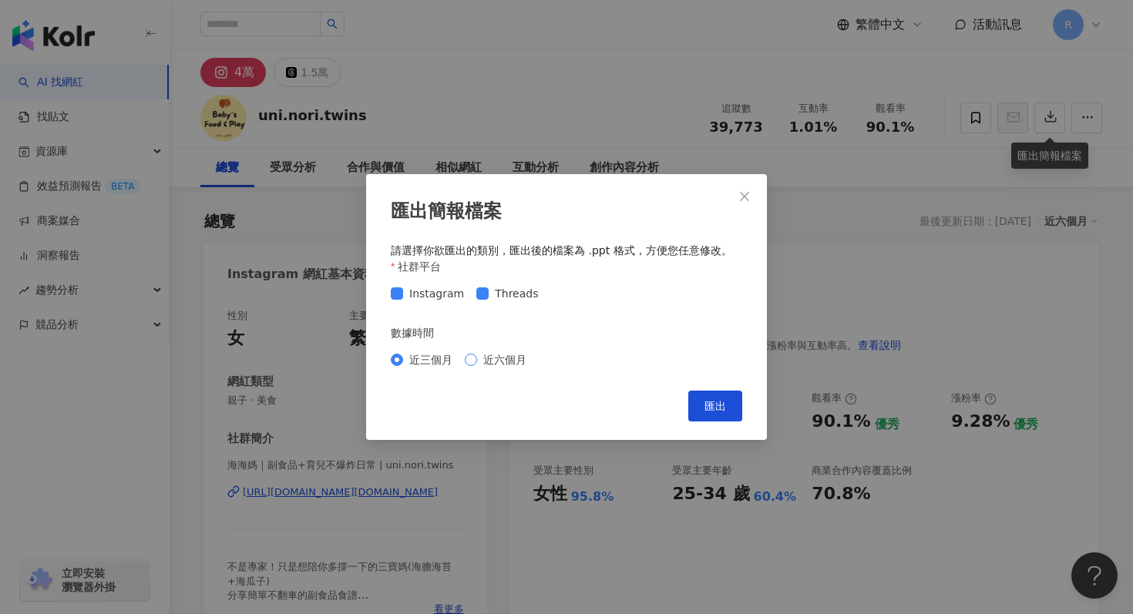
click at [513, 352] on span "近六個月" at bounding box center [504, 359] width 55 height 17
click at [700, 405] on button "匯出" at bounding box center [715, 406] width 54 height 31
click at [749, 200] on icon "close" at bounding box center [744, 196] width 12 height 12
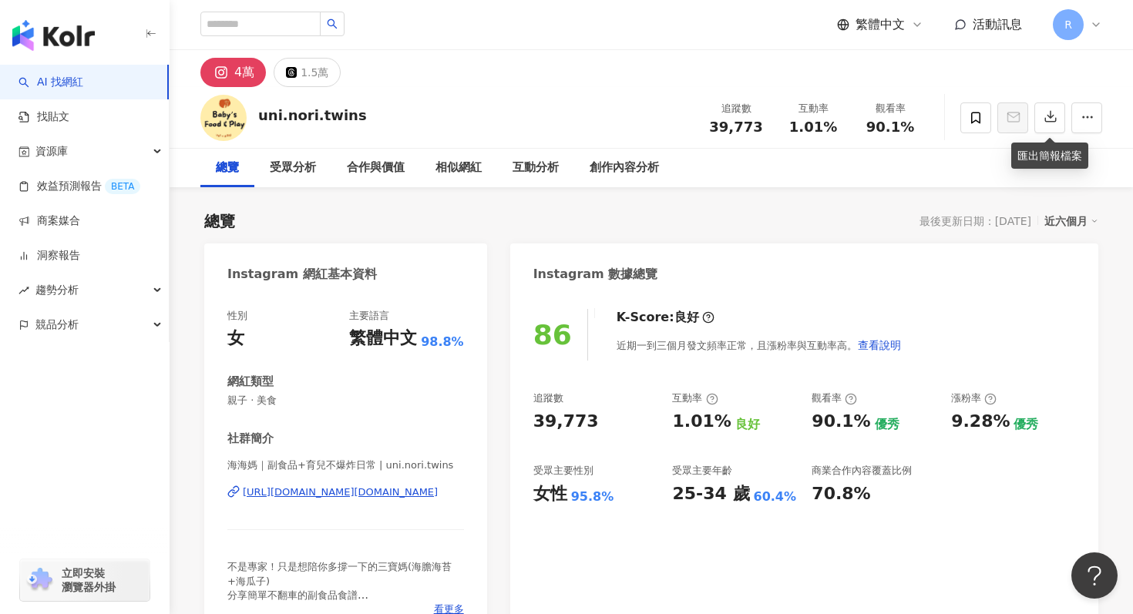
click at [901, 210] on div "總覽 最後更新日期：2025/9/25 近六個月" at bounding box center [651, 221] width 894 height 22
click at [637, 69] on div "4萬 1.5萬" at bounding box center [650, 68] width 963 height 37
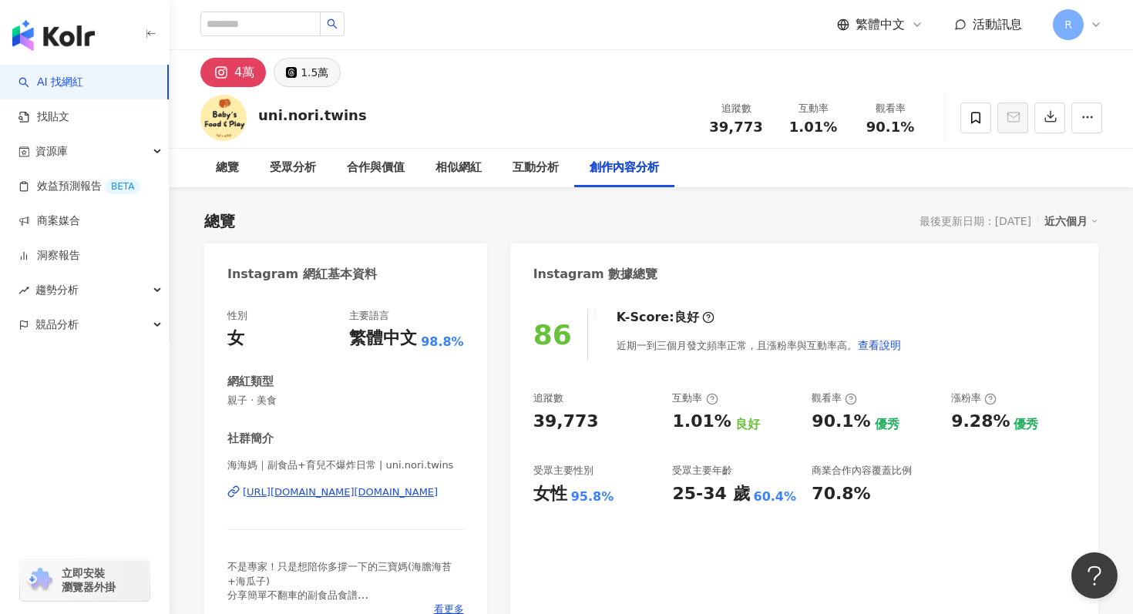
click at [321, 67] on div "1.5萬" at bounding box center [314, 73] width 28 height 22
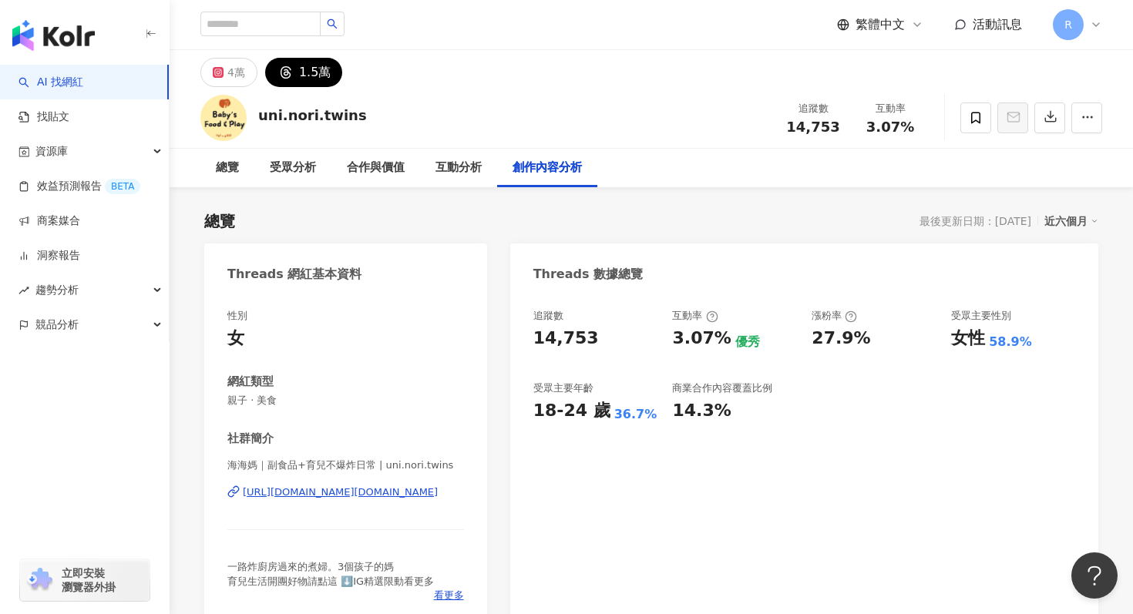
scroll to position [25, 0]
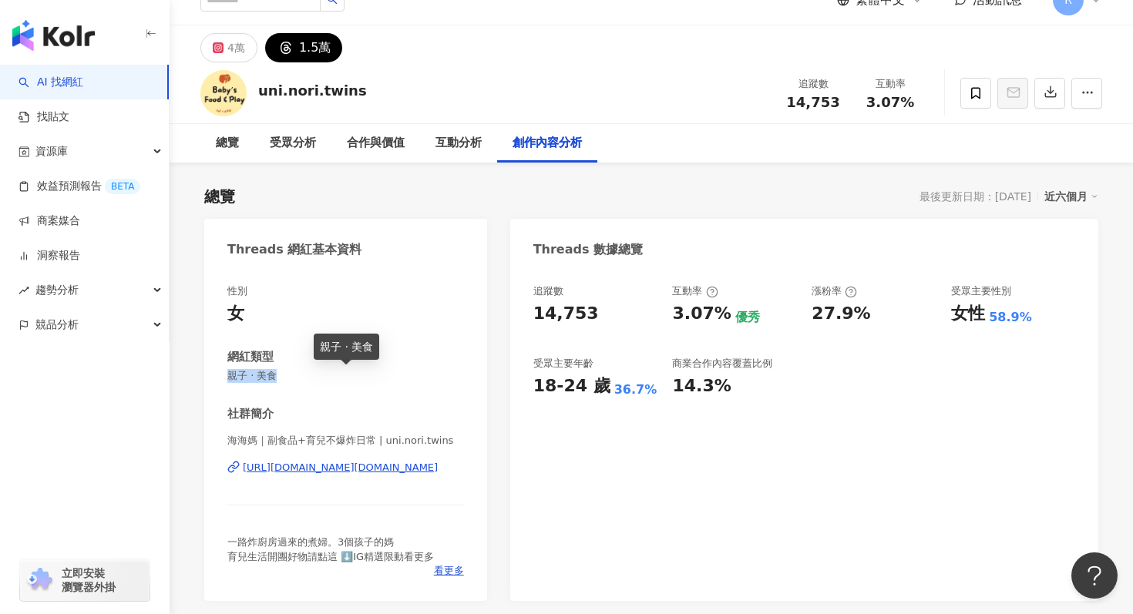
drag, startPoint x: 227, startPoint y: 374, endPoint x: 284, endPoint y: 375, distance: 57.0
click at [284, 375] on span "親子 · 美食" at bounding box center [345, 376] width 237 height 14
copy span "親子 · 美食"
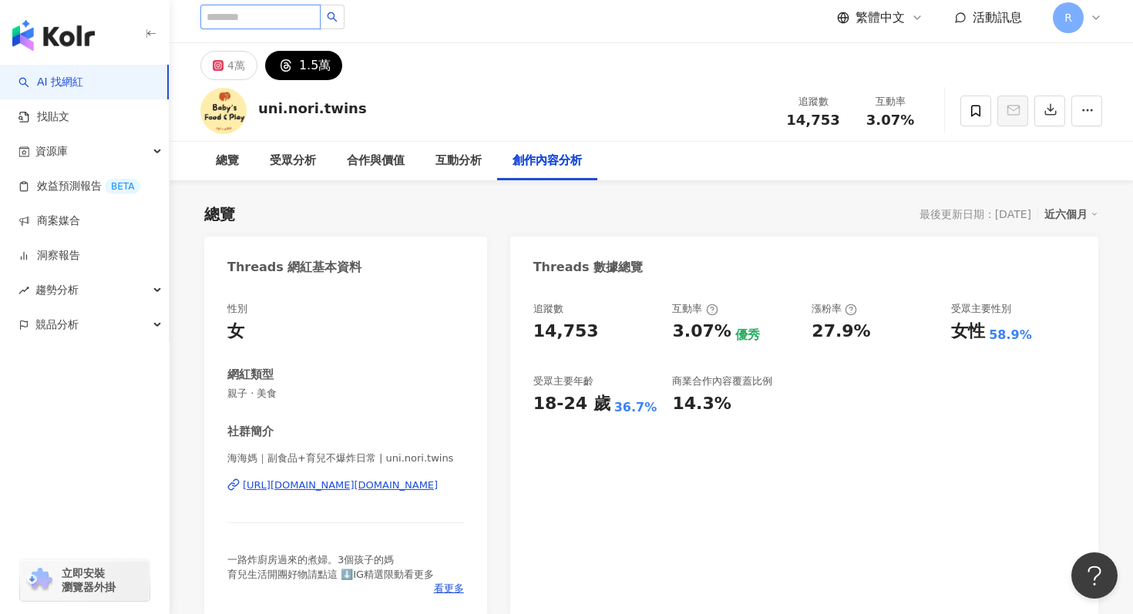
click at [227, 8] on input "search" at bounding box center [260, 17] width 120 height 25
type input "*"
type input "**"
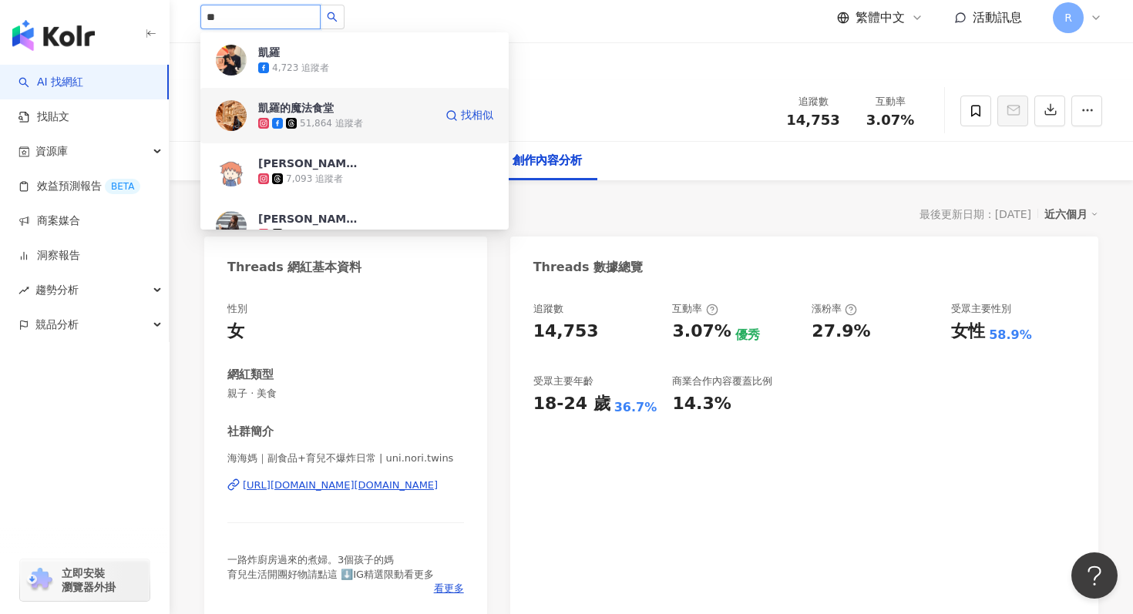
click at [300, 108] on div "凱羅的魔法食堂" at bounding box center [296, 107] width 76 height 15
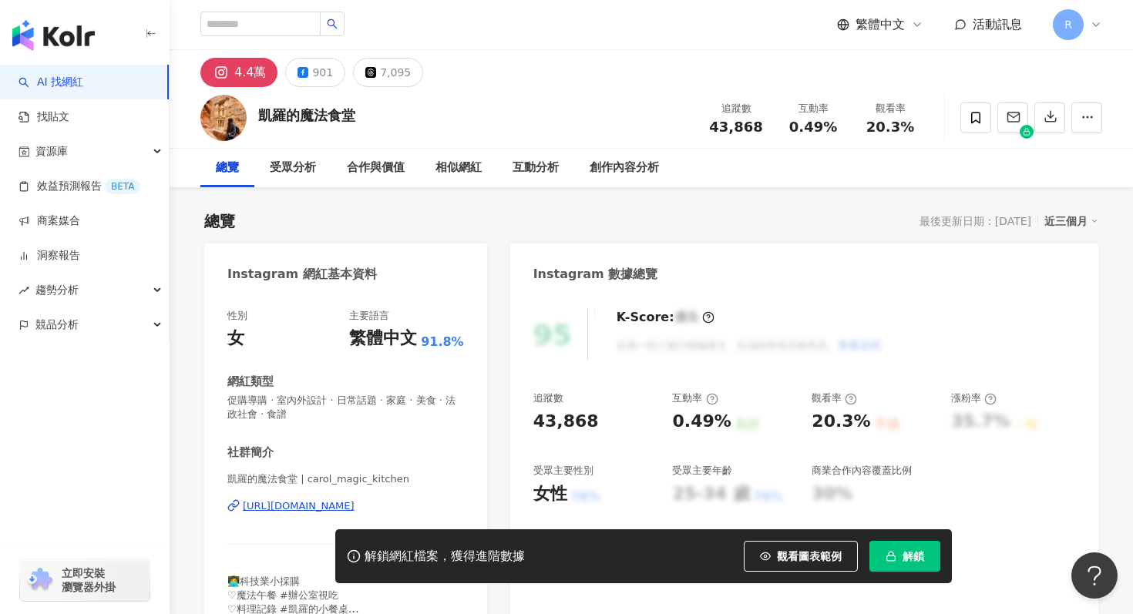
click at [889, 552] on icon "button" at bounding box center [890, 556] width 11 height 11
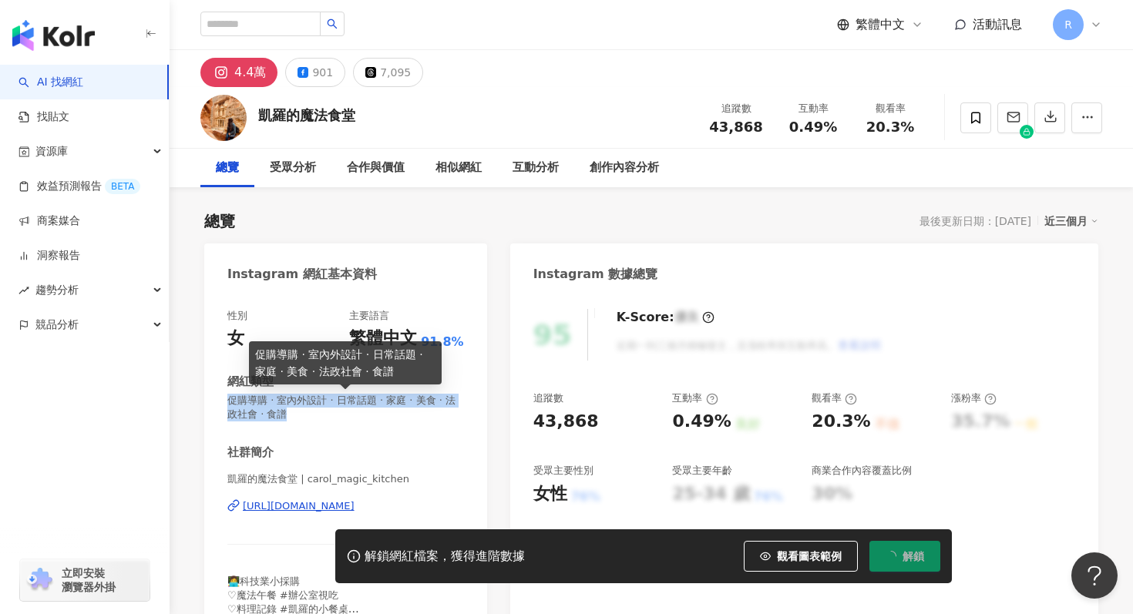
drag, startPoint x: 227, startPoint y: 401, endPoint x: 285, endPoint y: 418, distance: 60.0
click at [285, 418] on span "促購導購 · 室內外設計 · 日常話題 · 家庭 · 美食 · 法政社會 · 食譜" at bounding box center [345, 408] width 237 height 28
copy span "促購導購 · 室內外設計 · 日常話題 · 家庭 · 美食 · 法政社會 · 食譜"
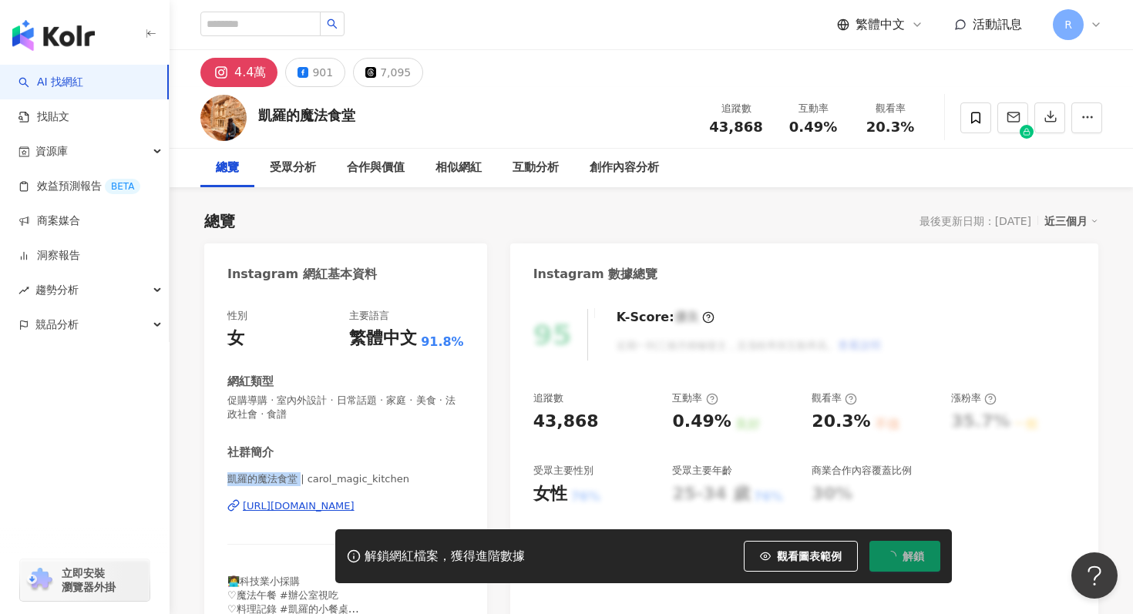
drag, startPoint x: 228, startPoint y: 481, endPoint x: 300, endPoint y: 480, distance: 71.7
click at [300, 480] on span "凱羅的魔法食堂 | carol_magic_kitchen" at bounding box center [345, 479] width 237 height 14
copy span "凱羅的魔法食堂"
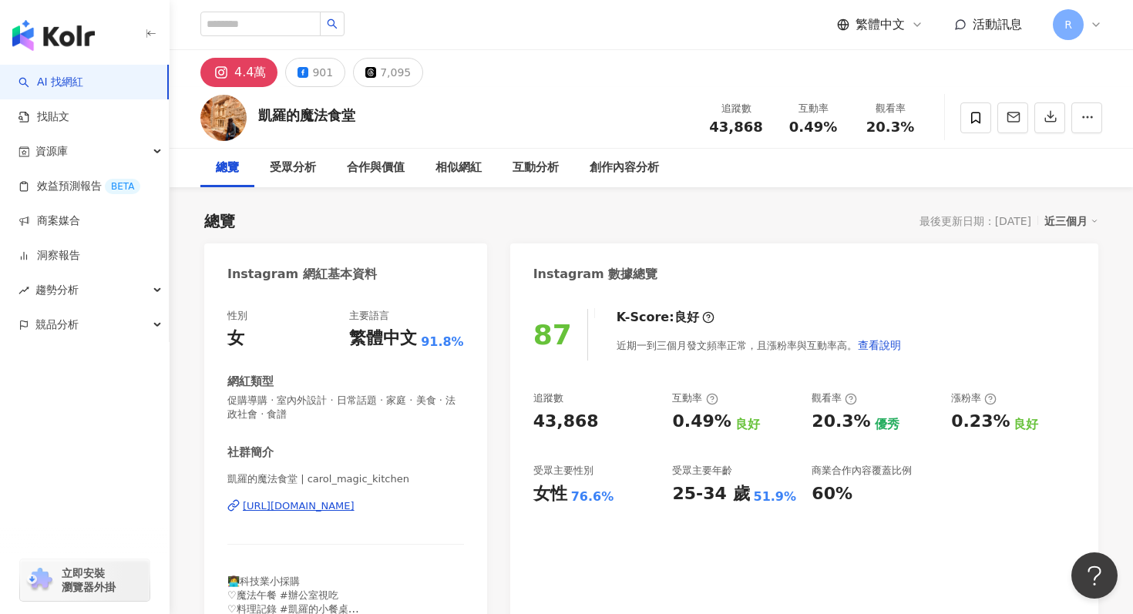
click at [1059, 216] on div "近三個月" at bounding box center [1071, 221] width 54 height 20
click at [1065, 285] on link "近六個月" at bounding box center [1077, 283] width 43 height 17
click at [1047, 121] on icon "button" at bounding box center [1050, 116] width 14 height 14
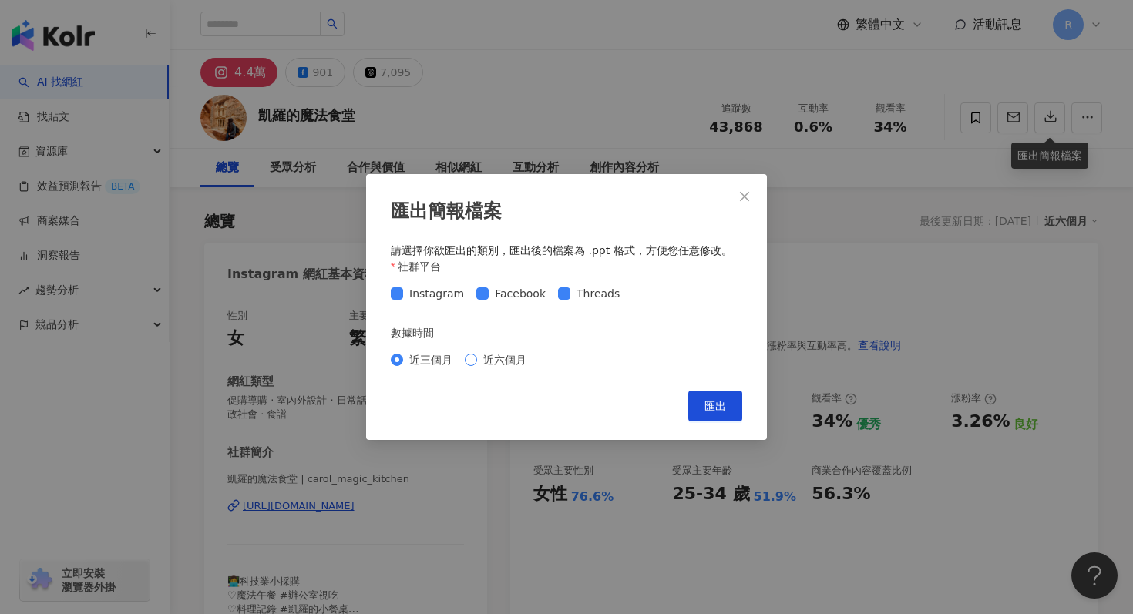
click at [511, 359] on span "近六個月" at bounding box center [504, 359] width 55 height 17
click at [707, 393] on button "匯出" at bounding box center [715, 406] width 54 height 31
click at [743, 183] on button "Close" at bounding box center [744, 196] width 31 height 31
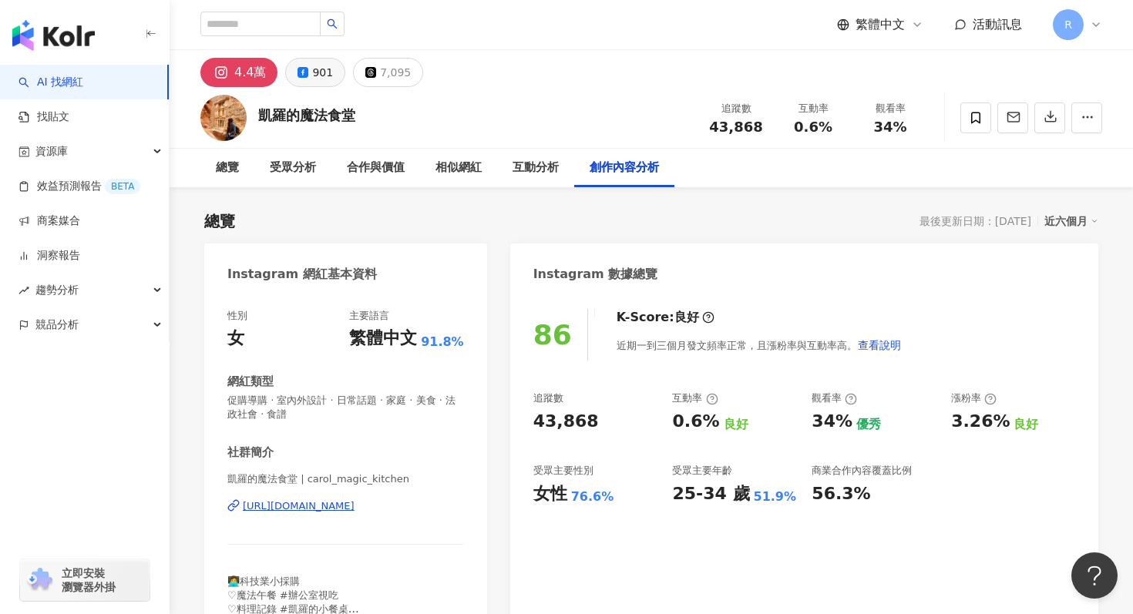
click at [320, 72] on div "901" at bounding box center [322, 73] width 21 height 22
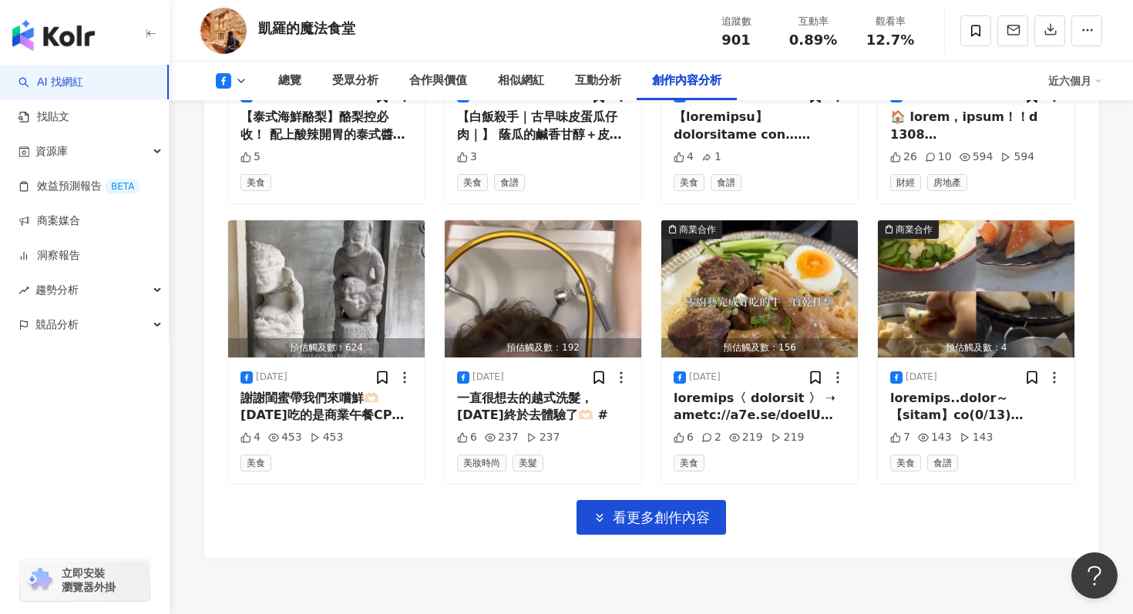
scroll to position [4677, 0]
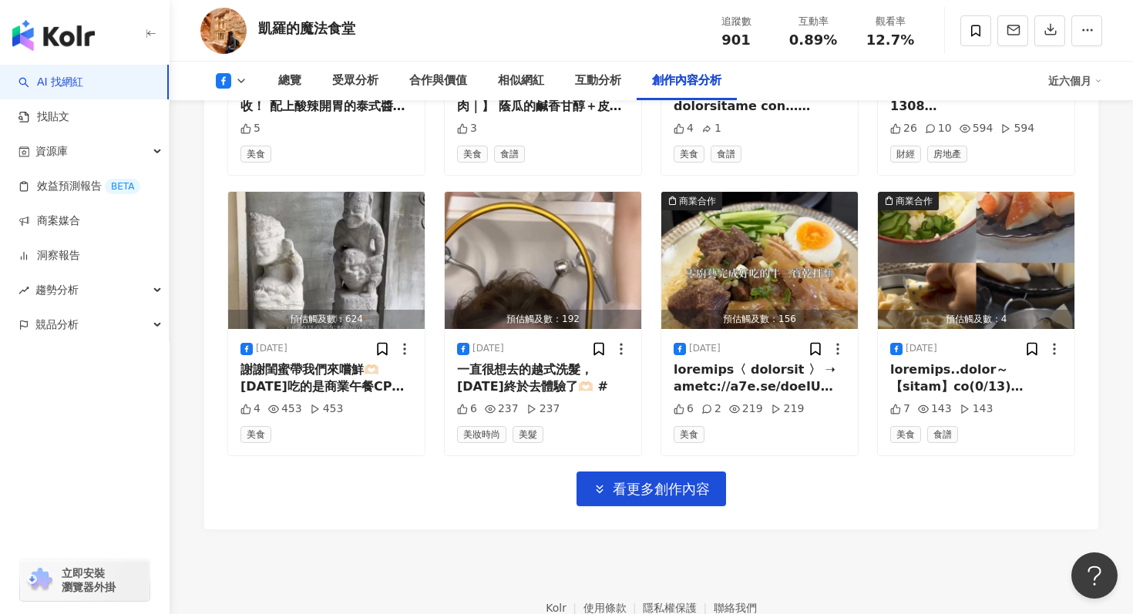
click at [237, 80] on icon at bounding box center [241, 81] width 12 height 12
click at [250, 179] on button "Threads" at bounding box center [256, 181] width 92 height 22
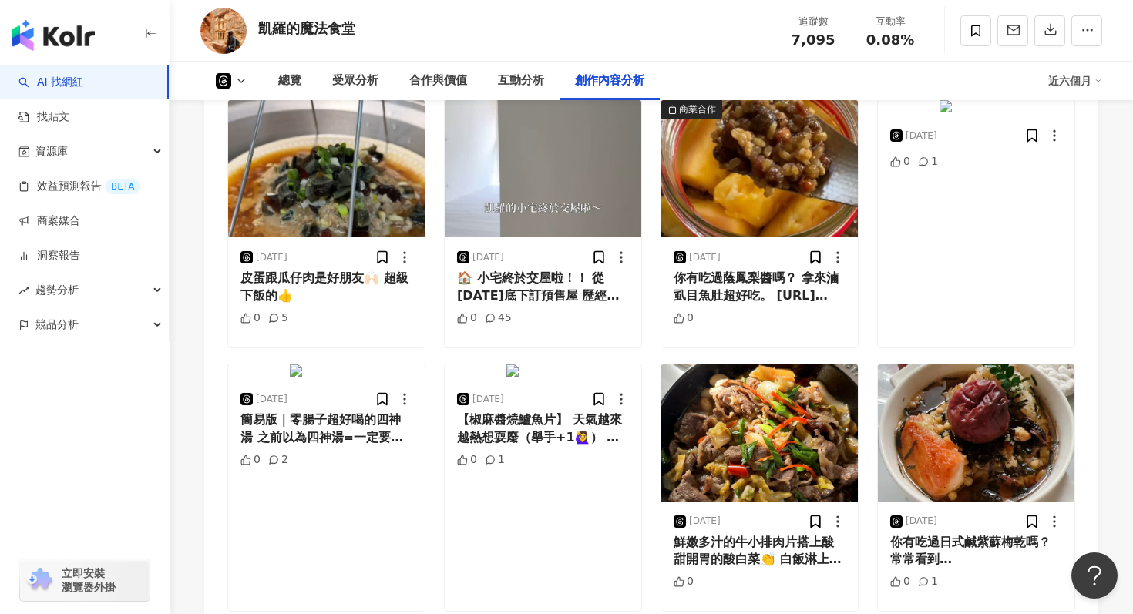
click at [277, 82] on div "總覽" at bounding box center [290, 81] width 54 height 39
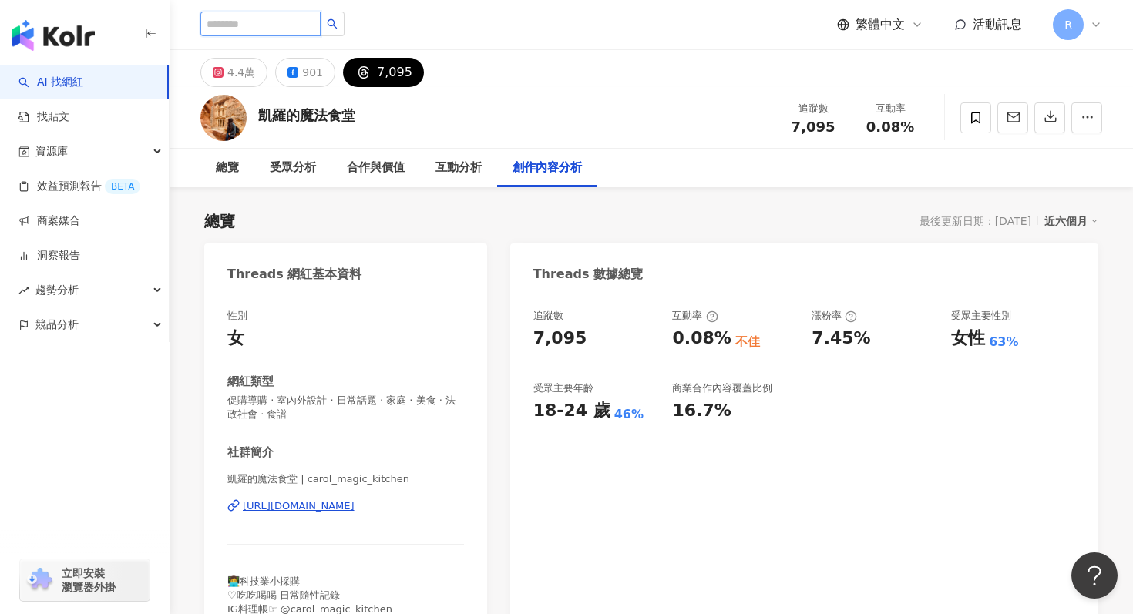
click at [237, 24] on input "search" at bounding box center [260, 24] width 120 height 25
type input "*"
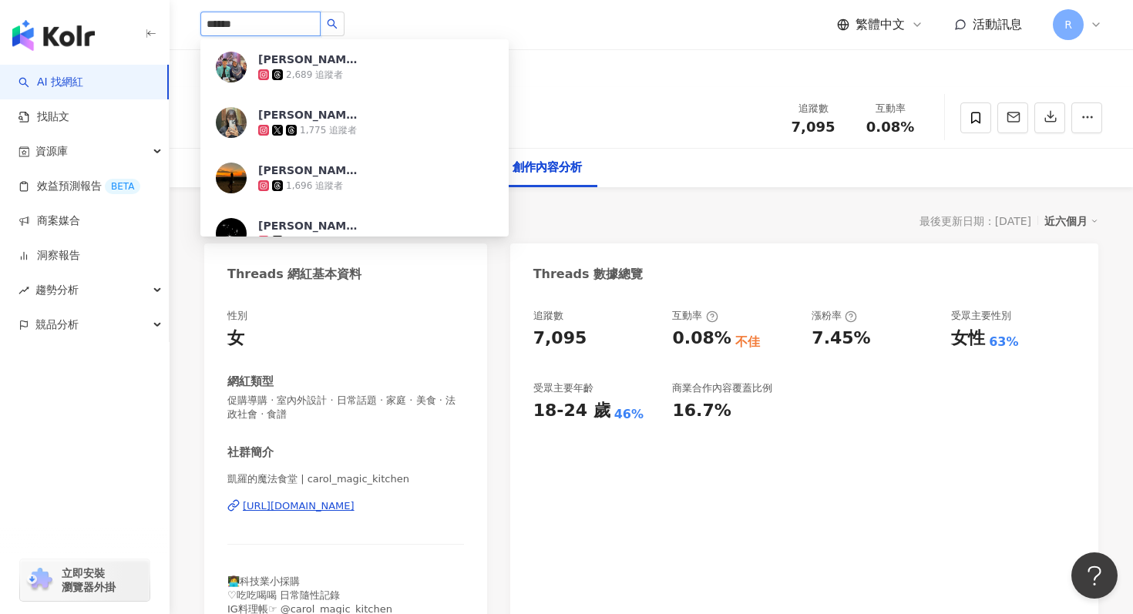
type input "******"
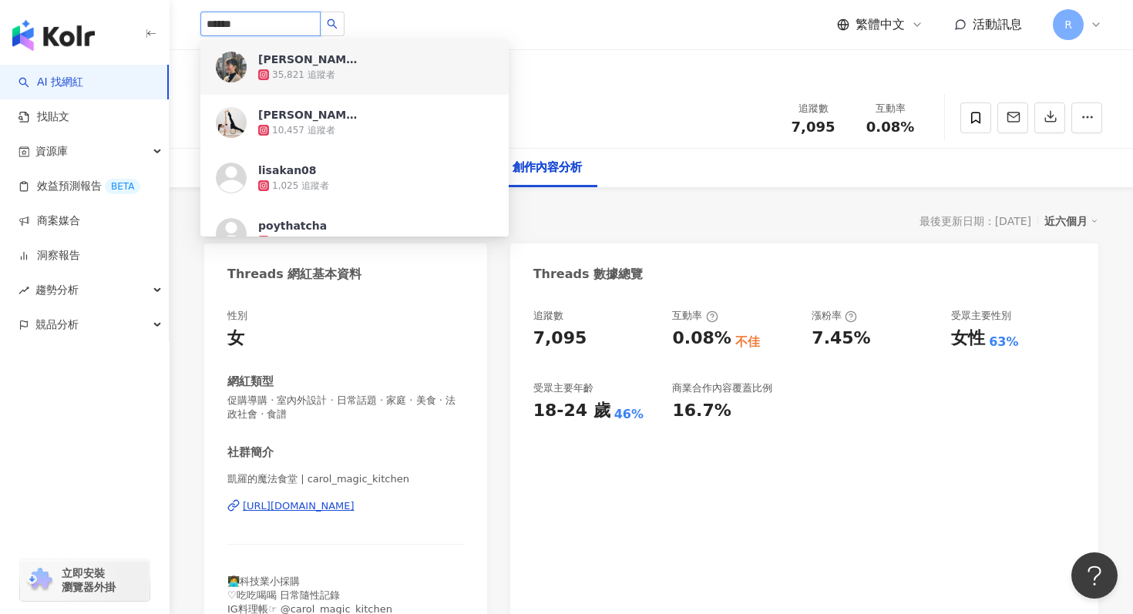
click at [303, 62] on div "[PERSON_NAME]" at bounding box center [308, 59] width 100 height 15
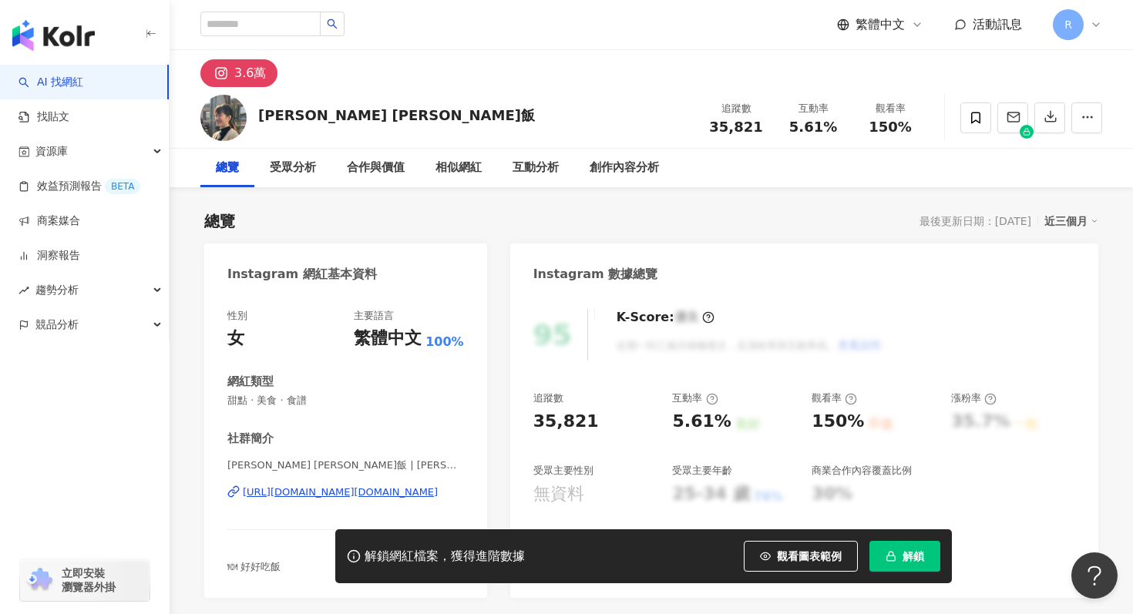
click at [910, 559] on span "解鎖" at bounding box center [913, 556] width 22 height 12
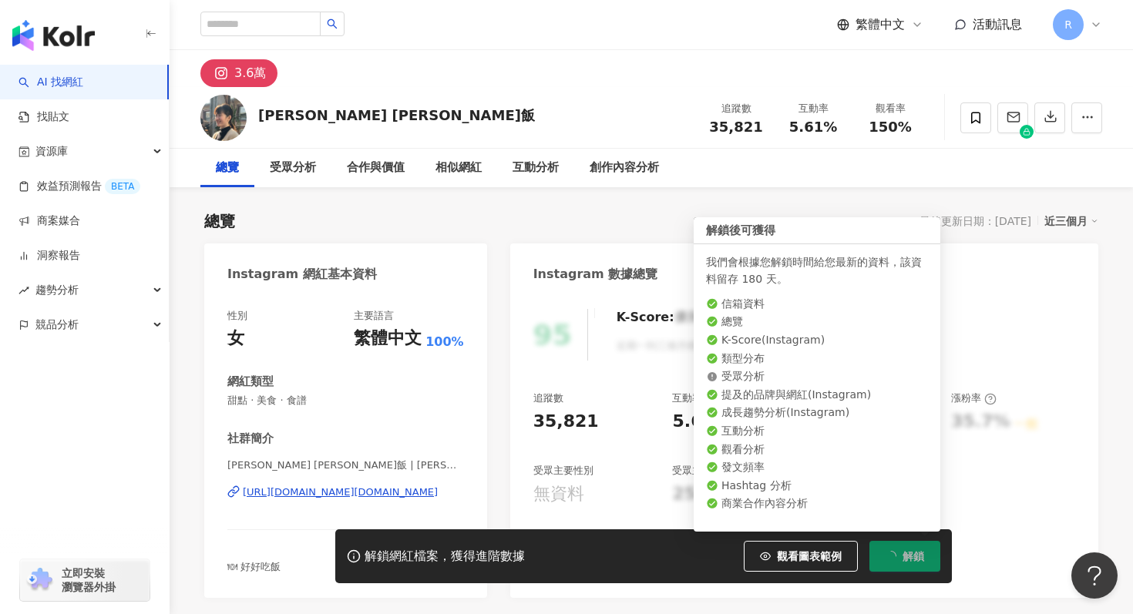
click at [228, 452] on div "社群簡介 [PERSON_NAME] [PERSON_NAME]飯 | [PERSON_NAME].[PERSON_NAME] [URL][DOMAIN_NA…" at bounding box center [345, 502] width 237 height 143
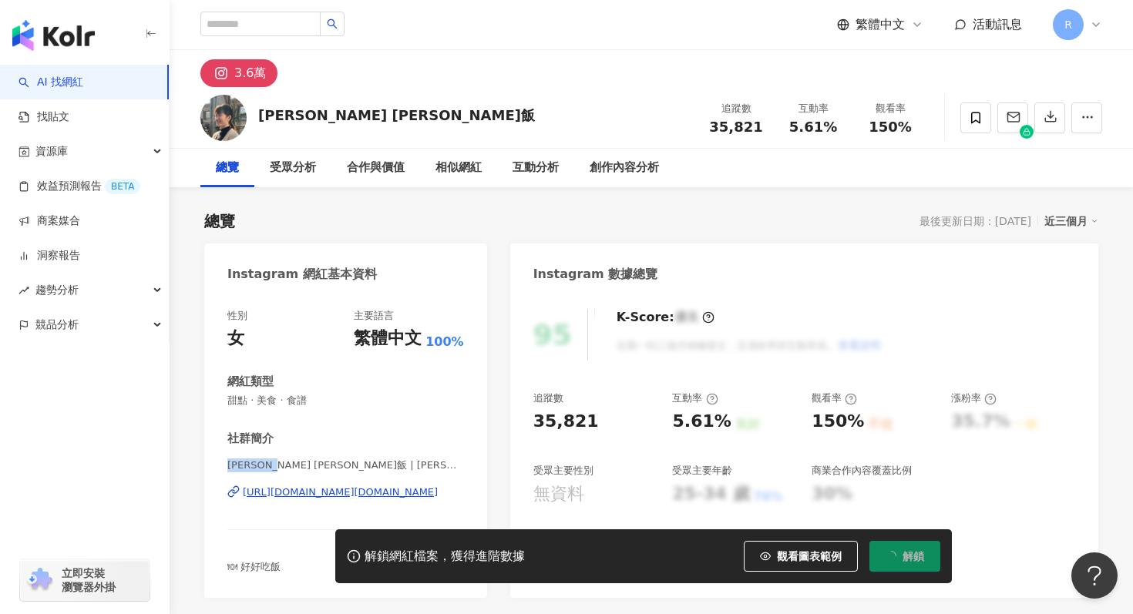
drag, startPoint x: 223, startPoint y: 461, endPoint x: 277, endPoint y: 461, distance: 53.9
click at [277, 461] on div "性別 女 主要語言 繁體中文 100% 網紅類型 甜點 · 美食 · 食譜 社群簡介 Lisa 莉莎飯 | lisalin.chun https://www.…" at bounding box center [345, 446] width 283 height 304
copy span "Lisa 莉莎飯"
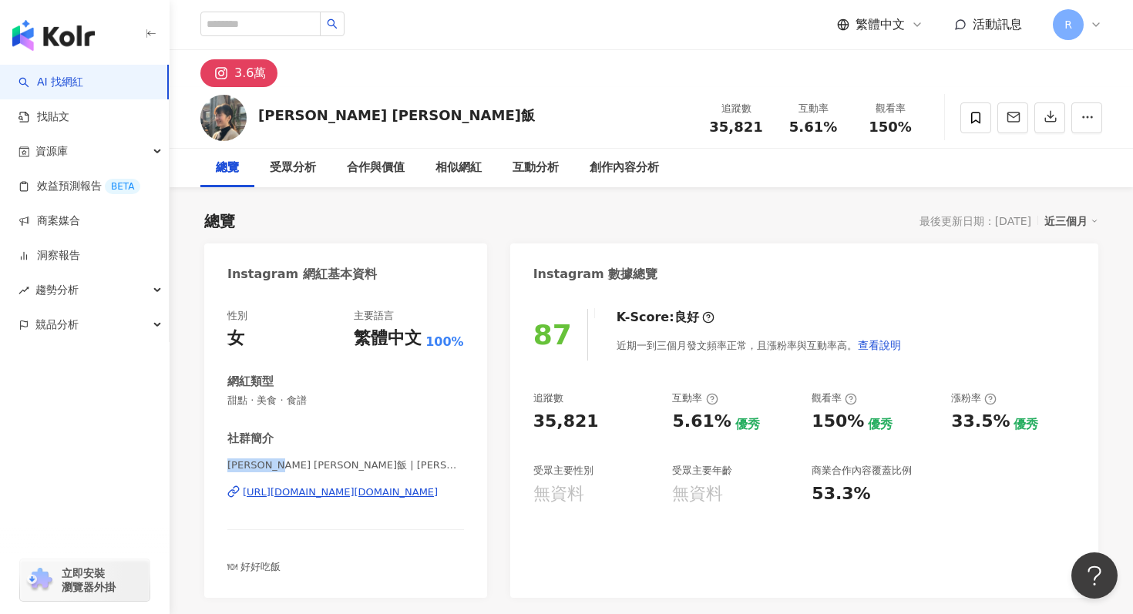
drag, startPoint x: 219, startPoint y: 463, endPoint x: 280, endPoint y: 463, distance: 61.6
click at [280, 463] on div "性別 女 主要語言 繁體中文 100% 網紅類型 甜點 · 美食 · 食譜 社群簡介 Lisa 莉莎飯 | lisalin.chun https://www.…" at bounding box center [345, 446] width 283 height 304
copy span "Lisa 莉莎飯"
click at [460, 418] on div "性別 女 主要語言 繁體中文 100% 網紅類型 甜點 · 美食 · 食譜 社群簡介 Lisa 莉莎飯 | lisalin.chun https://www.…" at bounding box center [345, 442] width 237 height 266
click at [1071, 220] on div "近三個月" at bounding box center [1071, 221] width 54 height 20
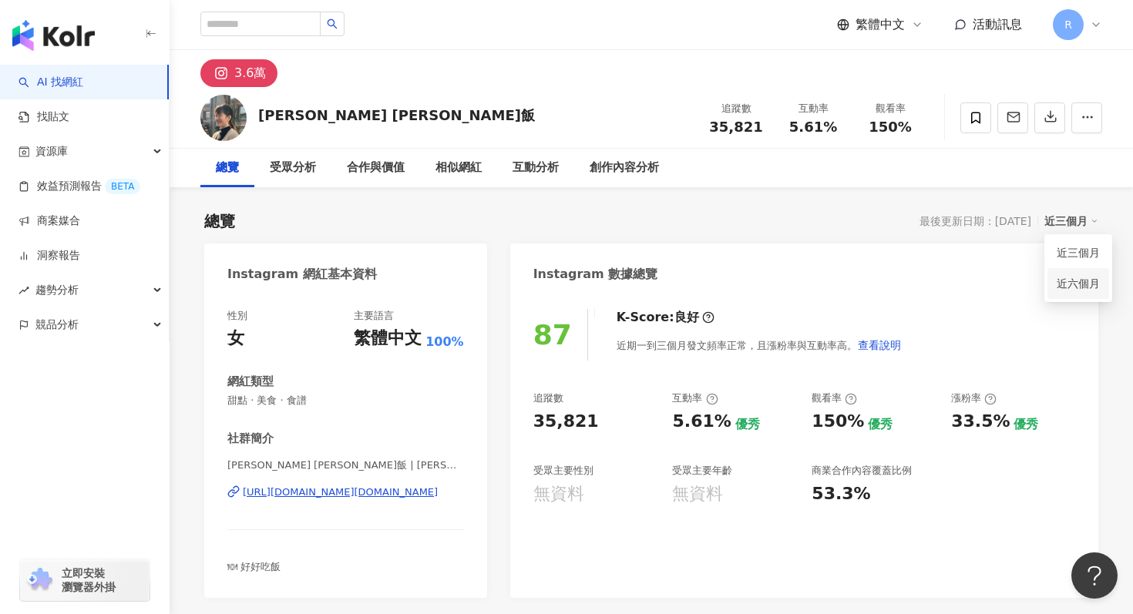
click at [1065, 289] on link "近六個月" at bounding box center [1077, 283] width 43 height 17
click at [1049, 111] on icon "button" at bounding box center [1050, 116] width 14 height 14
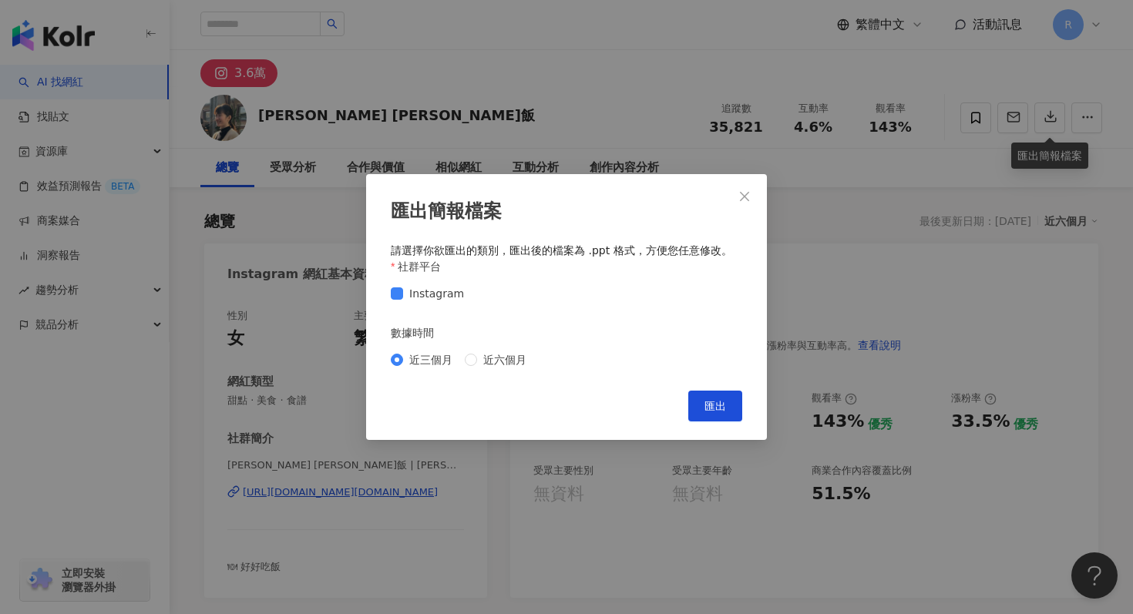
click at [488, 371] on div "近三個月 近六個月" at bounding box center [566, 359] width 351 height 25
click at [495, 361] on span "近六個月" at bounding box center [504, 359] width 55 height 17
click at [712, 388] on div "匯出簡報檔案 請選擇你欲匯出的類別，匯出後的檔案為 .ppt 格式，方便您任意修改。 社群平台 Instagram 數據時間 近三個月 近六個月 Cancel…" at bounding box center [566, 307] width 401 height 266
click at [712, 401] on span "匯出" at bounding box center [715, 406] width 22 height 12
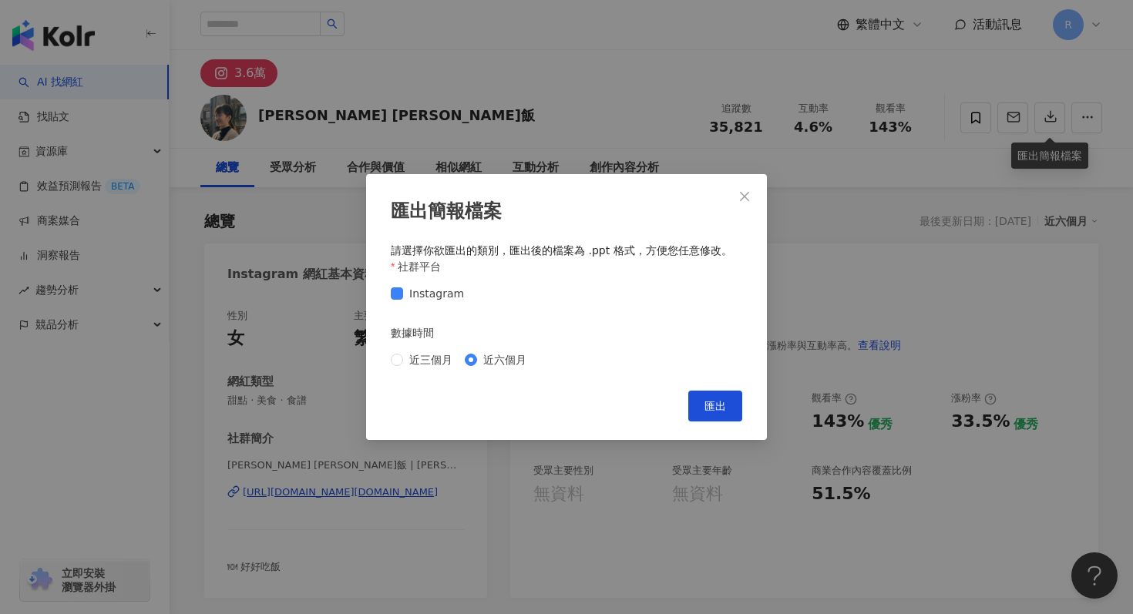
click at [204, 377] on div "匯出簡報檔案 請選擇你欲匯出的類別，匯出後的檔案為 .ppt 格式，方便您任意修改。 社群平台 Instagram 數據時間 近三個月 近六個月 Cancel…" at bounding box center [566, 307] width 1133 height 614
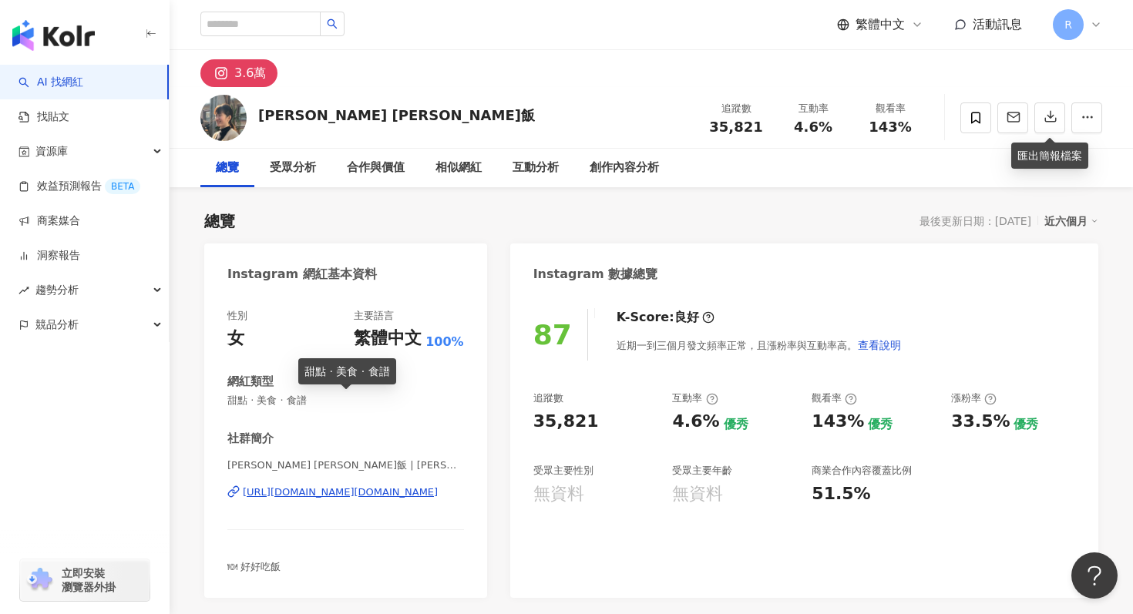
click at [237, 401] on span "甜點 · 美食 · 食譜" at bounding box center [345, 401] width 237 height 14
drag, startPoint x: 227, startPoint y: 401, endPoint x: 304, endPoint y: 402, distance: 77.1
click at [304, 402] on span "甜點 · 美食 · 食譜" at bounding box center [345, 401] width 237 height 14
copy span "甜點 · 美食 · 食譜"
click at [472, 82] on div "3.6萬" at bounding box center [650, 68] width 963 height 37
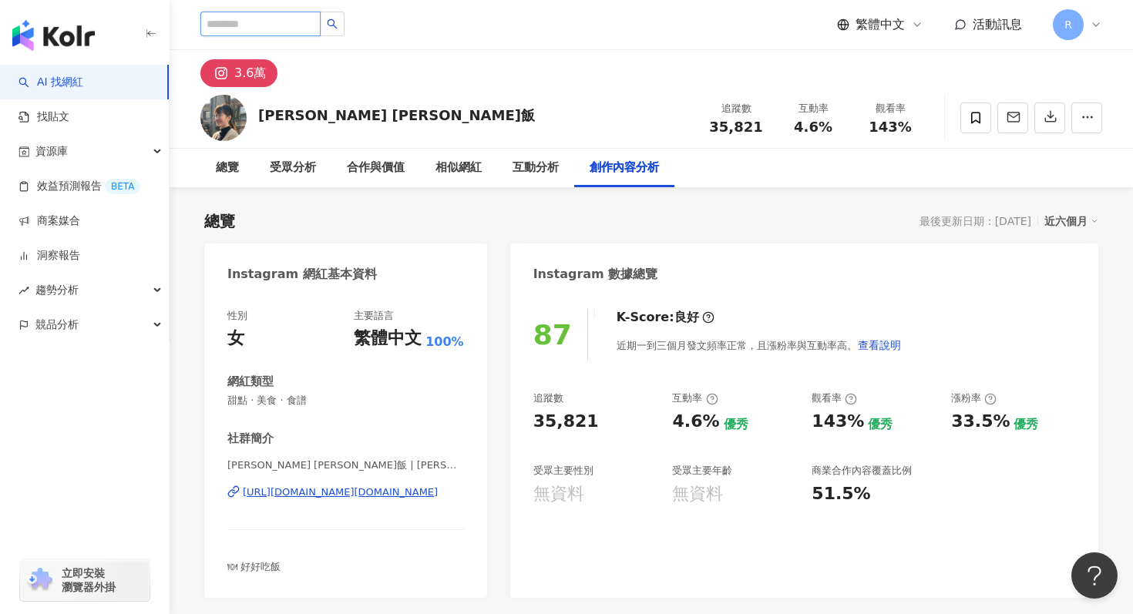
click at [270, 30] on input "search" at bounding box center [260, 24] width 120 height 25
type input "*"
type input "****"
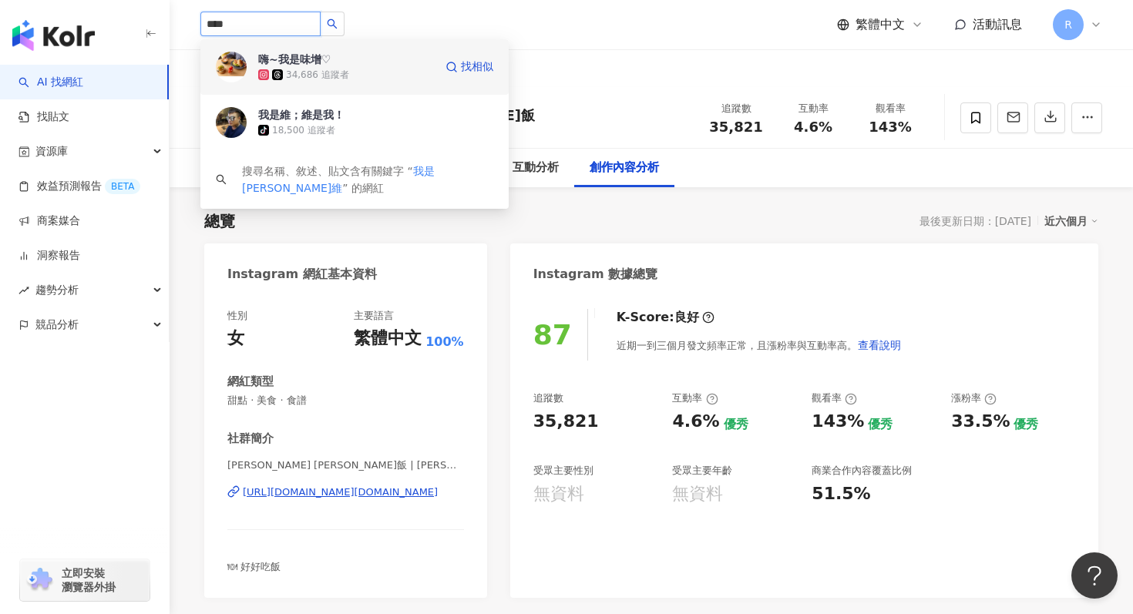
click at [337, 74] on div "34,686 追蹤者" at bounding box center [317, 75] width 63 height 13
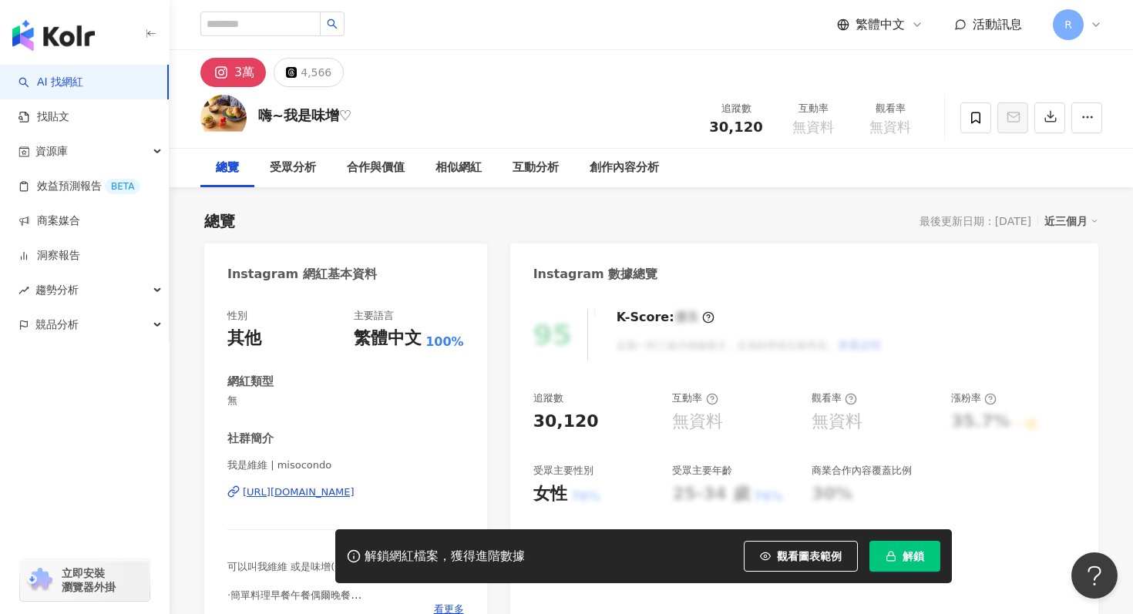
click at [265, 465] on div "性別 其他 主要語言 繁體中文 100% 網紅類型 無 社群簡介 我是維維 | misocondo [URL][DOMAIN_NAME] 可以叫我維維 或是味…" at bounding box center [345, 467] width 283 height 346
click at [898, 563] on button "解鎖" at bounding box center [904, 556] width 71 height 31
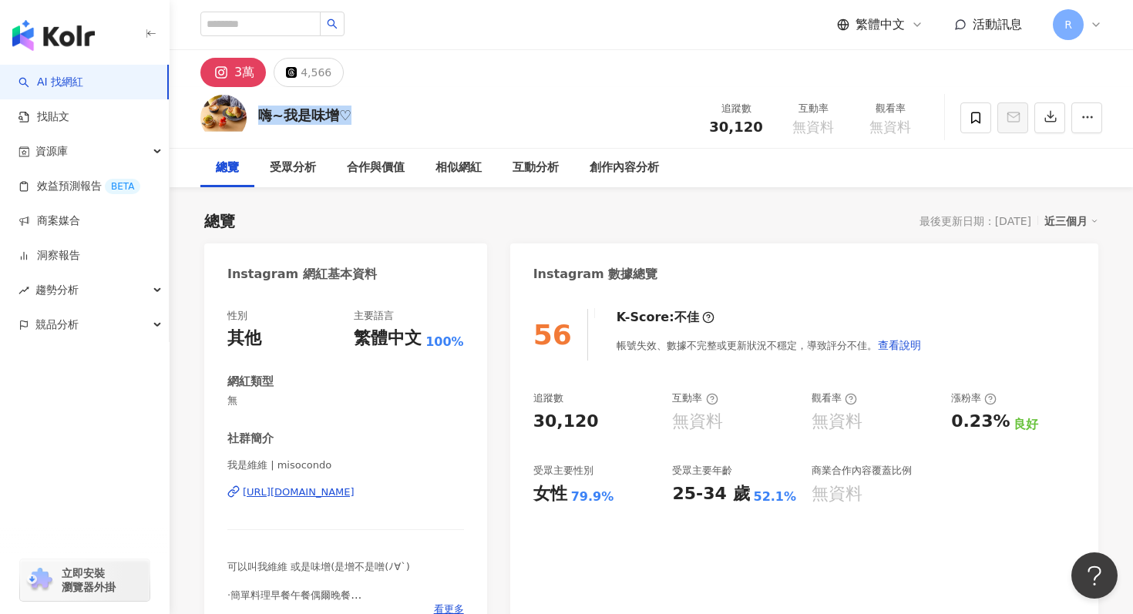
drag, startPoint x: 257, startPoint y: 113, endPoint x: 360, endPoint y: 114, distance: 102.5
click at [360, 114] on div "嗨~我是味增♡ 追蹤數 30,120 互動率 無資料 觀看率 無資料" at bounding box center [650, 117] width 963 height 61
copy div "嗨~我是味增♡"
click at [889, 253] on div "Instagram 數據總覽" at bounding box center [804, 268] width 588 height 50
click at [1079, 227] on div "近三個月" at bounding box center [1071, 221] width 54 height 20
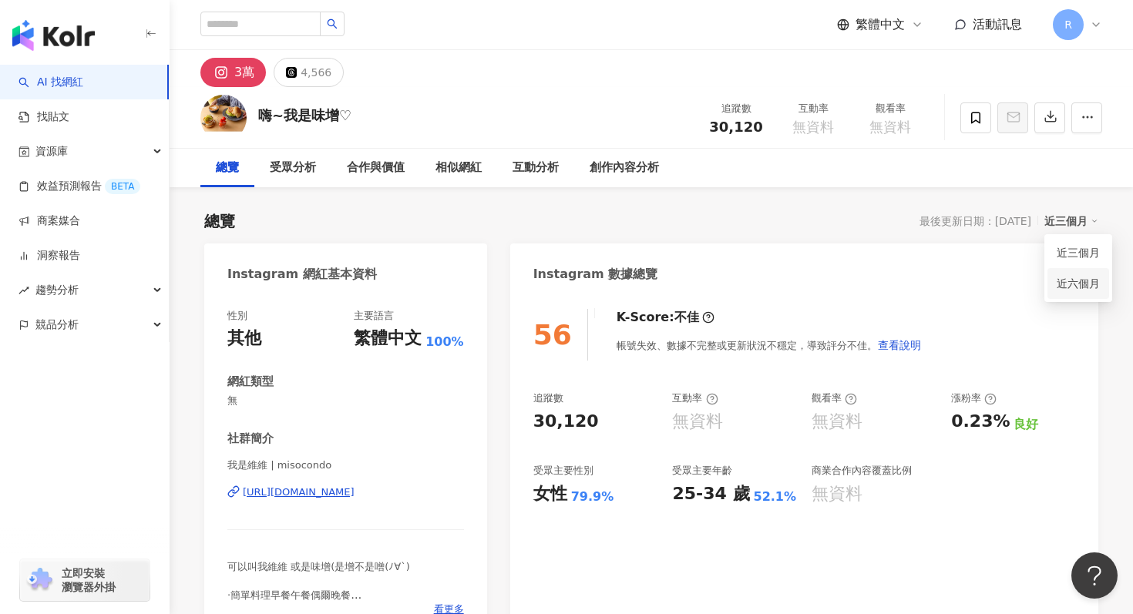
click at [1065, 286] on link "近六個月" at bounding box center [1077, 283] width 43 height 17
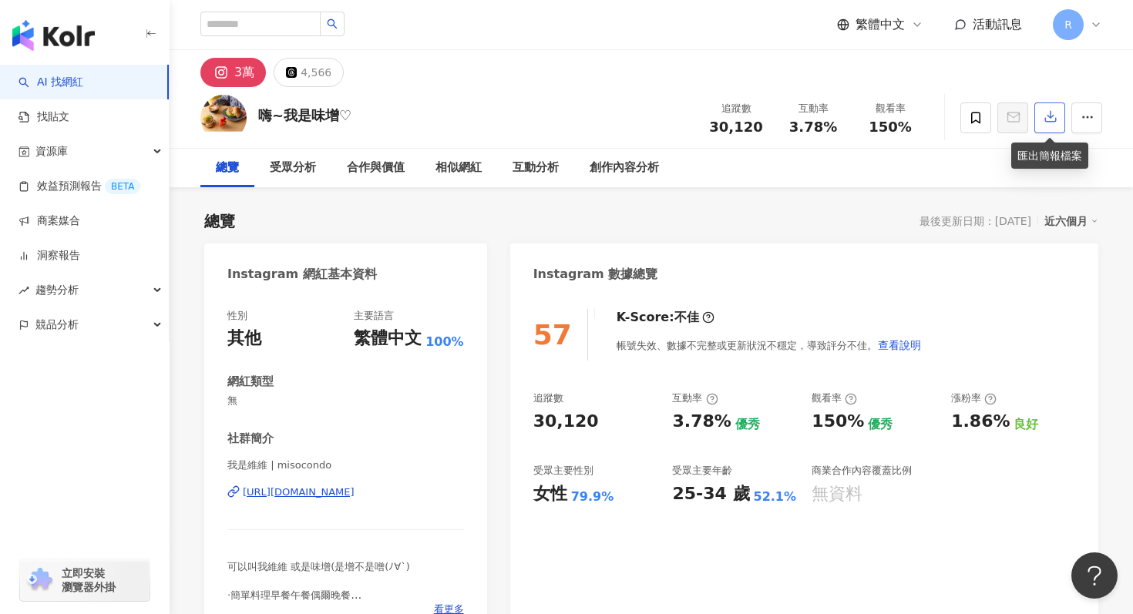
click at [1048, 124] on button "button" at bounding box center [1049, 117] width 31 height 31
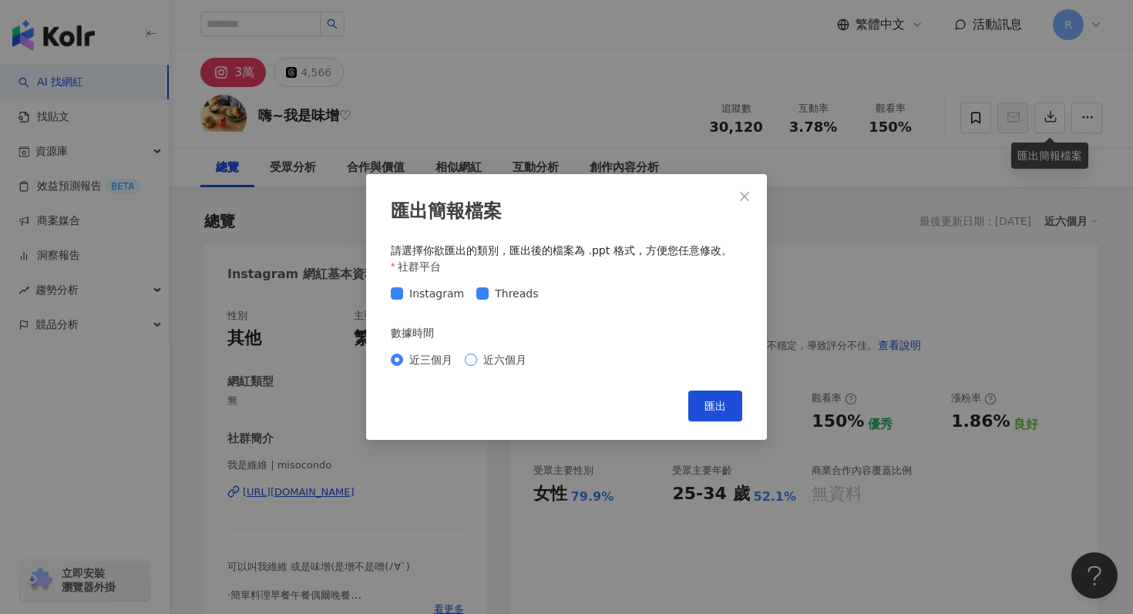
click at [481, 362] on span "近六個月" at bounding box center [504, 359] width 55 height 17
click at [699, 393] on button "匯出" at bounding box center [715, 406] width 54 height 31
click at [723, 63] on div "匯出簡報檔案 請選擇你欲匯出的類別，匯出後的檔案為 .ppt 格式，方便您任意修改。 社群平台 Instagram Threads 數據時間 近三個月 近六個…" at bounding box center [566, 307] width 1133 height 614
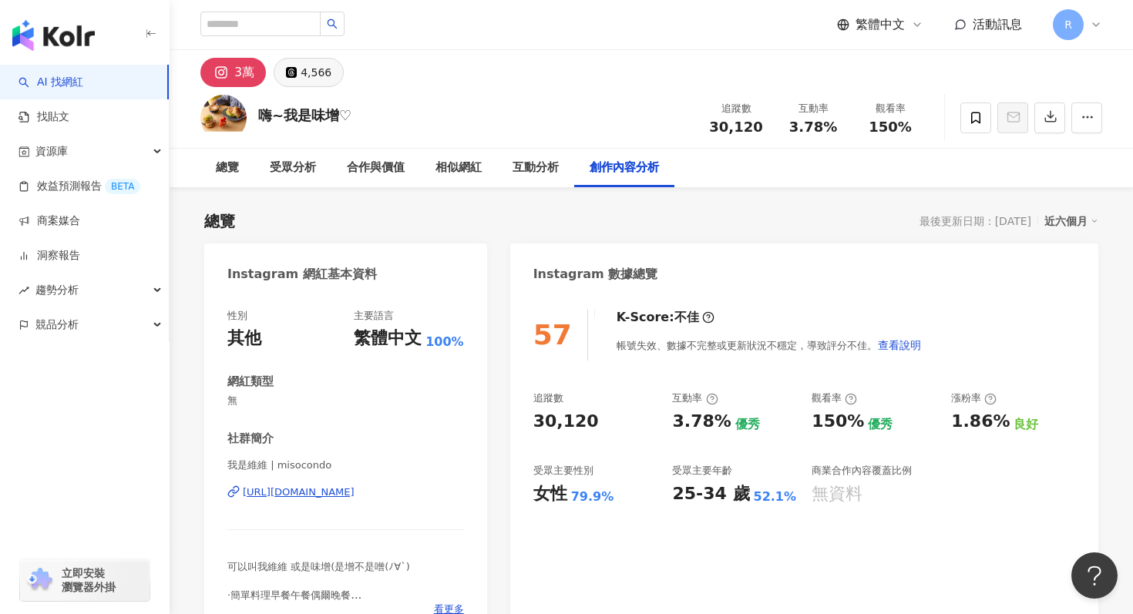
click at [289, 68] on icon at bounding box center [291, 72] width 11 height 11
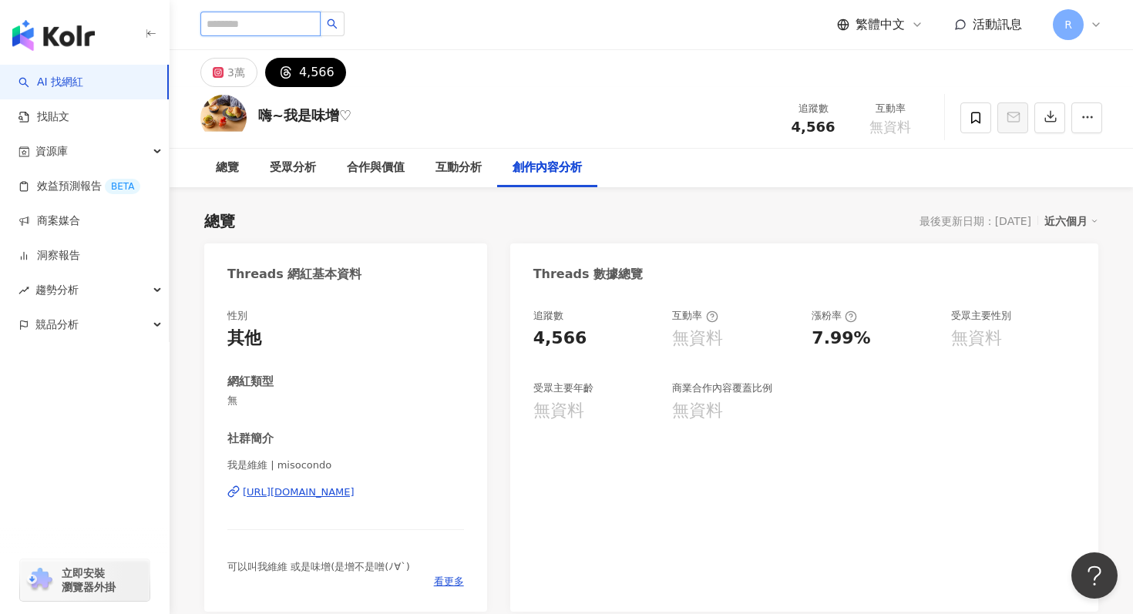
click at [287, 19] on input "search" at bounding box center [260, 24] width 120 height 25
type input "*"
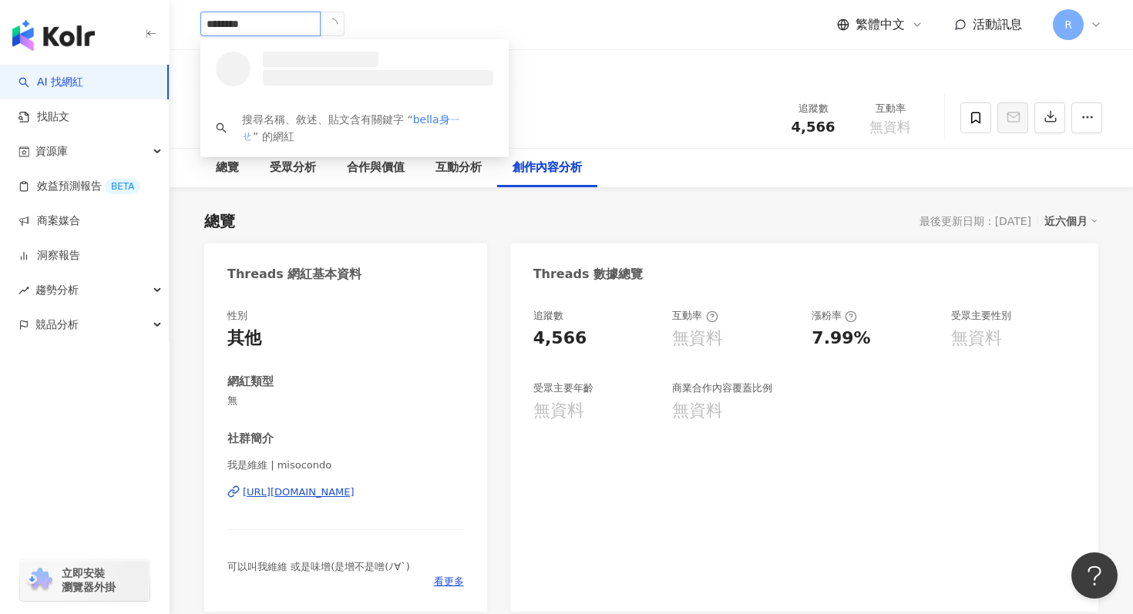
type input "*******"
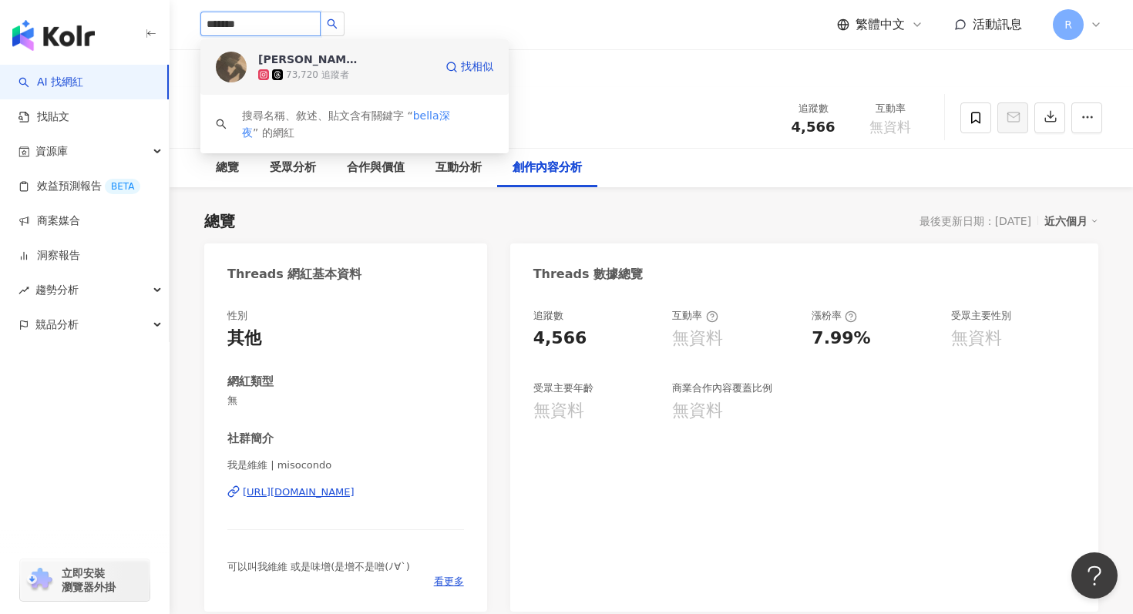
click at [379, 72] on div "73,720 追蹤者" at bounding box center [346, 74] width 176 height 15
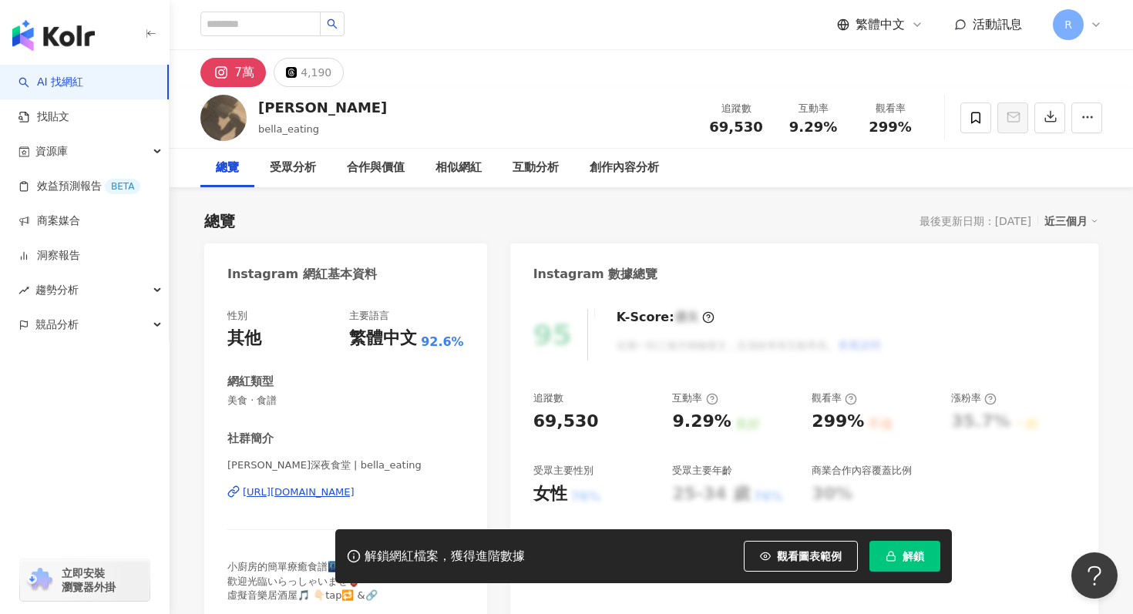
click at [922, 551] on span "解鎖" at bounding box center [913, 556] width 22 height 12
drag, startPoint x: 228, startPoint y: 462, endPoint x: 290, endPoint y: 466, distance: 61.8
click at [290, 466] on span "[PERSON_NAME]深夜食堂 | bella_eating" at bounding box center [345, 465] width 237 height 14
copy span "Bella深夜食堂"
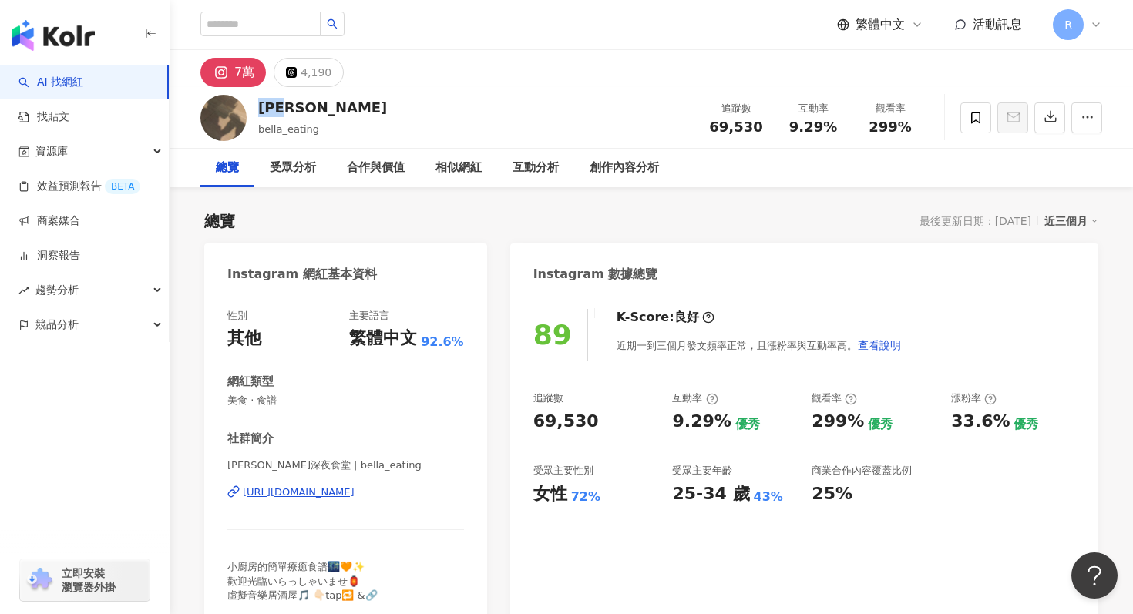
drag, startPoint x: 260, startPoint y: 104, endPoint x: 307, endPoint y: 103, distance: 47.8
click at [307, 104] on div "黃鈺鈴" at bounding box center [322, 107] width 129 height 19
copy div "黃鈺鈴"
click at [446, 398] on span "美食 · 食譜" at bounding box center [345, 401] width 237 height 14
drag, startPoint x: 232, startPoint y: 401, endPoint x: 292, endPoint y: 399, distance: 60.1
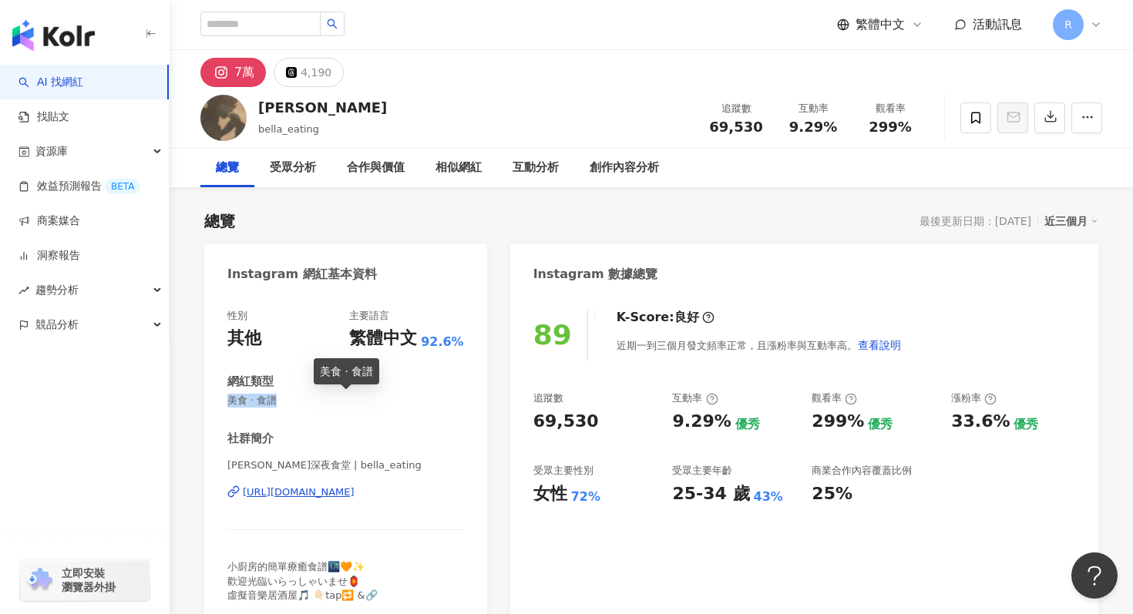
click at [293, 400] on span "美食 · 食譜" at bounding box center [345, 401] width 237 height 14
copy span "美食 · 食譜"
click at [769, 215] on div "總覽 最後更新日期：2025/9/21 近三個月" at bounding box center [651, 221] width 894 height 22
click at [1057, 223] on div "近三個月" at bounding box center [1071, 221] width 54 height 20
click at [1056, 277] on link "近六個月" at bounding box center [1077, 283] width 43 height 12
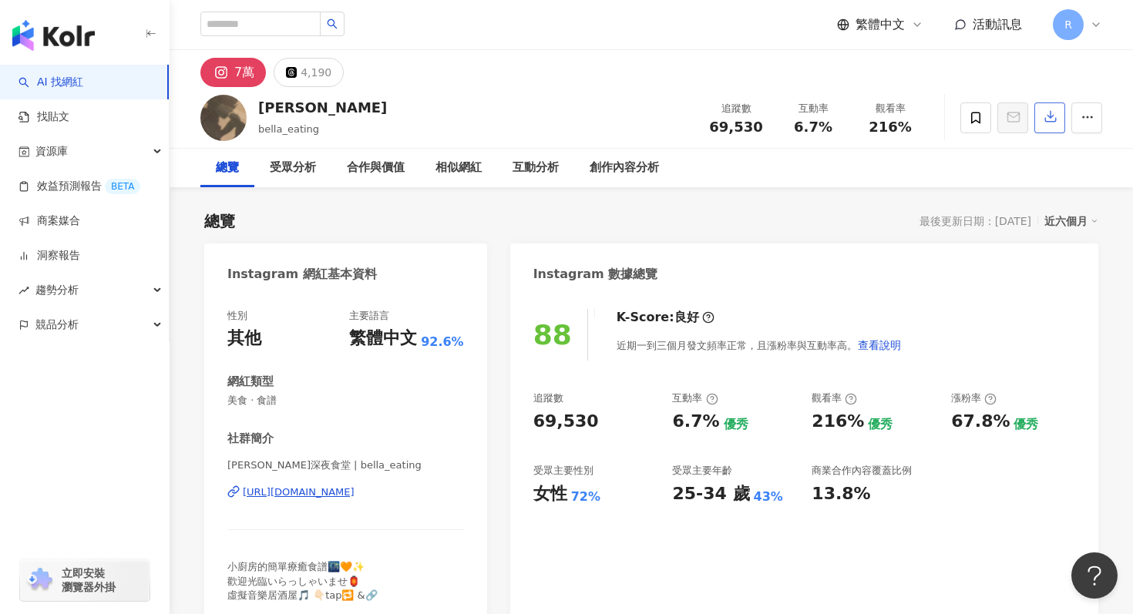
click at [1042, 117] on button "button" at bounding box center [1049, 117] width 31 height 31
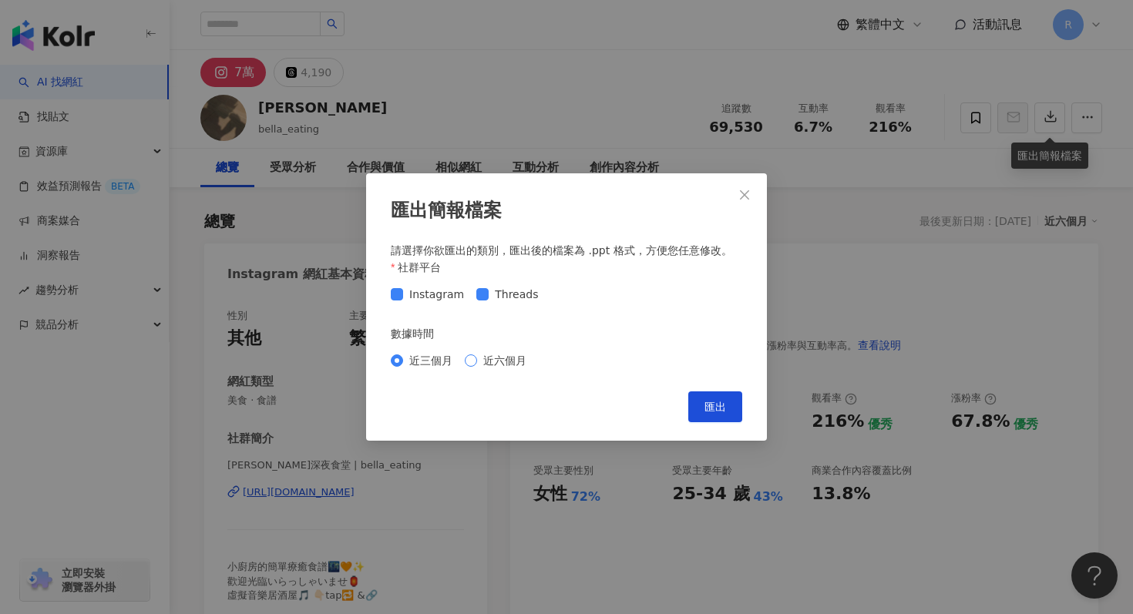
click at [515, 363] on span "近六個月" at bounding box center [504, 360] width 55 height 17
click at [710, 407] on span "匯出" at bounding box center [715, 407] width 22 height 12
click at [647, 112] on div "匯出簡報檔案 請選擇你欲匯出的類別，匯出後的檔案為 .ppt 格式，方便您任意修改。 社群平台 Instagram Threads 數據時間 近三個月 近六個…" at bounding box center [566, 307] width 1133 height 614
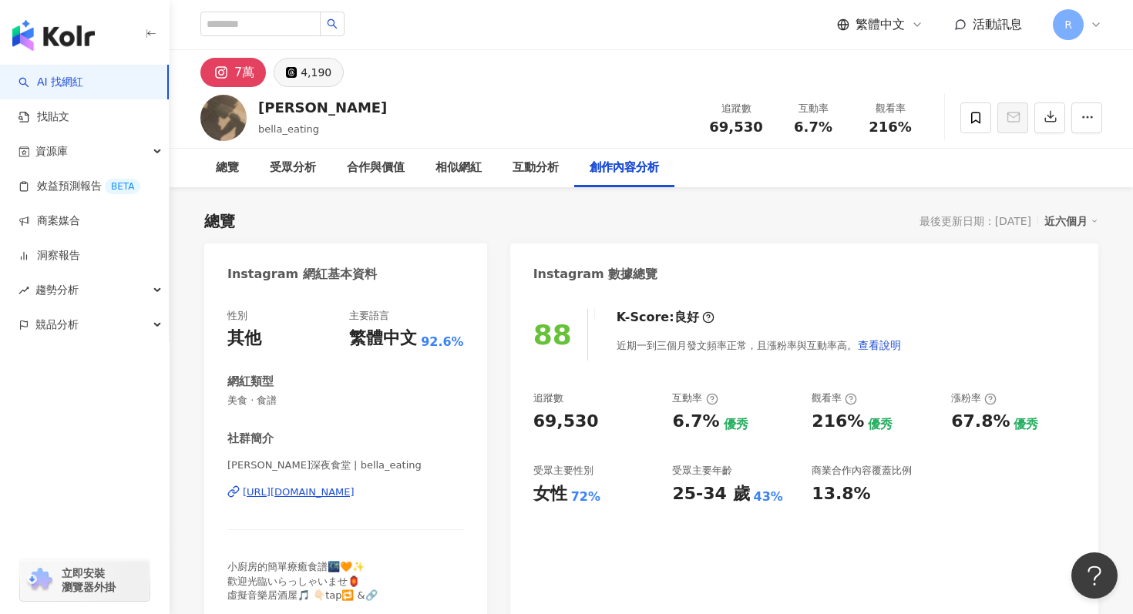
click at [316, 71] on div "4,190" at bounding box center [315, 73] width 31 height 22
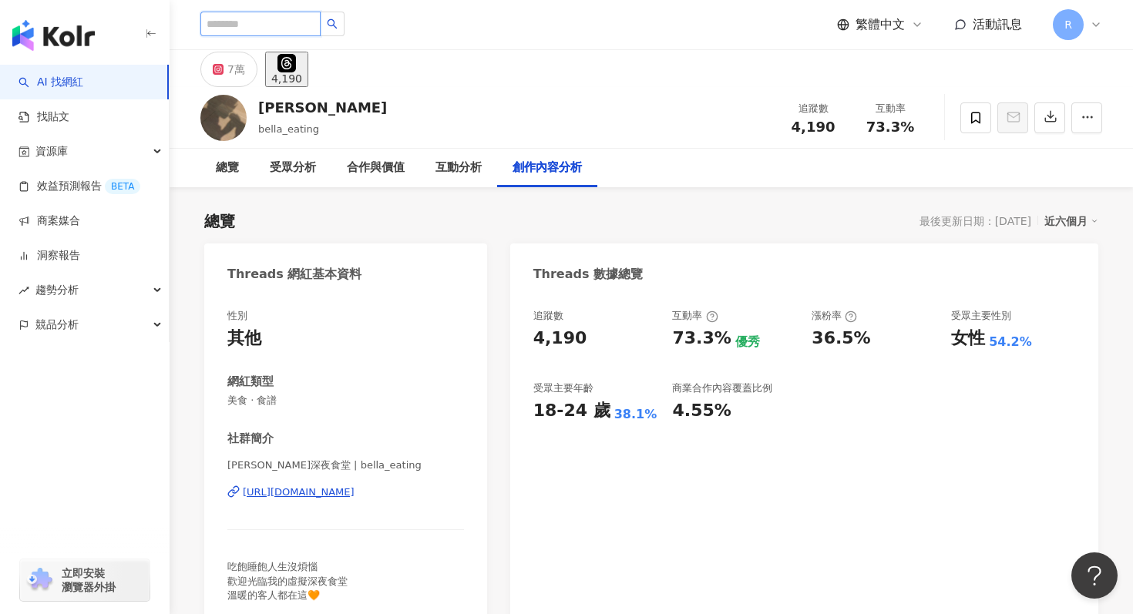
click at [235, 21] on input "search" at bounding box center [260, 24] width 120 height 25
type input "*"
type input "**********"
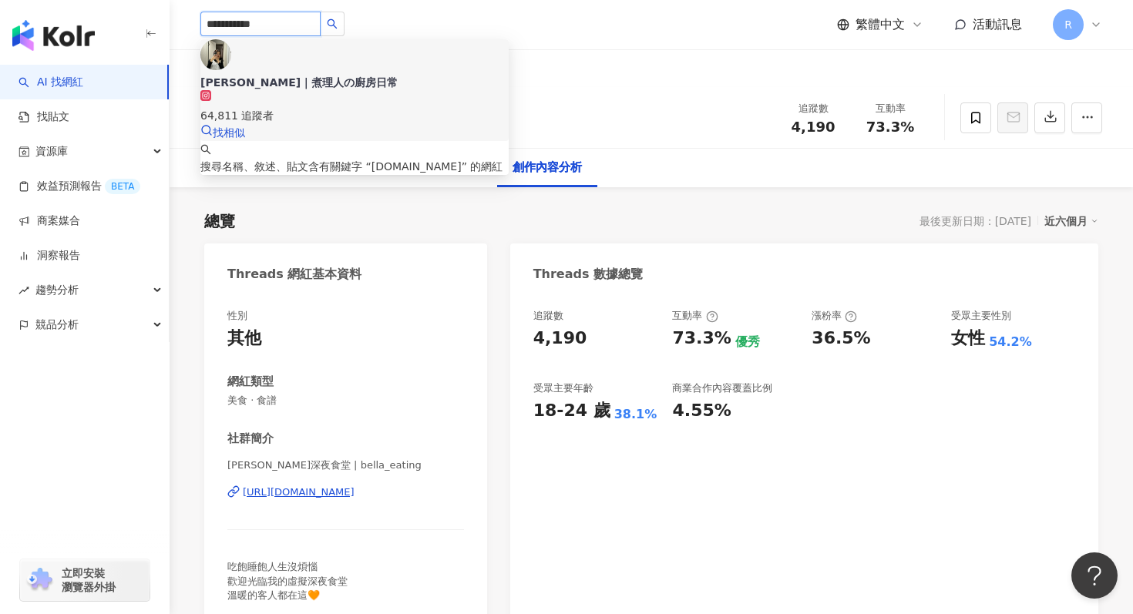
click at [334, 90] on div "64,811 追蹤者" at bounding box center [354, 107] width 308 height 34
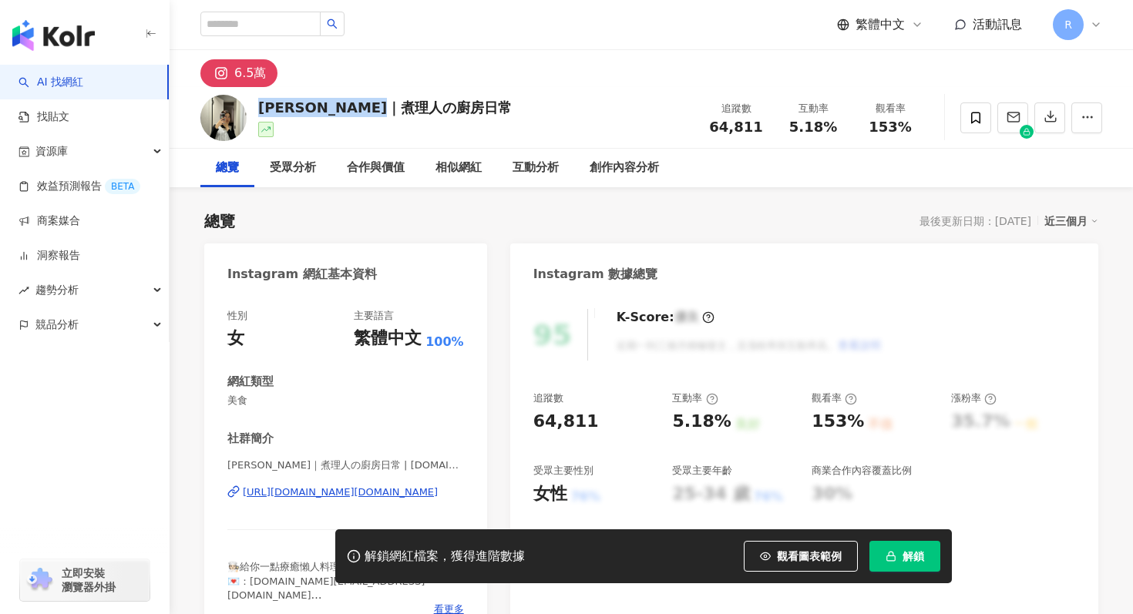
drag, startPoint x: 259, startPoint y: 107, endPoint x: 415, endPoint y: 112, distance: 156.5
click at [415, 112] on div "[PERSON_NAME]｜煮理人の廚房日常" at bounding box center [384, 107] width 253 height 19
click at [901, 549] on button "解鎖" at bounding box center [904, 556] width 71 height 31
click at [1076, 220] on div "近三個月" at bounding box center [1071, 221] width 54 height 20
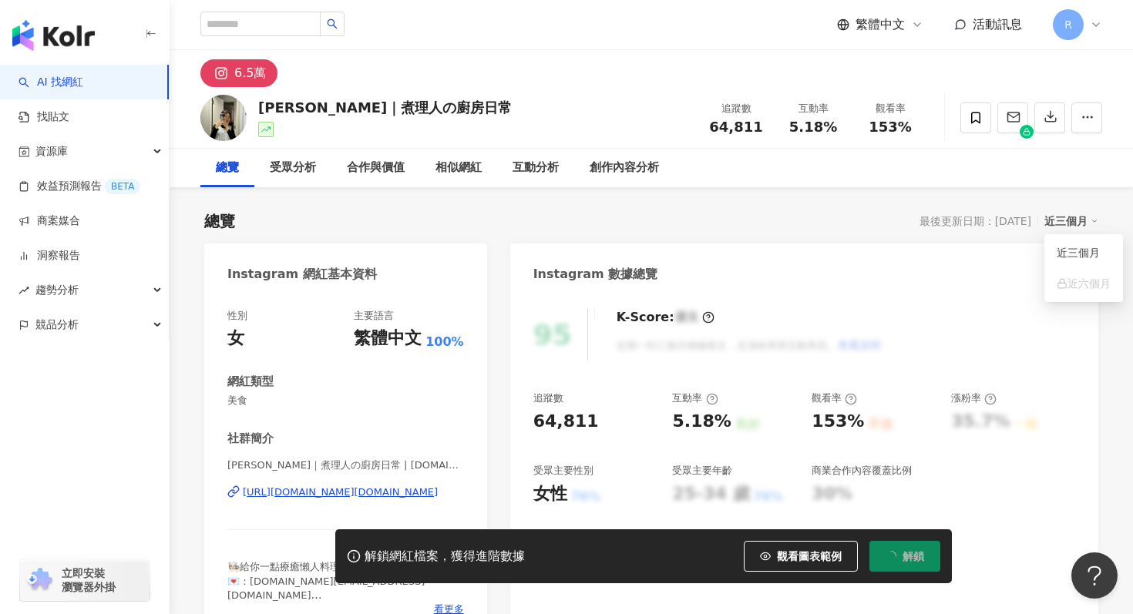
drag, startPoint x: 230, startPoint y: 399, endPoint x: 251, endPoint y: 401, distance: 21.6
click at [251, 401] on span "美食" at bounding box center [345, 401] width 237 height 14
copy span "美食"
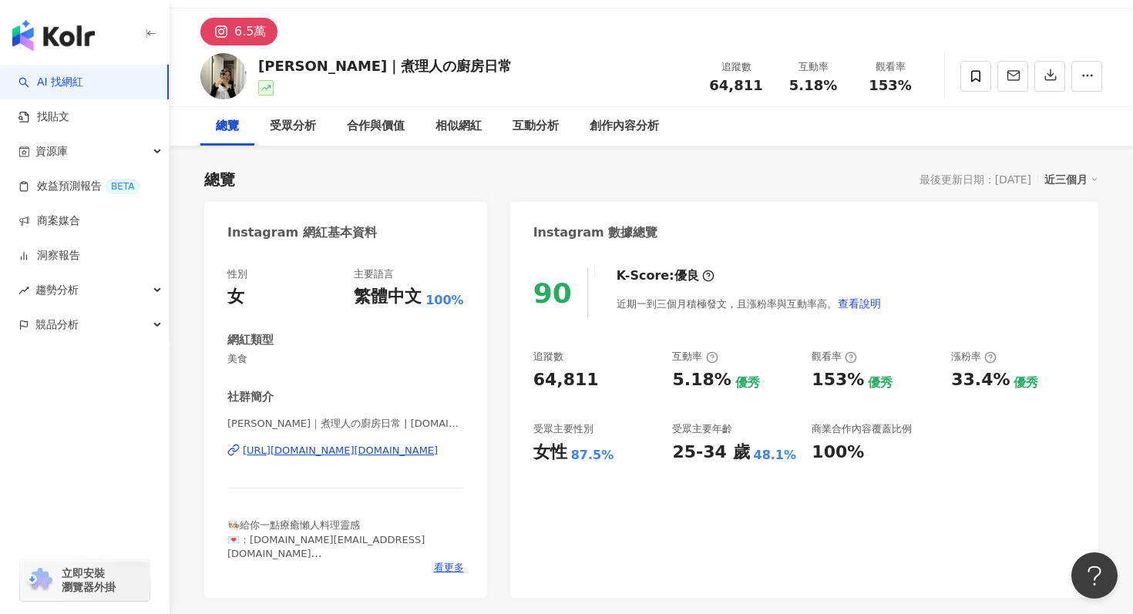
scroll to position [55, 0]
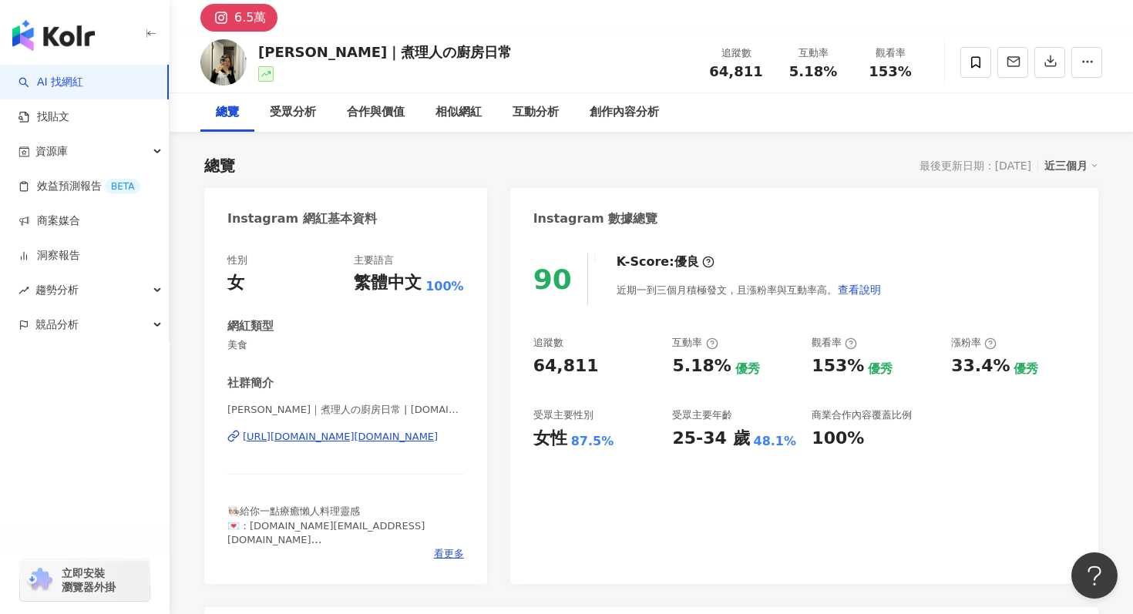
click at [401, 347] on span "美食" at bounding box center [345, 345] width 237 height 14
click at [1074, 159] on div "近三個月" at bounding box center [1071, 166] width 54 height 20
click at [1068, 226] on link "近六個月" at bounding box center [1077, 228] width 43 height 17
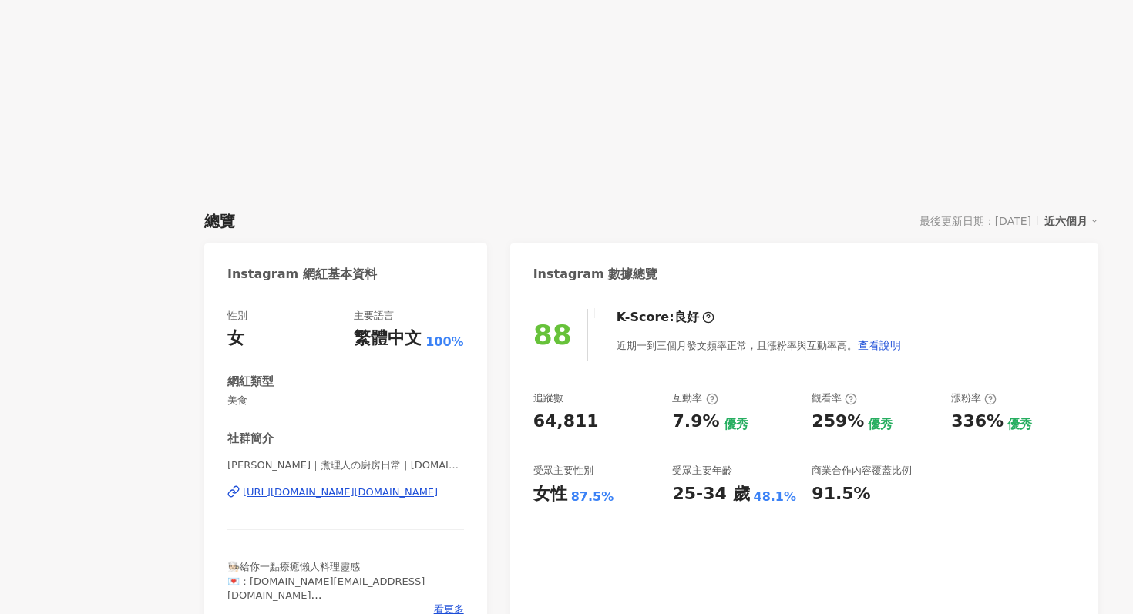
scroll to position [55, 0]
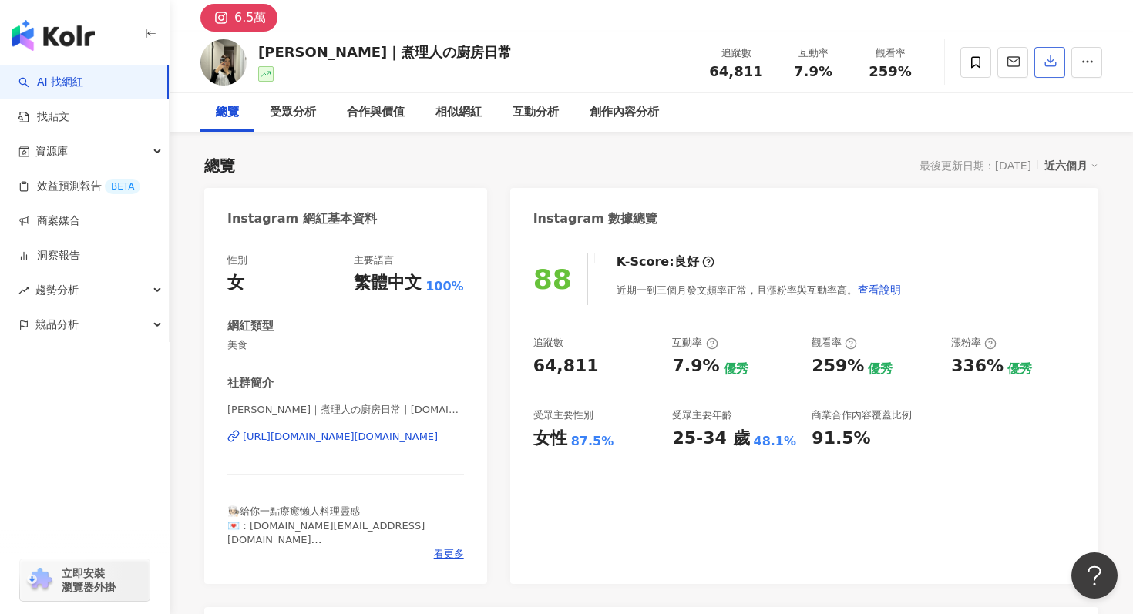
click at [1048, 72] on button "button" at bounding box center [1049, 62] width 31 height 31
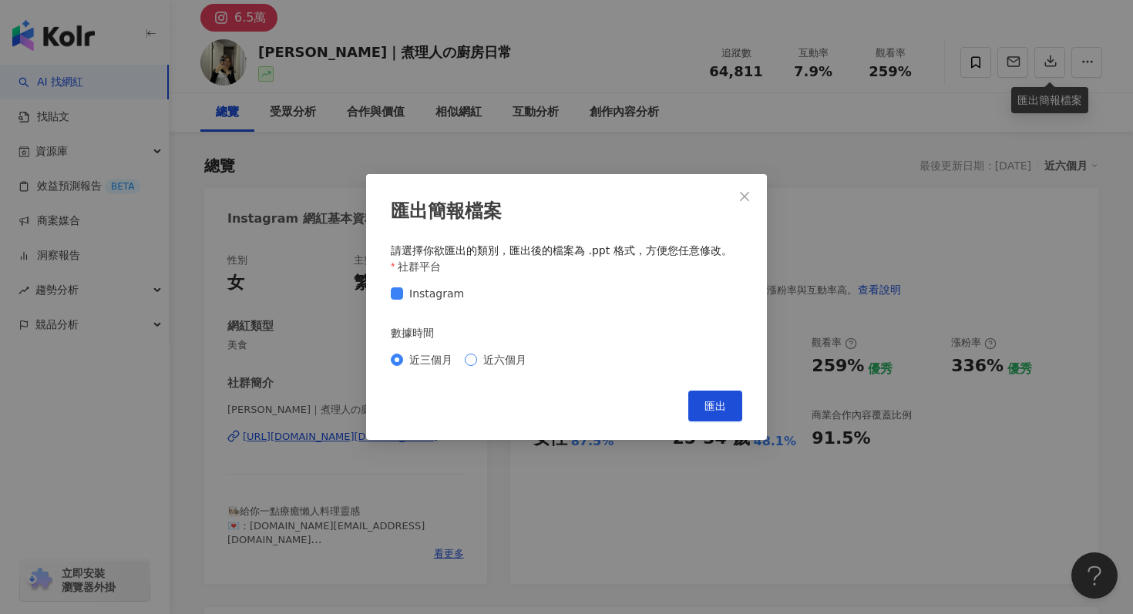
click at [492, 361] on span "近六個月" at bounding box center [504, 359] width 55 height 17
click at [707, 400] on span "匯出" at bounding box center [715, 406] width 22 height 12
click at [543, 153] on div "匯出簡報檔案 請選擇你欲匯出的類別，匯出後的檔案為 .ppt 格式，方便您任意修改。 社群平台 Instagram 數據時間 近三個月 近六個月 Cancel…" at bounding box center [566, 307] width 1133 height 614
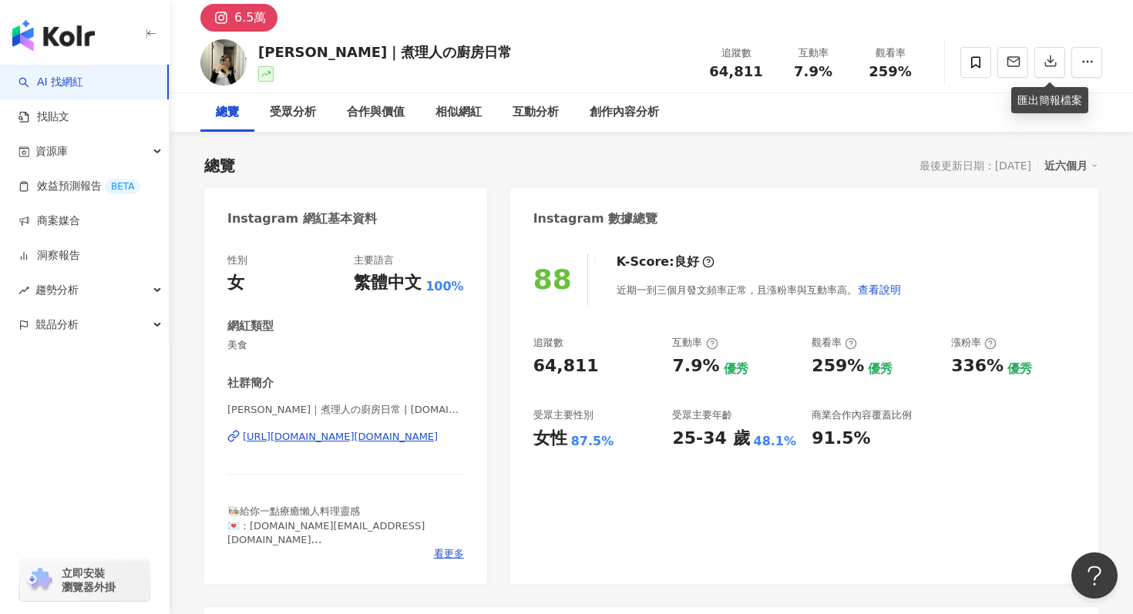
scroll to position [0, 0]
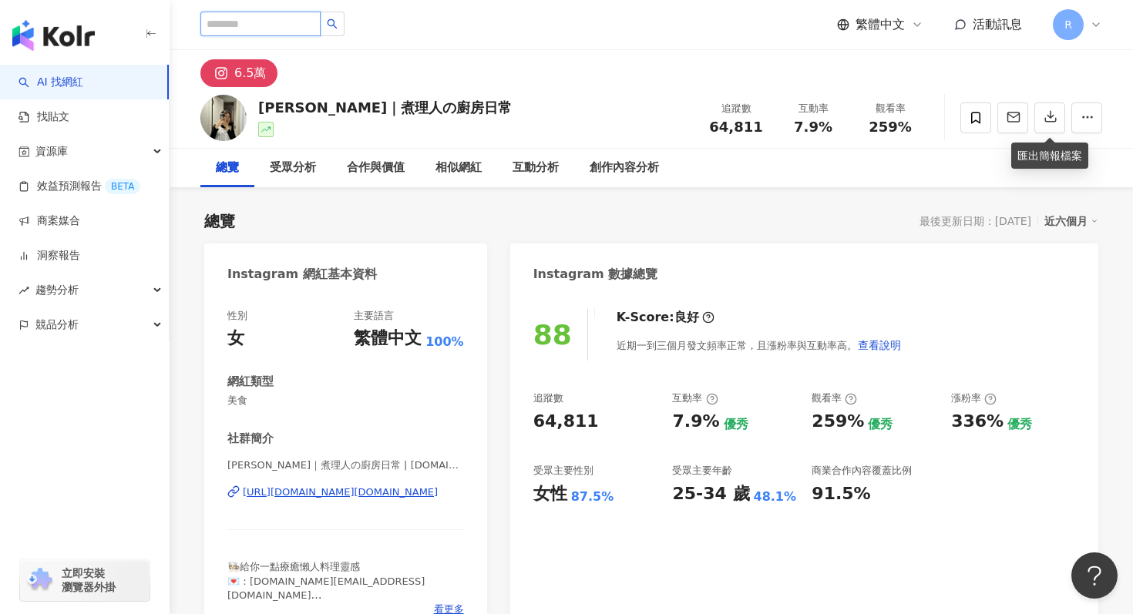
click at [213, 28] on input "search" at bounding box center [260, 24] width 120 height 25
type input "*"
type input "**"
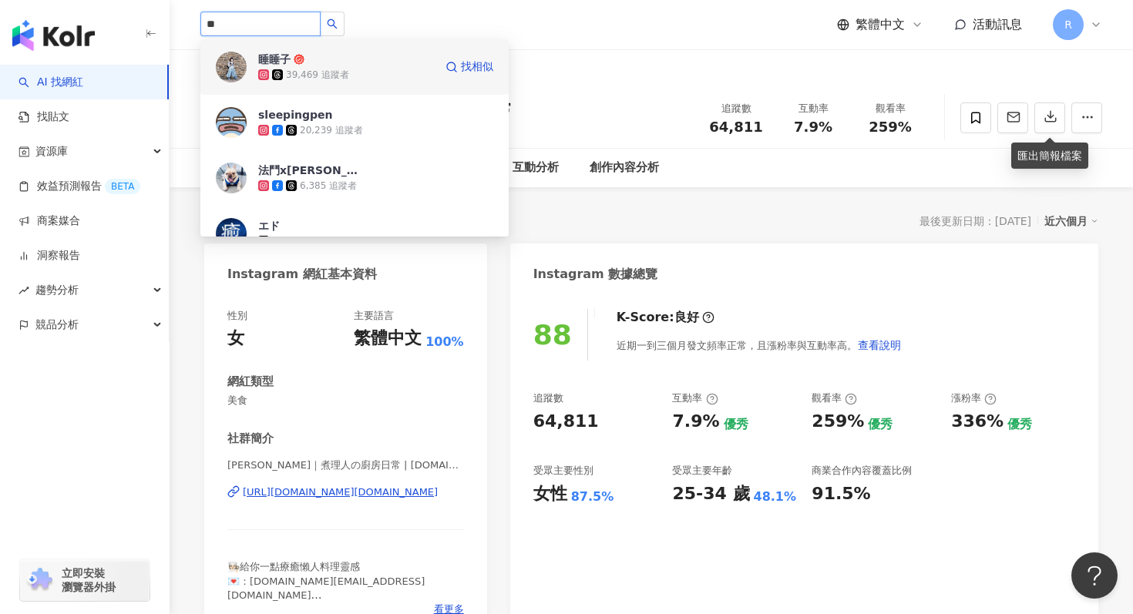
click at [276, 65] on div "睡睡子" at bounding box center [274, 59] width 32 height 15
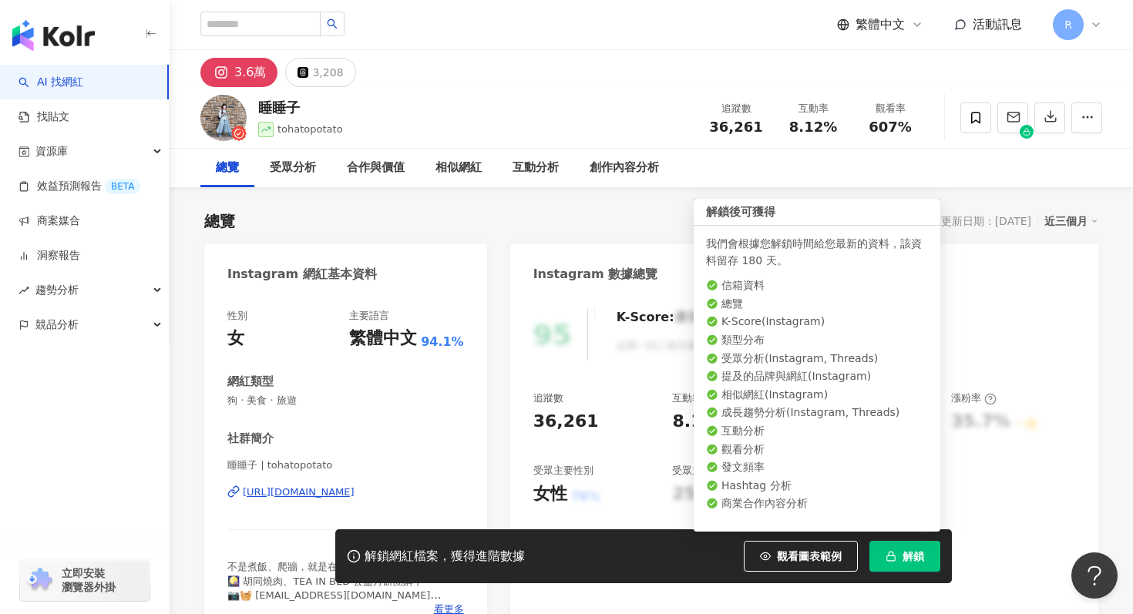
click at [893, 548] on button "解鎖" at bounding box center [904, 556] width 71 height 31
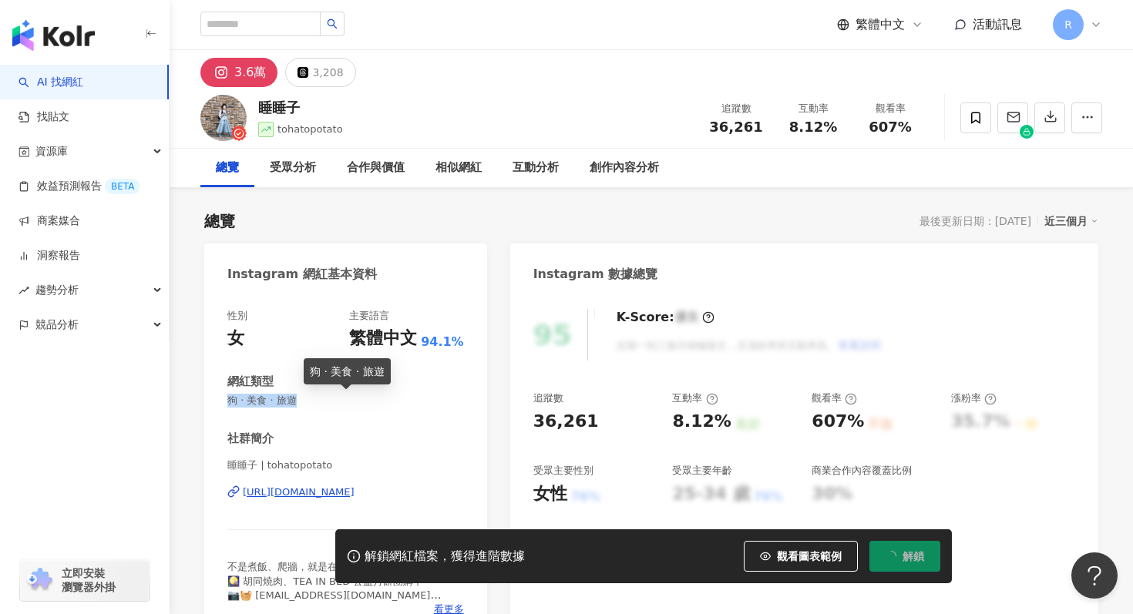
drag, startPoint x: 226, startPoint y: 398, endPoint x: 300, endPoint y: 404, distance: 74.2
click at [300, 404] on div "性別 女 主要語言 繁體中文 94.1% 網紅類型 狗 · 美食 · 旅遊 社群簡介 睡睡子 | tohatopotato [URL][DOMAIN_NAME…" at bounding box center [345, 467] width 283 height 346
copy span "狗 · 美食 · 旅遊"
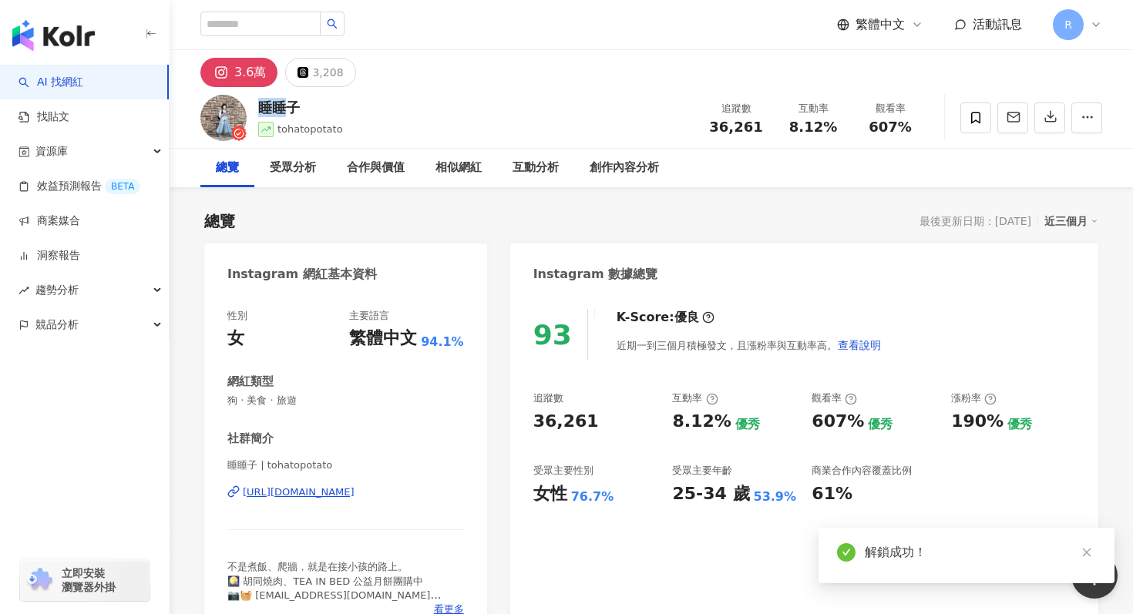
drag, startPoint x: 257, startPoint y: 108, endPoint x: 290, endPoint y: 109, distance: 33.1
click at [290, 109] on div "睡睡子" at bounding box center [300, 107] width 85 height 19
drag, startPoint x: 307, startPoint y: 108, endPoint x: 253, endPoint y: 108, distance: 54.7
click at [252, 108] on div "睡睡子 tohatopotato 追蹤數 36,261 互動率 8.12% 觀看率 607%" at bounding box center [650, 117] width 963 height 61
copy div "睡睡子"
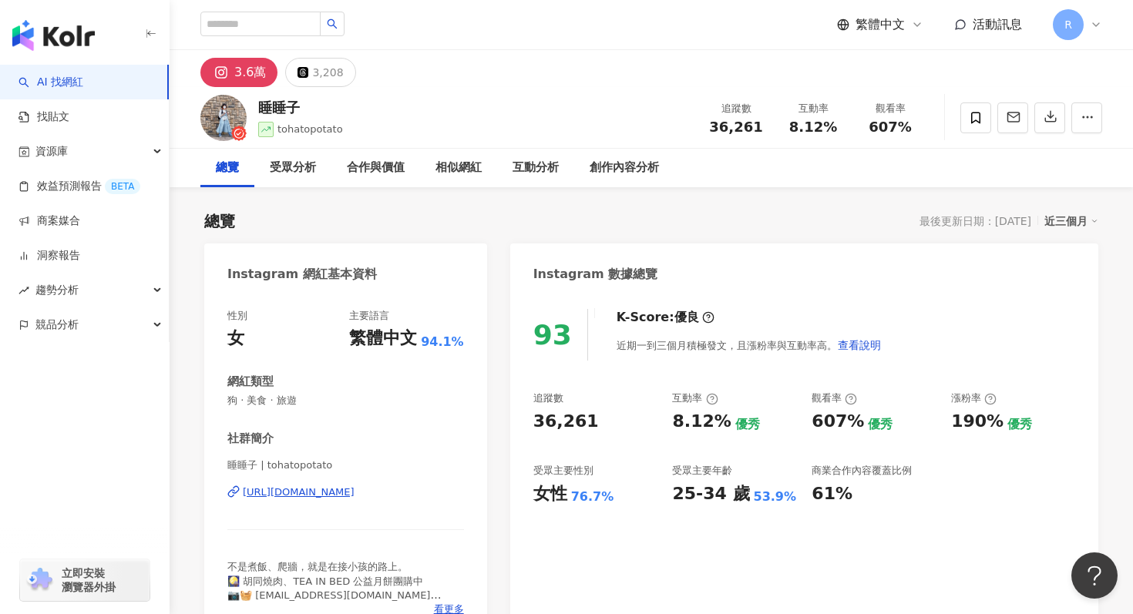
click at [512, 120] on div "睡睡子 tohatopotato 追蹤數 36,261 互動率 8.12% 觀看率 607%" at bounding box center [650, 117] width 963 height 61
click at [1063, 218] on div "近三個月" at bounding box center [1071, 221] width 54 height 20
click at [1059, 283] on link "近六個月" at bounding box center [1077, 283] width 43 height 17
click at [1050, 122] on icon "button" at bounding box center [1050, 116] width 14 height 14
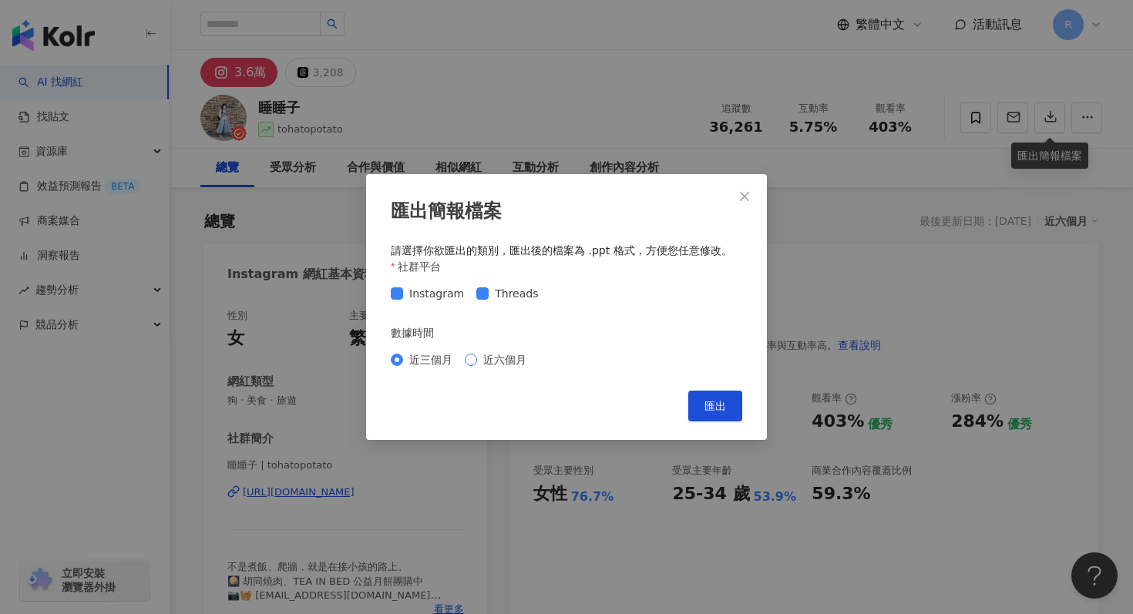
click at [505, 354] on span "近六個月" at bounding box center [504, 359] width 55 height 17
click at [699, 392] on button "匯出" at bounding box center [715, 406] width 54 height 31
click at [1025, 226] on div "匯出簡報檔案 請選擇你欲匯出的類別，匯出後的檔案為 .ppt 格式，方便您任意修改。 社群平台 Instagram Threads 數據時間 近三個月 近六個…" at bounding box center [566, 307] width 1133 height 614
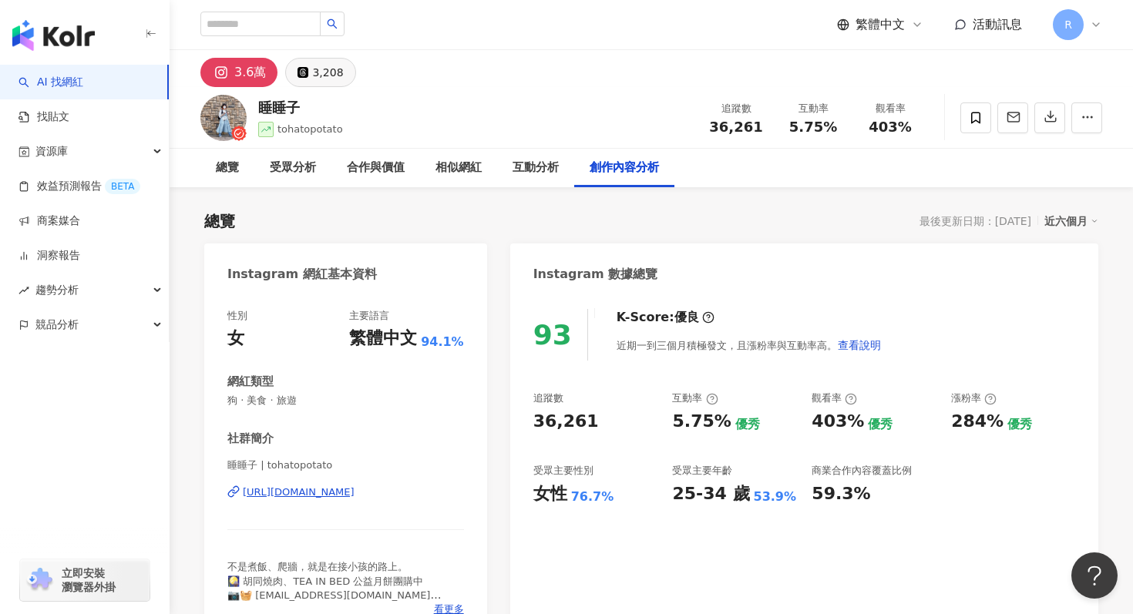
click at [299, 75] on icon at bounding box center [302, 72] width 11 height 11
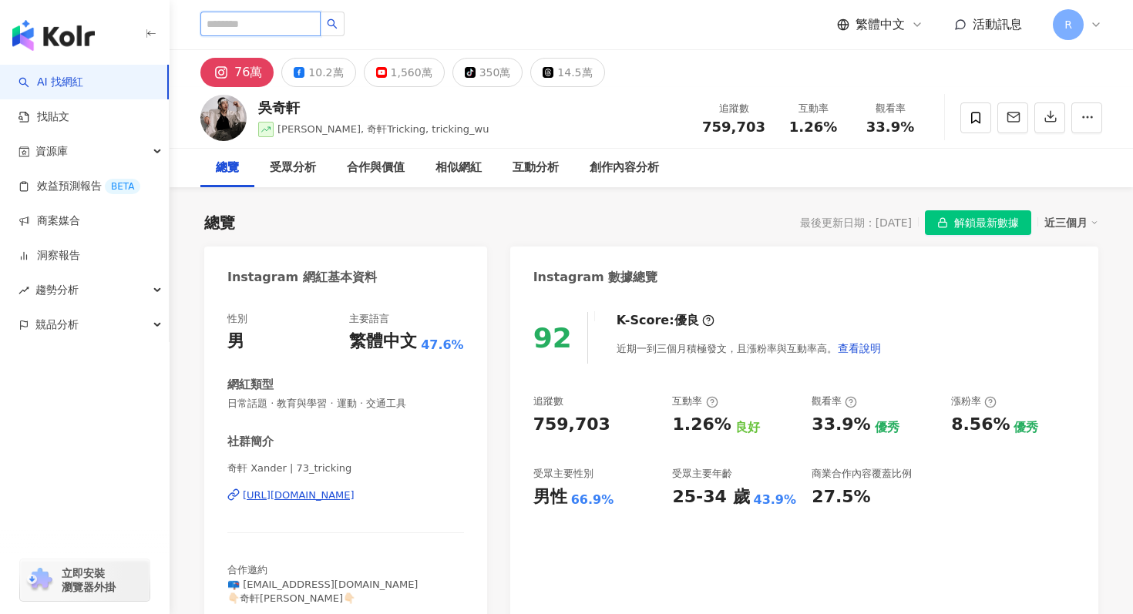
click at [277, 20] on input "search" at bounding box center [260, 24] width 120 height 25
paste input "**********"
type input "**********"
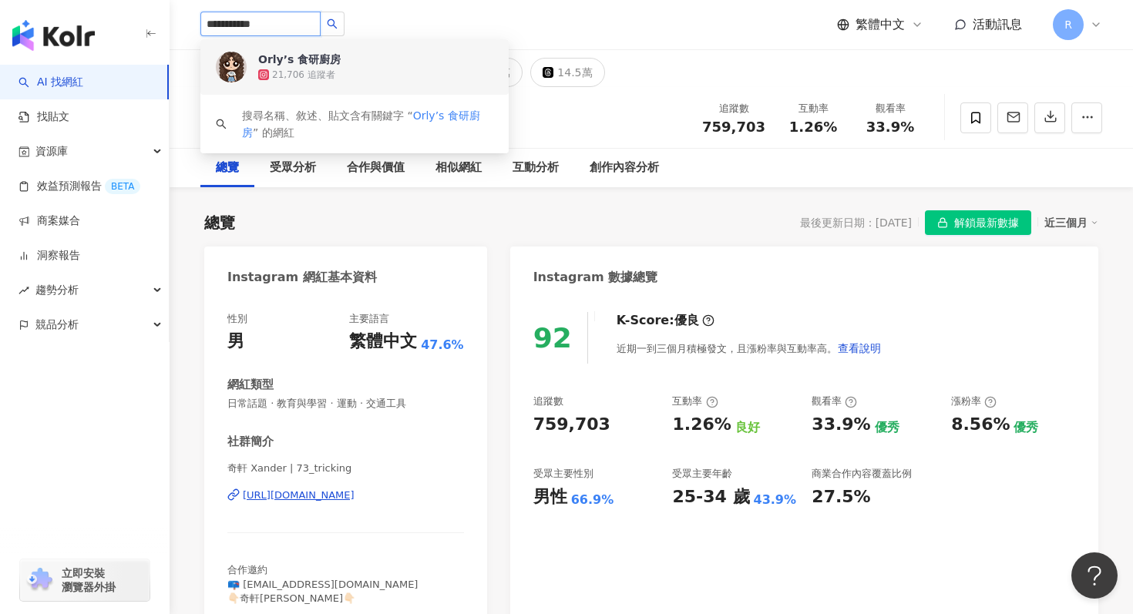
click at [330, 69] on div "21,706 追蹤者" at bounding box center [303, 75] width 63 height 13
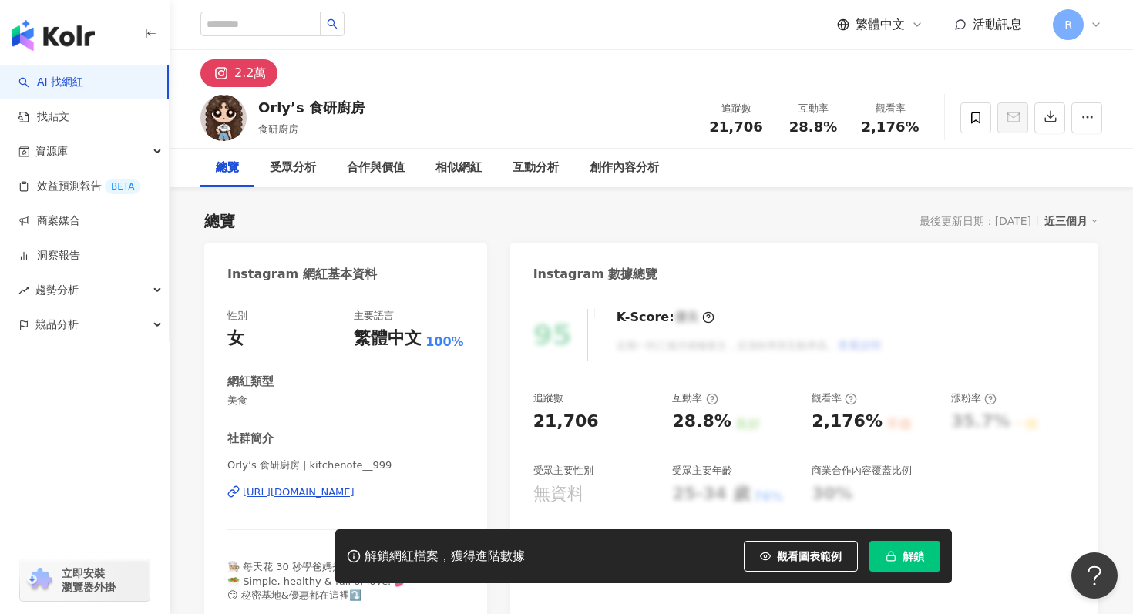
click at [898, 547] on button "解鎖" at bounding box center [904, 556] width 71 height 31
click at [230, 391] on div "網紅類型 美食" at bounding box center [345, 391] width 237 height 34
drag, startPoint x: 226, startPoint y: 402, endPoint x: 254, endPoint y: 402, distance: 28.5
click at [254, 402] on div "性別 女 主要語言 繁體中文 100% 網紅類型 美食 社群簡介 Orly’s 食研廚房 | kitchenote__999 https://www.inst…" at bounding box center [345, 460] width 283 height 332
copy span "美食"
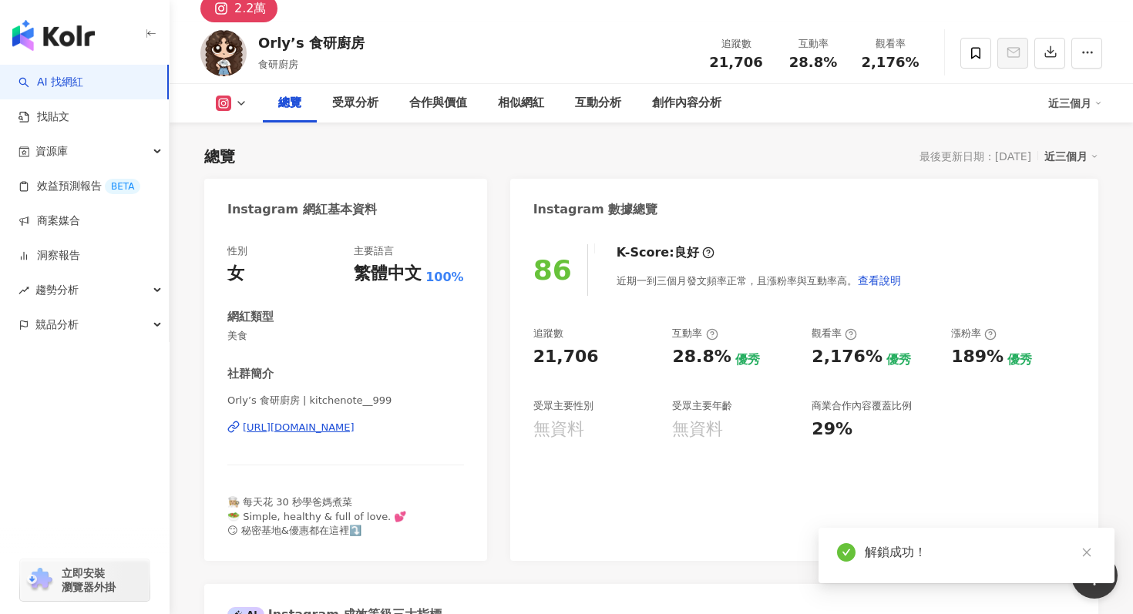
scroll to position [77, 0]
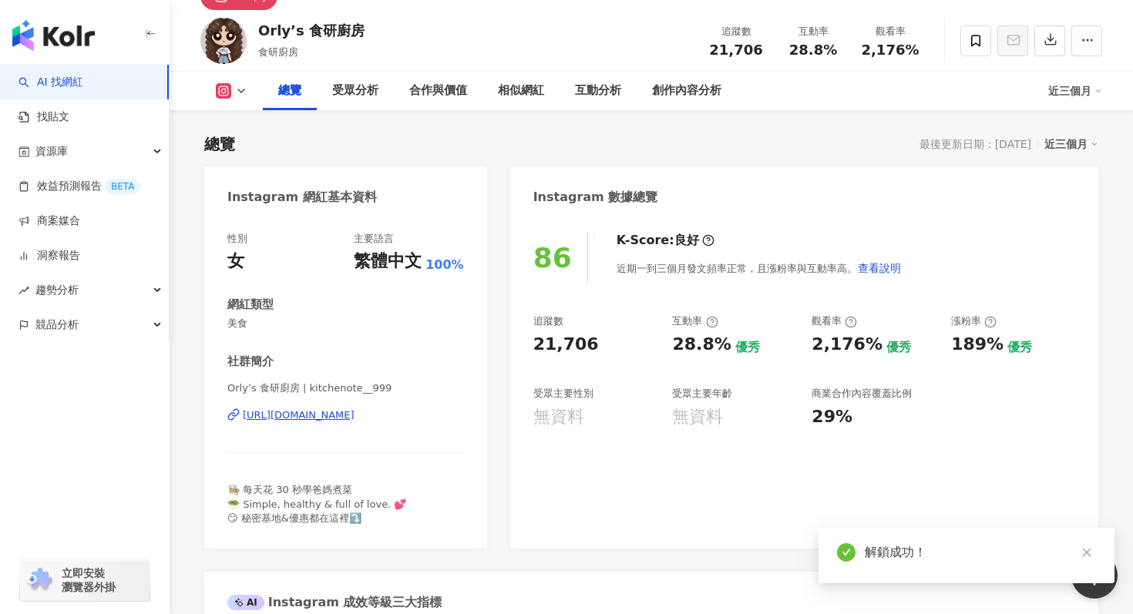
click at [399, 344] on div "性別 女 主要語言 繁體中文 100% 網紅類型 美食 社群簡介 Orly’s 食研廚房 | kitchenote__999 https://www.inst…" at bounding box center [345, 379] width 237 height 294
click at [1069, 150] on div "近三個月" at bounding box center [1071, 144] width 54 height 20
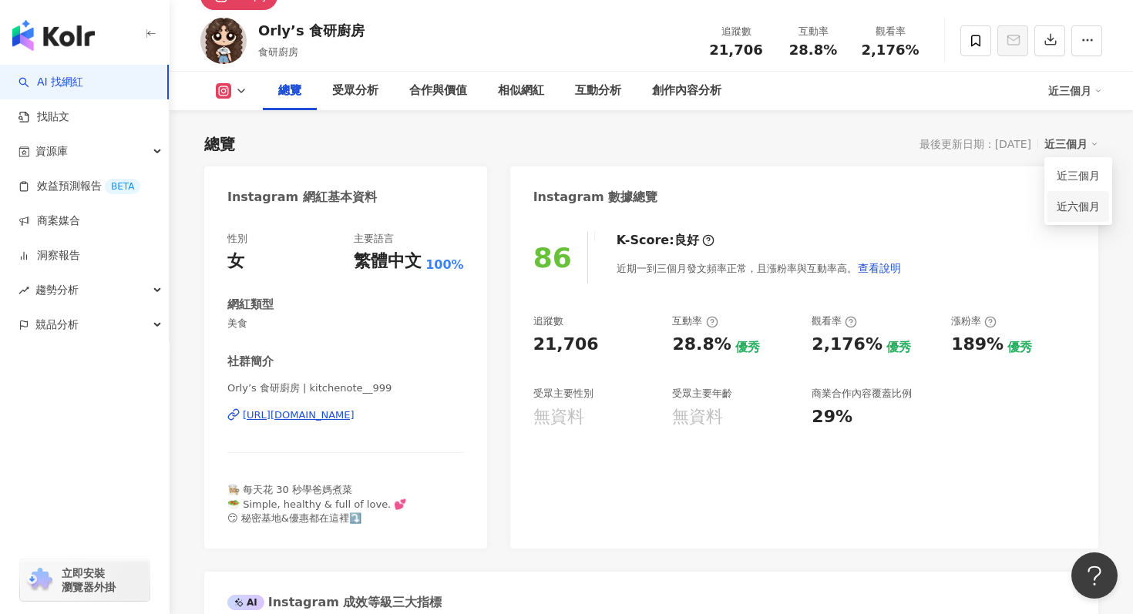
click at [1064, 205] on link "近六個月" at bounding box center [1077, 206] width 43 height 17
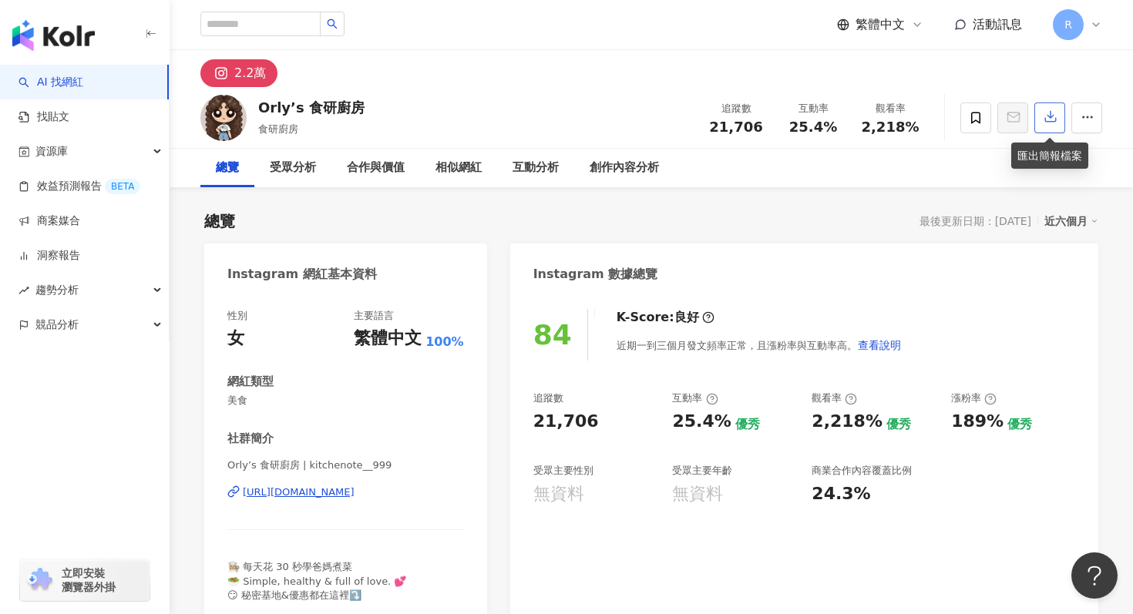
click at [1052, 130] on button "button" at bounding box center [1049, 117] width 31 height 31
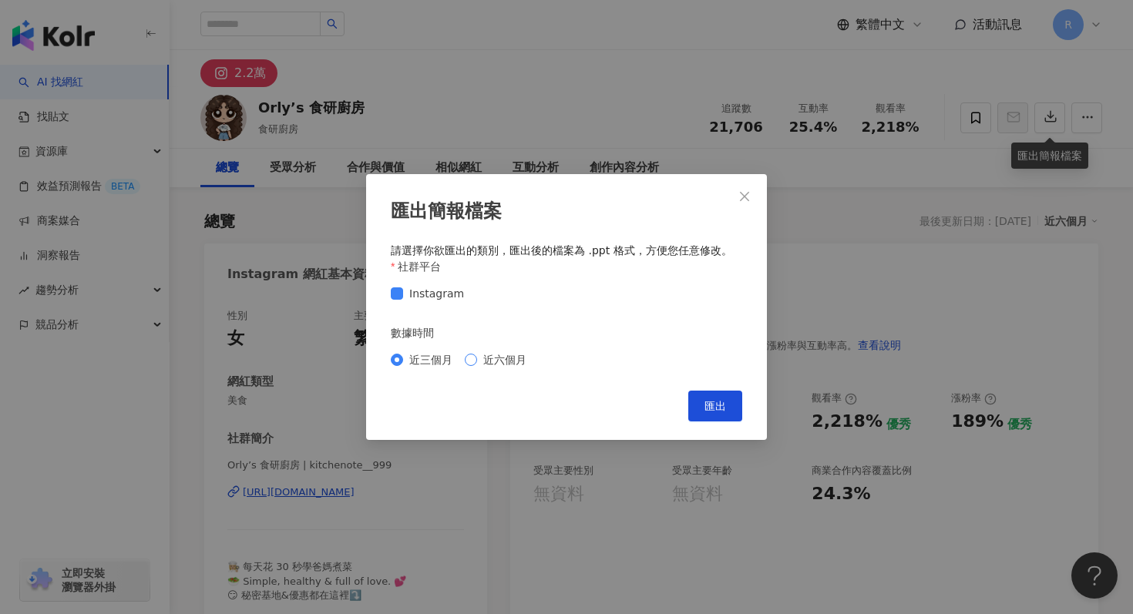
click at [511, 360] on span "近六個月" at bounding box center [504, 359] width 55 height 17
click at [719, 409] on span "匯出" at bounding box center [715, 406] width 22 height 12
click at [711, 161] on div "匯出簡報檔案 請選擇你欲匯出的類別，匯出後的檔案為 .ppt 格式，方便您任意修改。 社群平台 Instagram 數據時間 近三個月 近六個月 Cancel…" at bounding box center [566, 307] width 1133 height 614
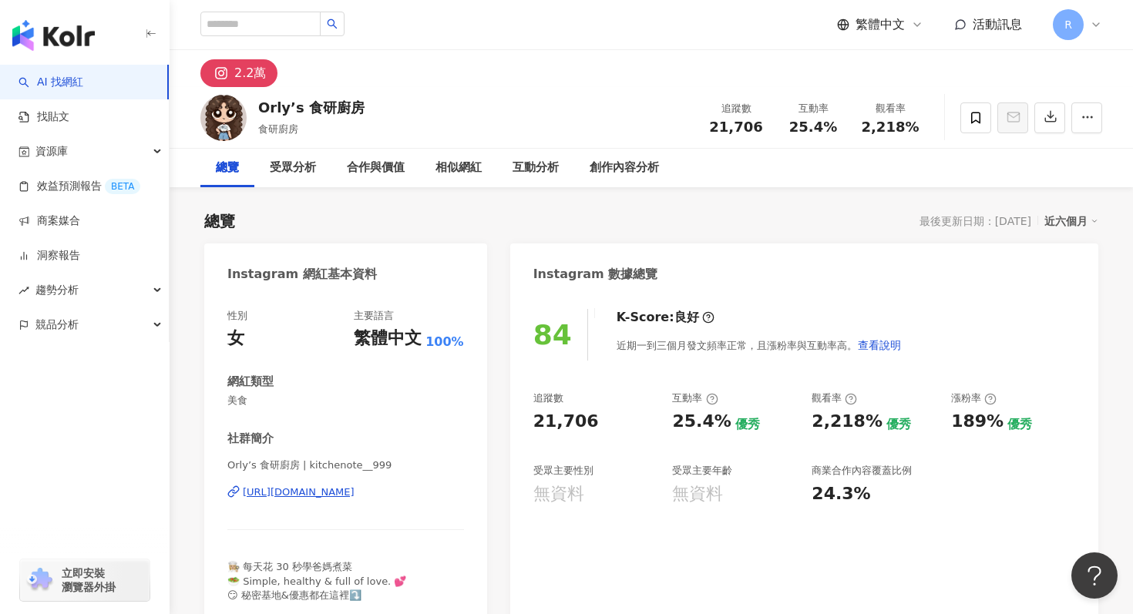
click at [1027, 57] on div "2.2萬" at bounding box center [650, 68] width 963 height 37
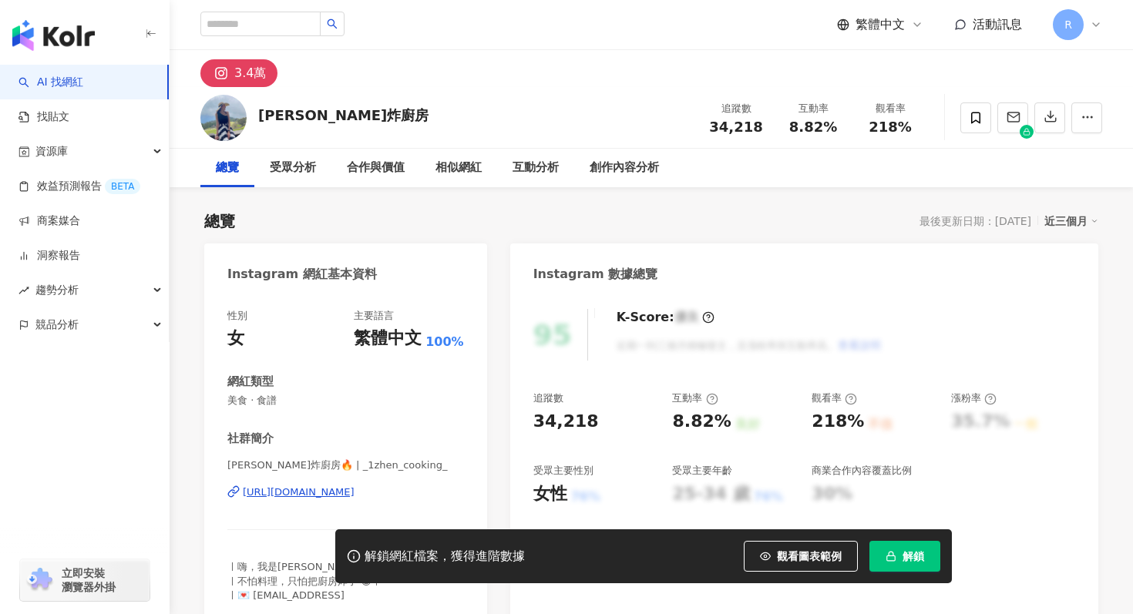
click at [896, 553] on button "解鎖" at bounding box center [904, 556] width 71 height 31
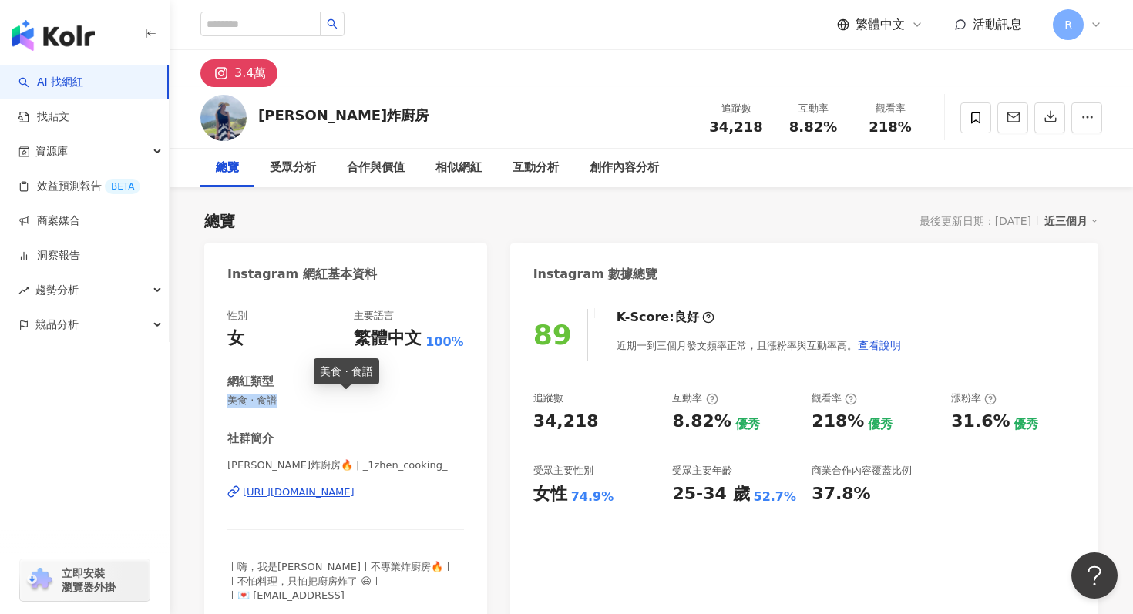
drag, startPoint x: 226, startPoint y: 398, endPoint x: 280, endPoint y: 401, distance: 54.8
click at [280, 401] on div "性別 女 主要語言 繁體中文 100% 網紅類型 美食 · 食譜 社群簡介 蓁蓁炸廚房🔥 | _1zhen_cooking_ [URL][DOMAIN_NAM…" at bounding box center [345, 460] width 283 height 332
click at [436, 394] on span "美食 · 食譜" at bounding box center [345, 401] width 237 height 14
click at [1062, 214] on div "近三個月" at bounding box center [1071, 221] width 54 height 20
click at [1063, 277] on link "近六個月" at bounding box center [1077, 283] width 43 height 12
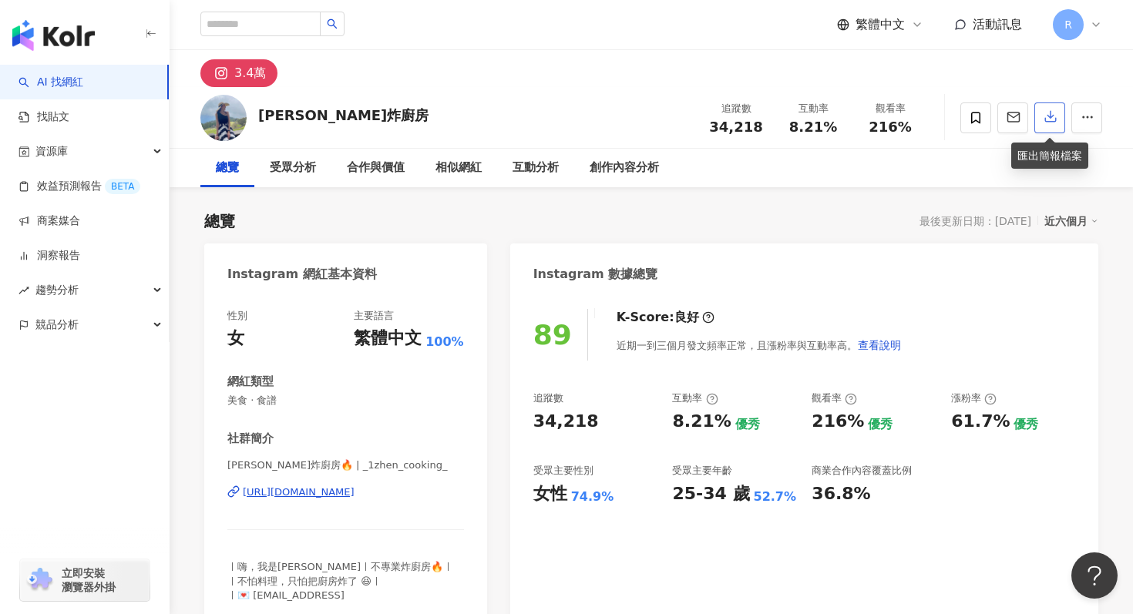
click at [1048, 112] on icon "button" at bounding box center [1050, 116] width 14 height 14
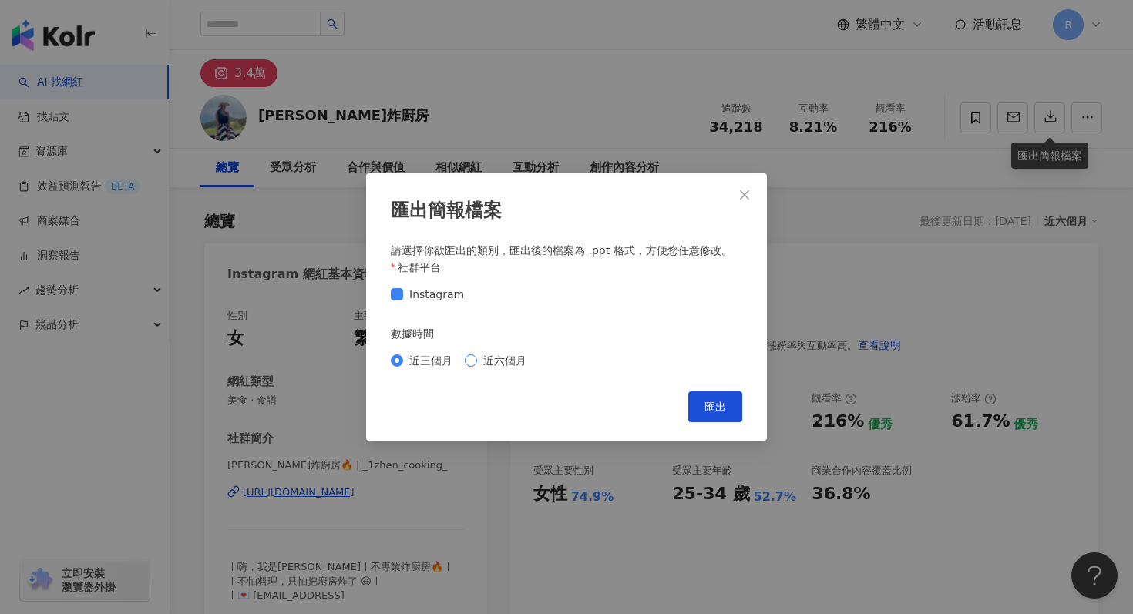
click at [491, 366] on span "近六個月" at bounding box center [504, 360] width 55 height 17
click at [713, 395] on button "匯出" at bounding box center [715, 406] width 54 height 31
click at [763, 188] on div "匯出簡報檔案 請選擇你欲匯出的類別，匯出後的檔案為 .ppt 格式，方便您任意修改。 社群平台 Instagram 數據時間 近三個月 近六個月 Cancel…" at bounding box center [566, 307] width 401 height 268
click at [740, 196] on icon "close" at bounding box center [744, 195] width 12 height 12
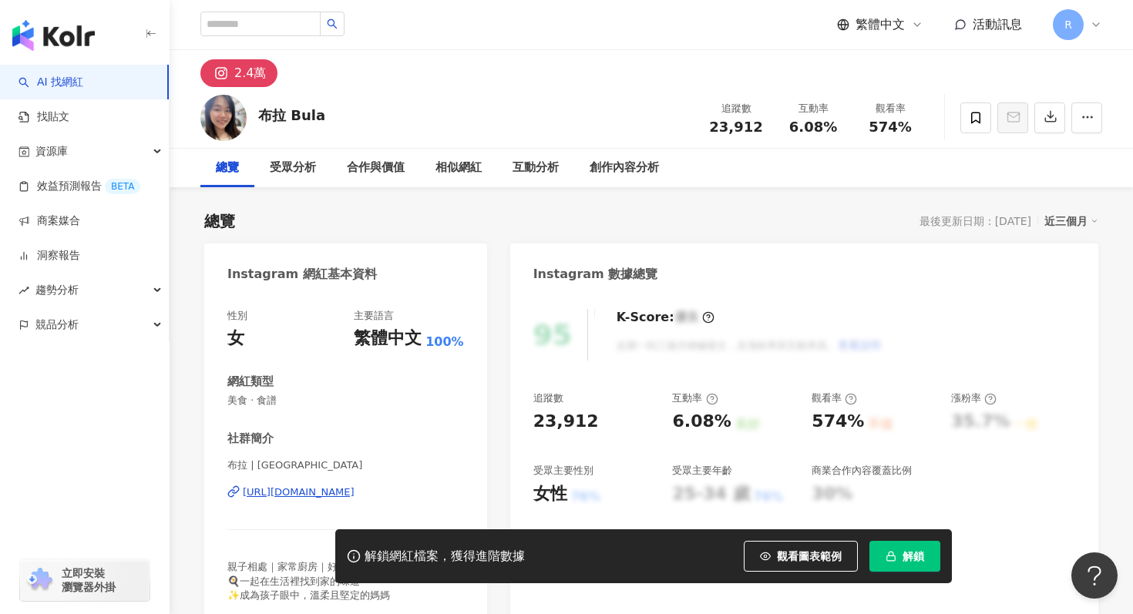
click at [917, 552] on span "解鎖" at bounding box center [913, 556] width 22 height 12
click at [239, 445] on div "社群簡介" at bounding box center [250, 439] width 46 height 16
drag, startPoint x: 223, startPoint y: 465, endPoint x: 246, endPoint y: 461, distance: 23.4
click at [247, 461] on div "性別 女 主要語言 繁體中文 100% 網紅類型 美食 · 食譜 社群簡介 布拉 | abulawu https://www.instagram.com/ab…" at bounding box center [345, 460] width 283 height 332
copy span "布拉"
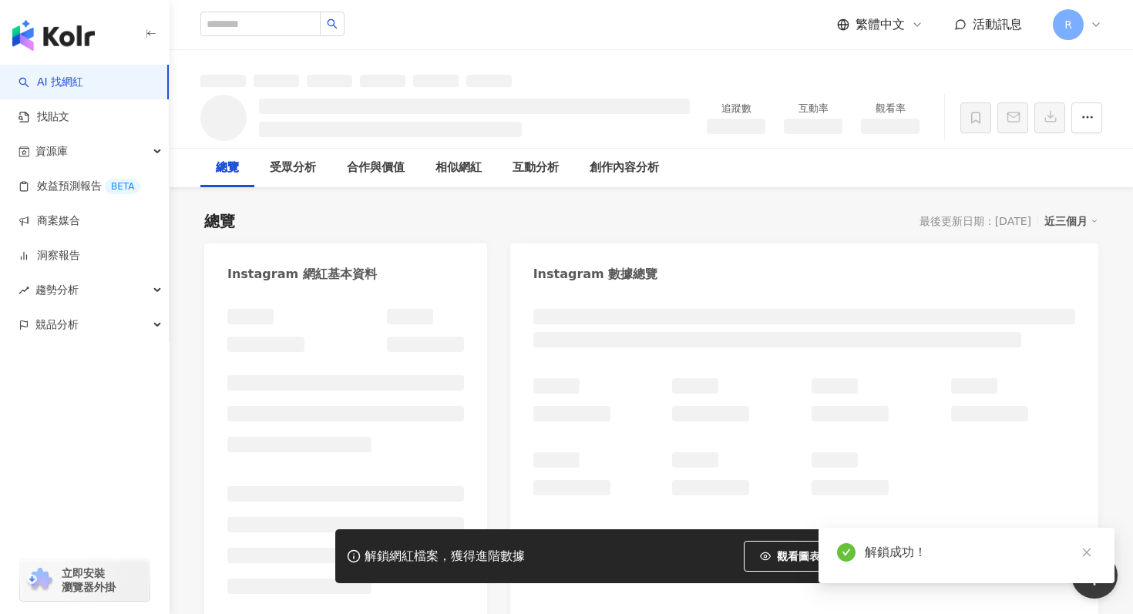
drag, startPoint x: 229, startPoint y: 404, endPoint x: 277, endPoint y: 404, distance: 47.8
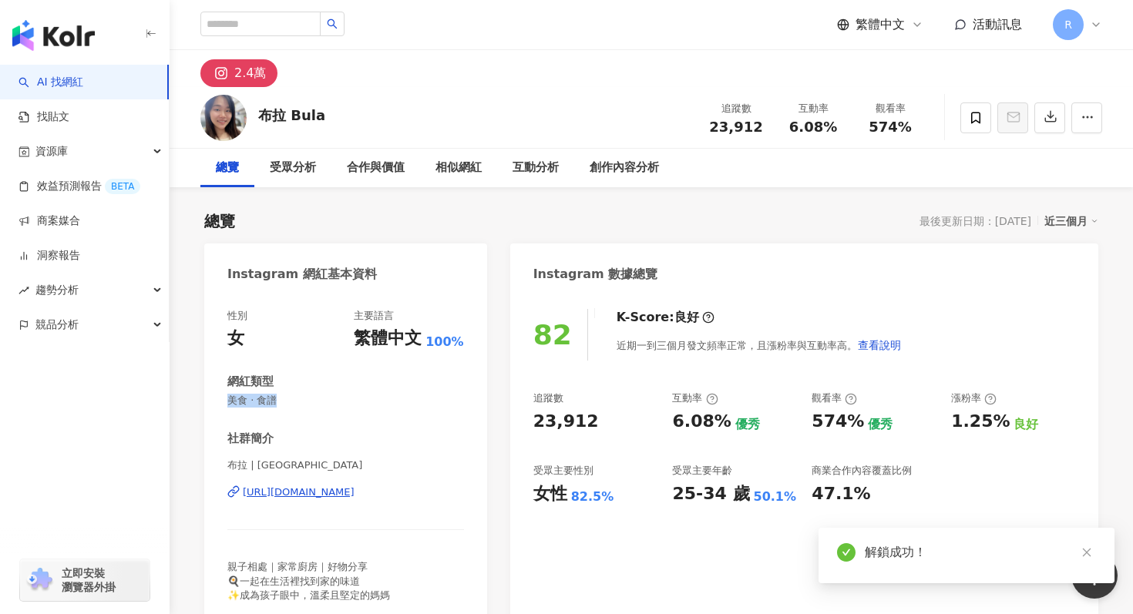
drag, startPoint x: 228, startPoint y: 400, endPoint x: 280, endPoint y: 401, distance: 51.6
click at [280, 401] on span "美食 · 食譜" at bounding box center [345, 401] width 237 height 14
click at [405, 404] on span "美食 · 食譜" at bounding box center [345, 401] width 237 height 14
click at [1076, 223] on div "近三個月" at bounding box center [1071, 221] width 54 height 20
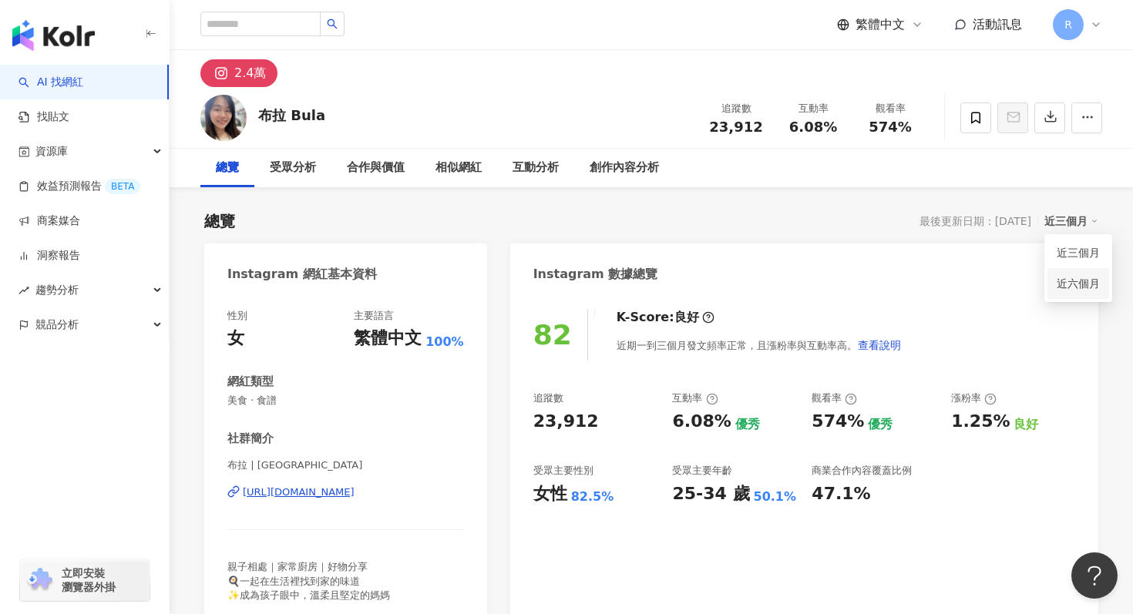
click at [1069, 280] on link "近六個月" at bounding box center [1077, 283] width 43 height 17
click at [1046, 109] on button "button" at bounding box center [1049, 117] width 31 height 31
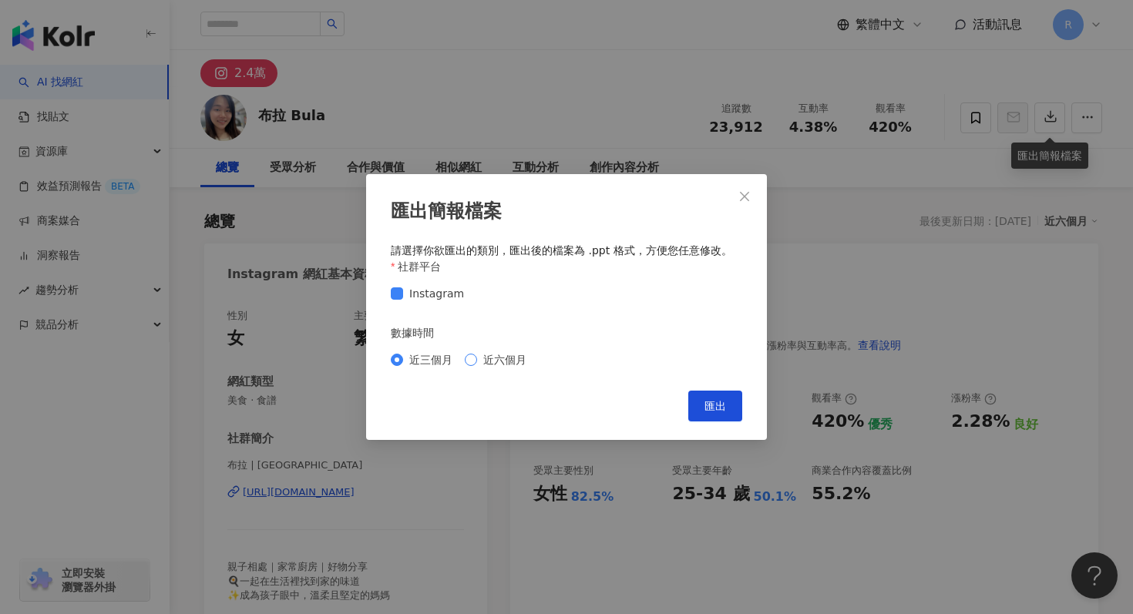
click at [509, 357] on span "近六個月" at bounding box center [504, 359] width 55 height 17
click at [713, 408] on span "匯出" at bounding box center [715, 406] width 22 height 12
click at [559, 140] on div "匯出簡報檔案 請選擇你欲匯出的類別，匯出後的檔案為 .ppt 格式，方便您任意修改。 社群平台 Instagram 數據時間 近三個月 近六個月 Cancel…" at bounding box center [566, 307] width 1133 height 614
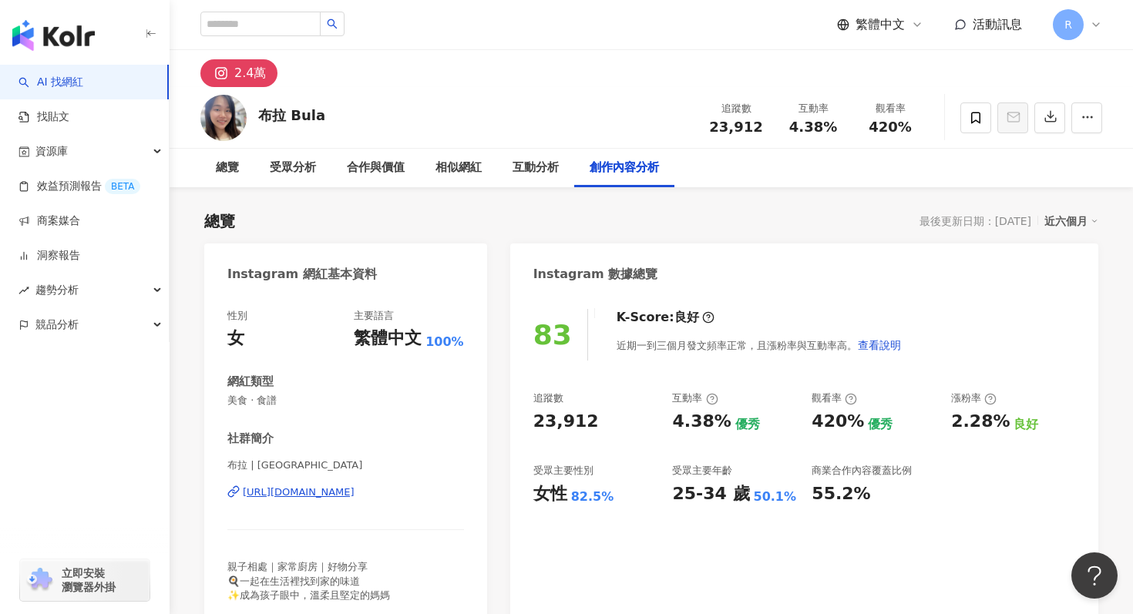
click at [1099, 19] on icon at bounding box center [1095, 24] width 12 height 12
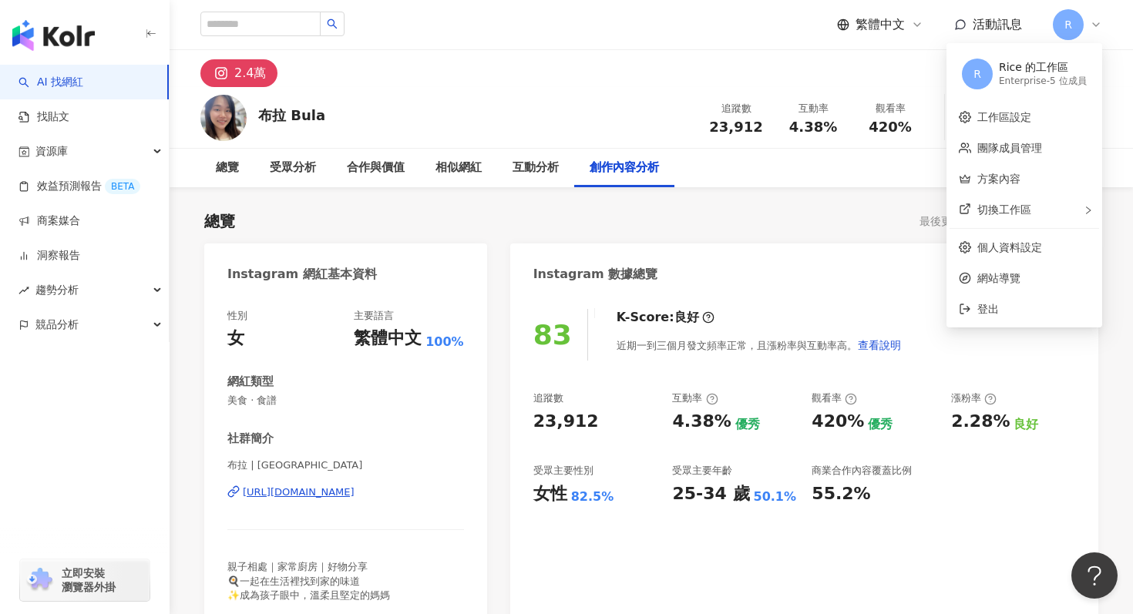
click at [1092, 19] on icon at bounding box center [1095, 24] width 12 height 12
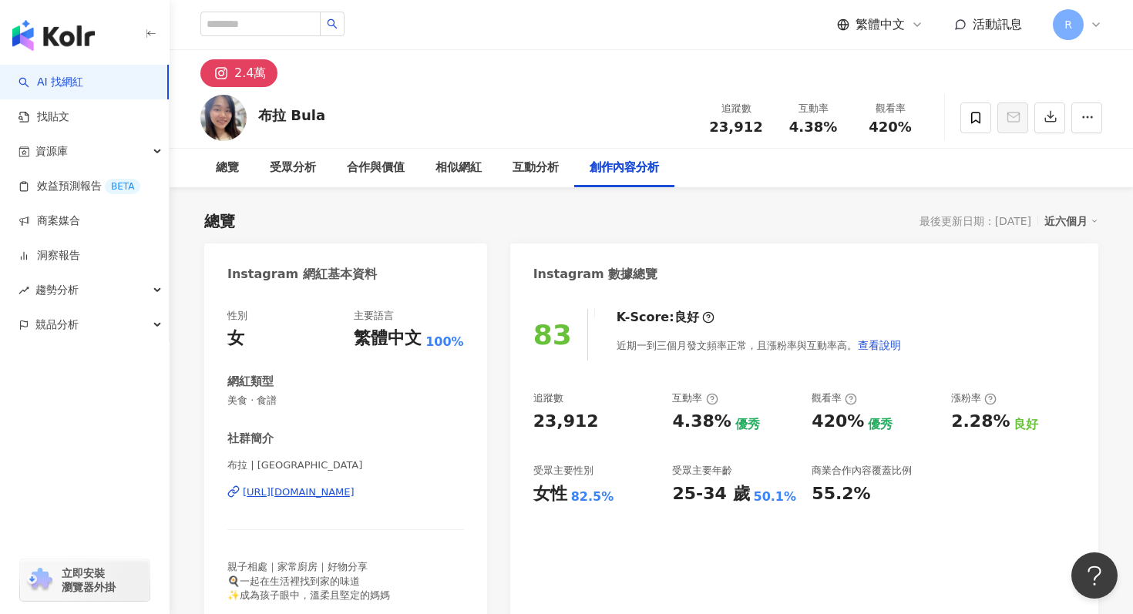
click at [1092, 19] on icon at bounding box center [1095, 24] width 12 height 12
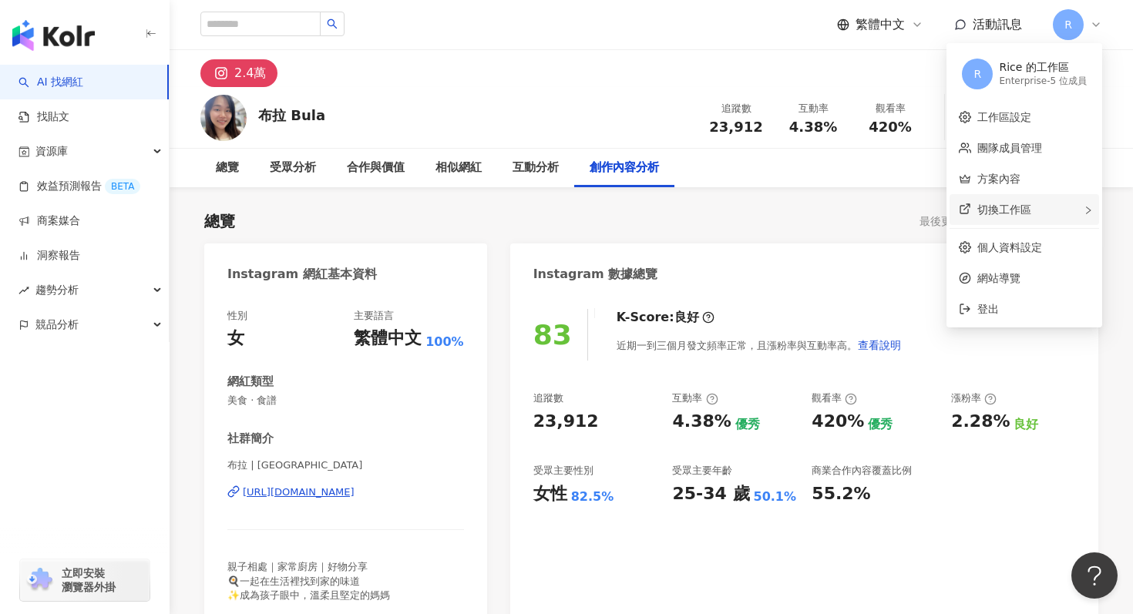
click at [1034, 204] on div "切換工作區" at bounding box center [1023, 209] width 149 height 31
click at [1010, 173] on link "方案內容" at bounding box center [998, 179] width 43 height 12
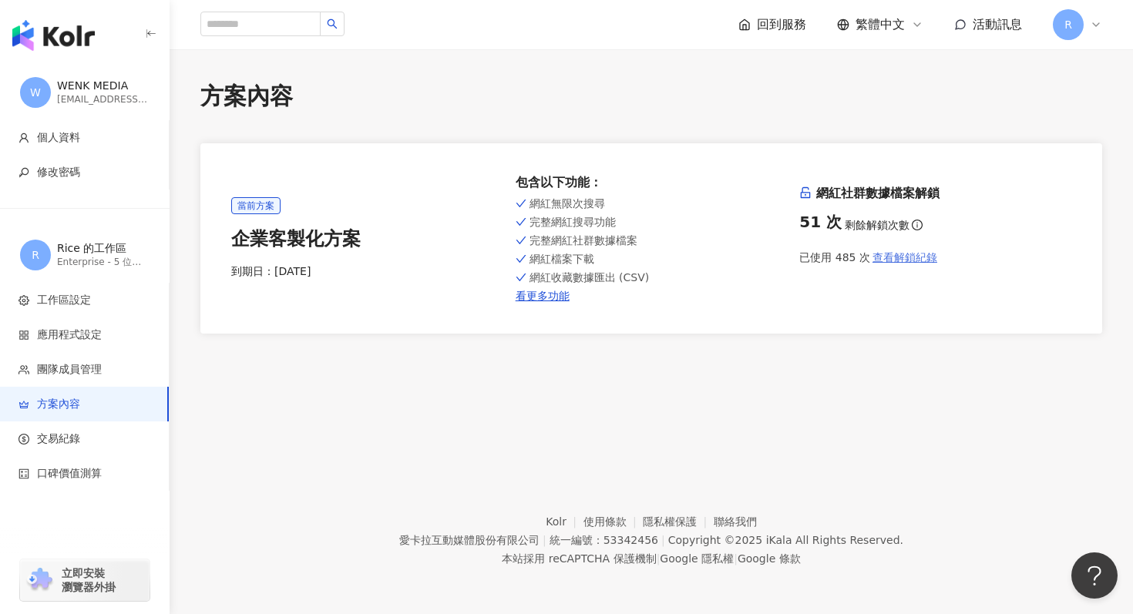
click at [888, 260] on span "查看解鎖紀錄" at bounding box center [904, 257] width 65 height 12
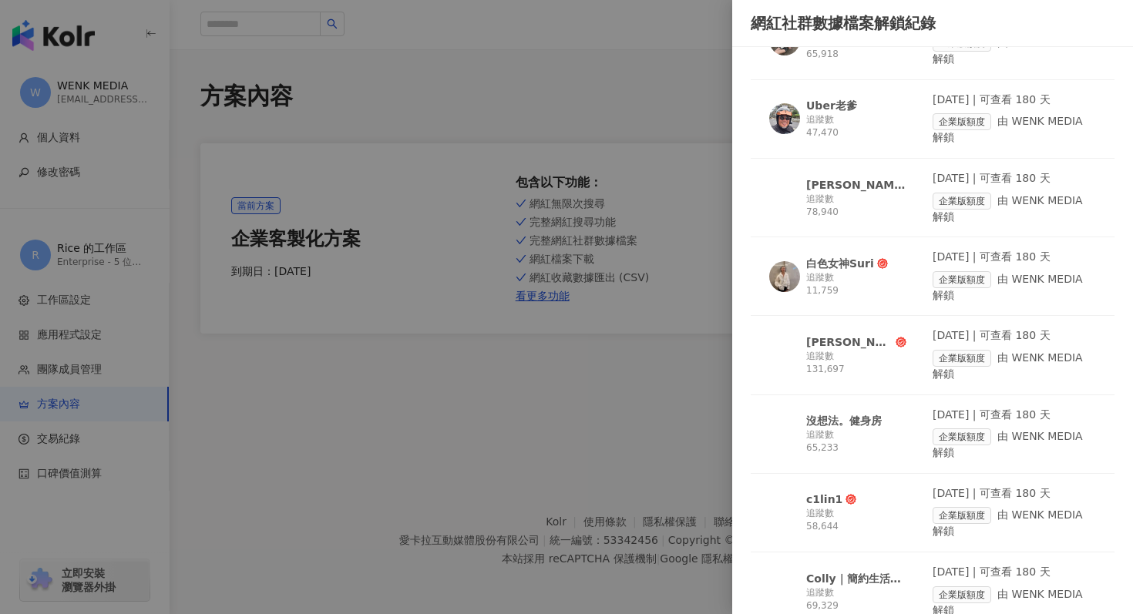
scroll to position [3721, 0]
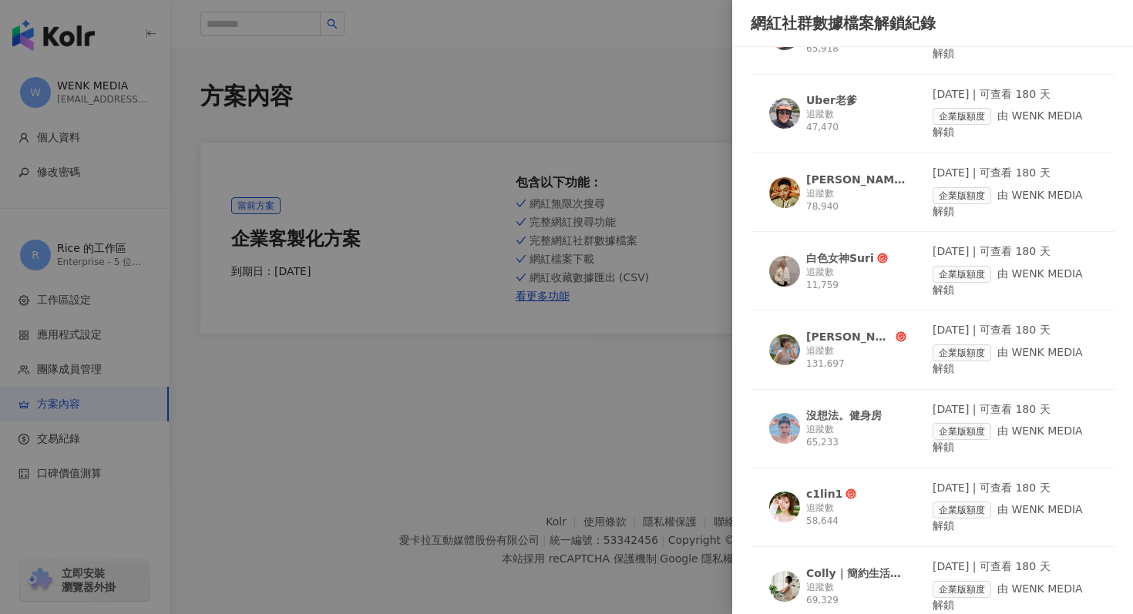
click at [862, 272] on div "追蹤數 11,759" at bounding box center [856, 279] width 100 height 26
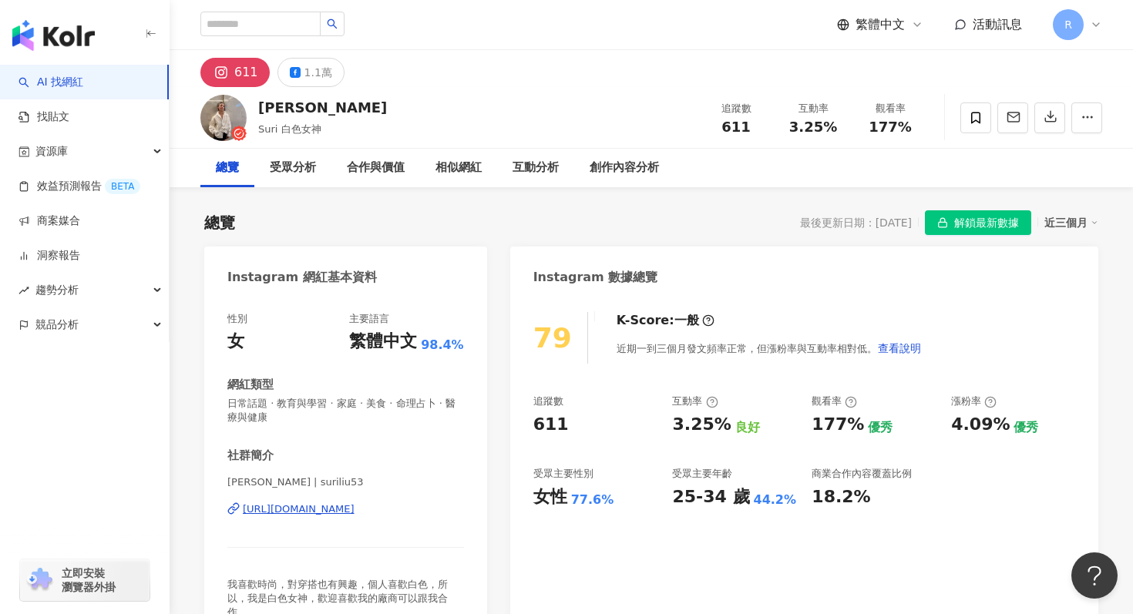
click at [1085, 225] on div "近三個月" at bounding box center [1071, 223] width 54 height 20
click at [1071, 292] on link "近六個月" at bounding box center [1077, 285] width 43 height 17
click at [1045, 119] on icon "button" at bounding box center [1050, 117] width 11 height 11
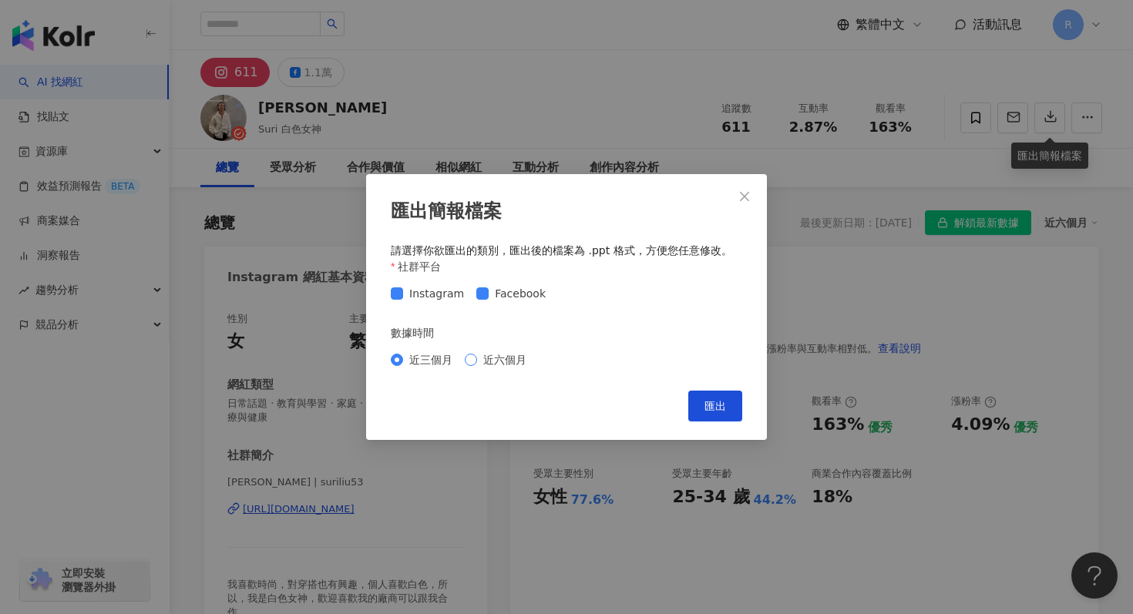
click at [482, 363] on span "近六個月" at bounding box center [504, 359] width 55 height 17
click at [723, 415] on button "匯出" at bounding box center [715, 406] width 54 height 31
click at [599, 82] on div "匯出簡報檔案 請選擇你欲匯出的類別，匯出後的檔案為 .ppt 格式，方便您任意修改。 社群平台 Instagram Facebook 數據時間 近三個月 近六…" at bounding box center [566, 307] width 1133 height 614
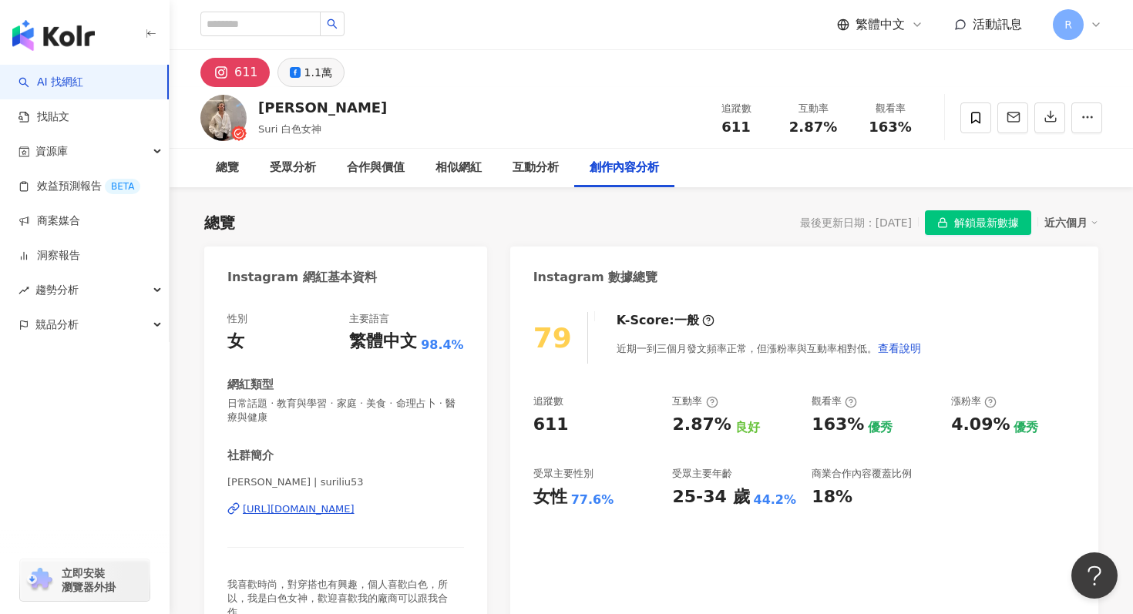
click at [297, 72] on icon at bounding box center [295, 72] width 11 height 11
